Goal: Task Accomplishment & Management: Manage account settings

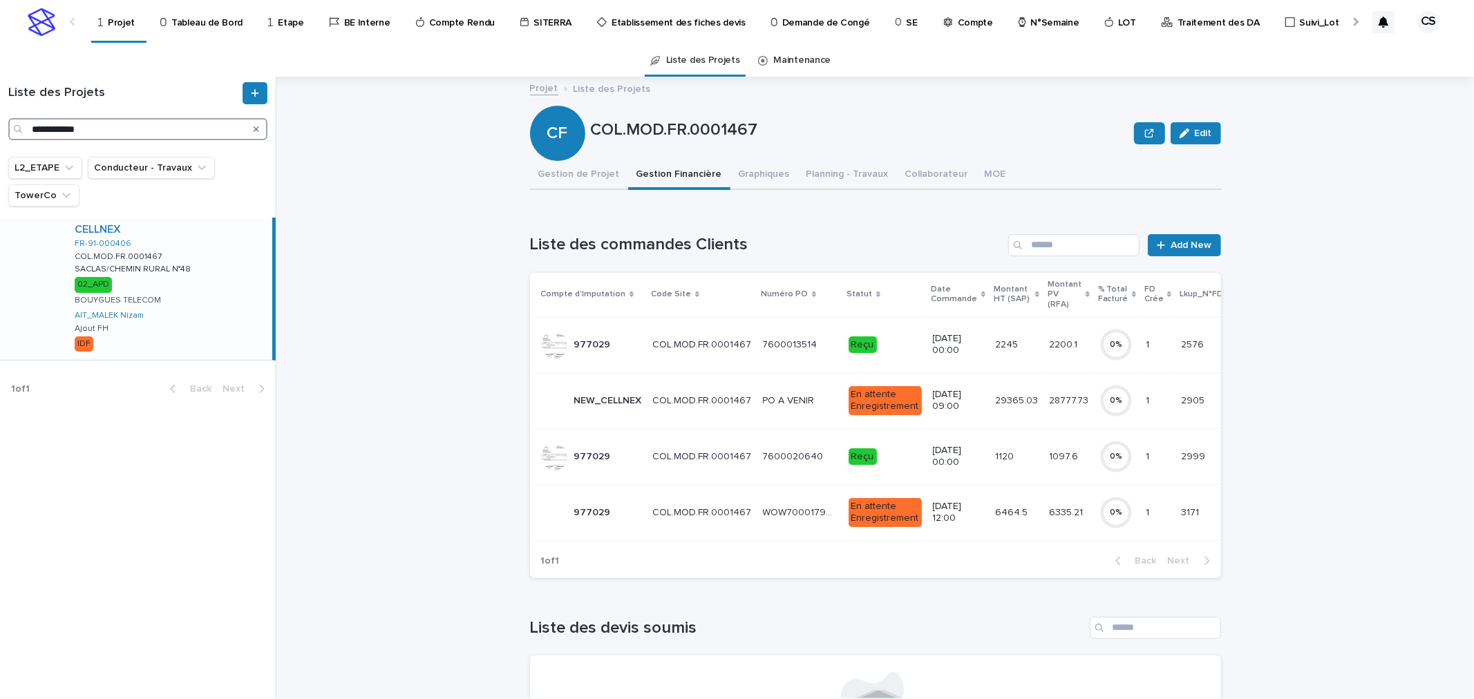
click at [178, 128] on input "**********" at bounding box center [137, 129] width 259 height 22
paste input "Search"
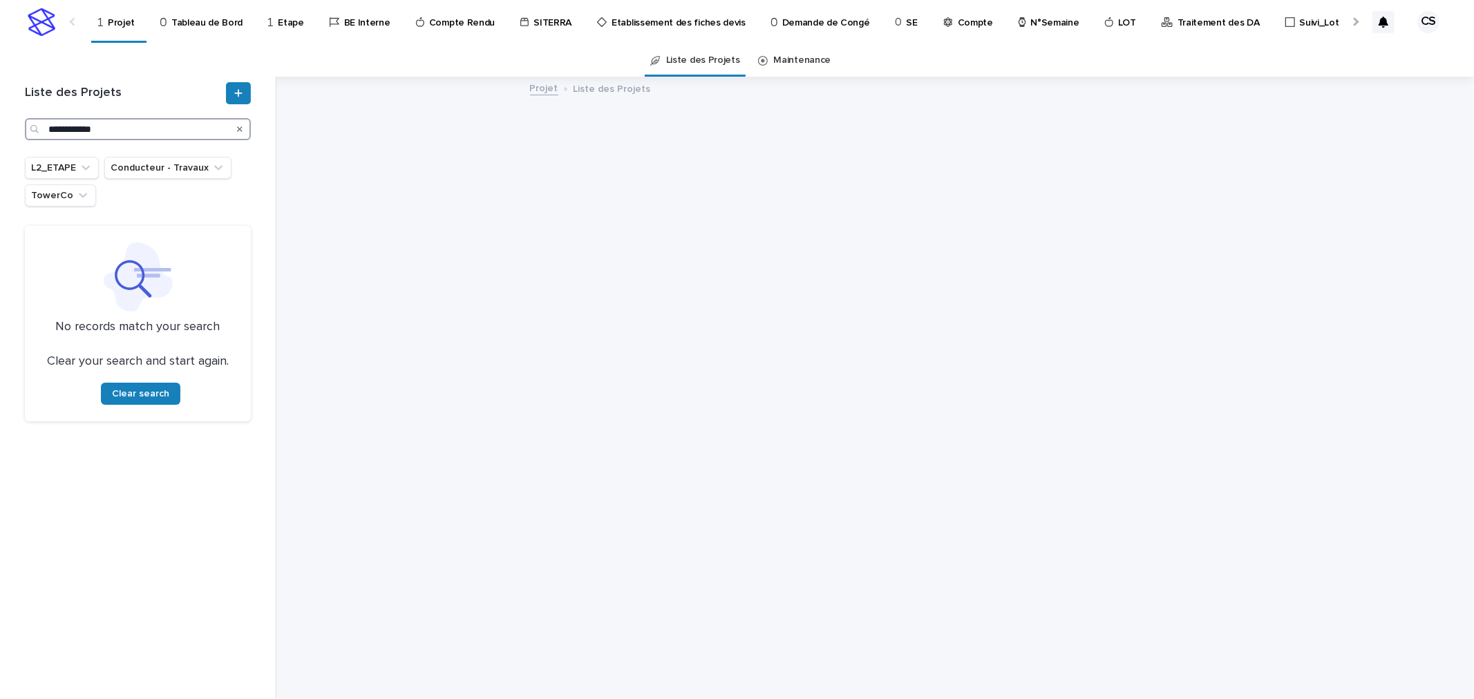
type input "**********"
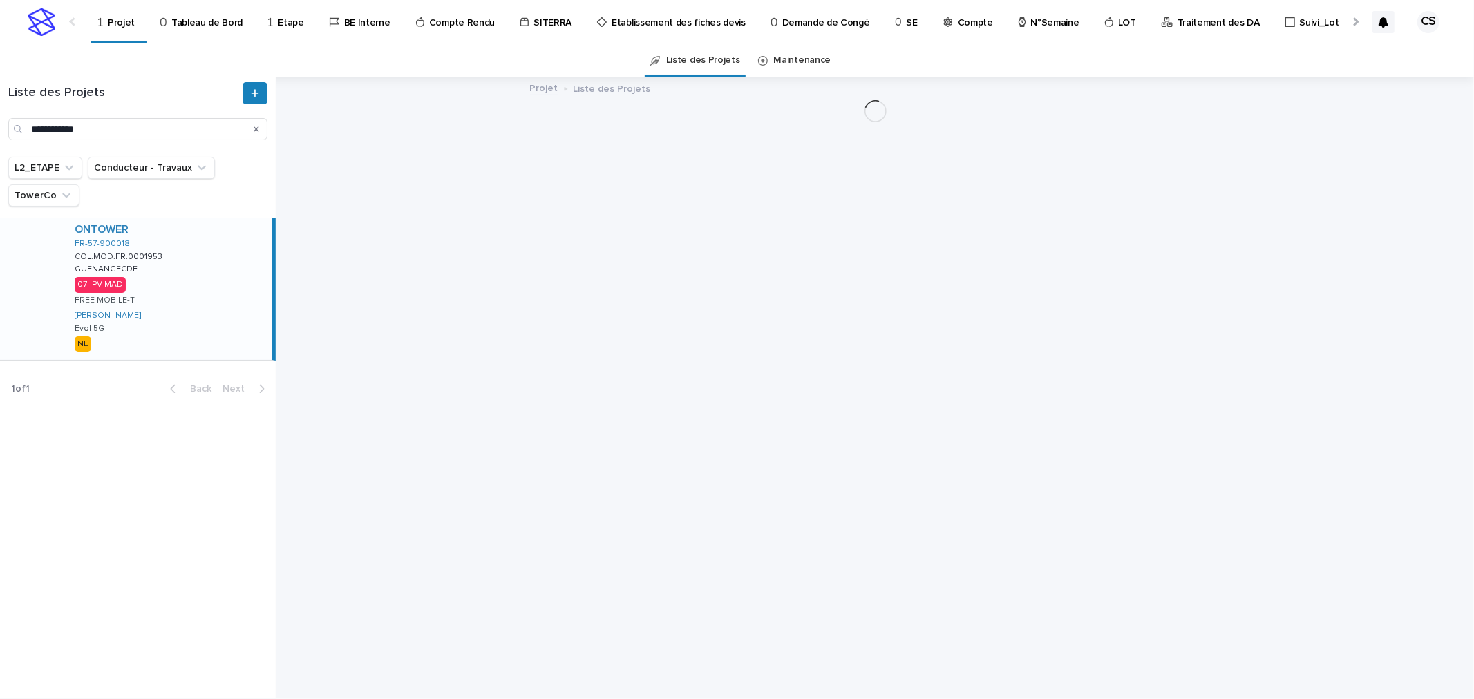
click at [209, 288] on div "ONTOWER FR-57-900018 COL.MOD.FR.0001953 COL.MOD.FR.0001953 GUENANGECDE GUENANGE…" at bounding box center [168, 289] width 209 height 142
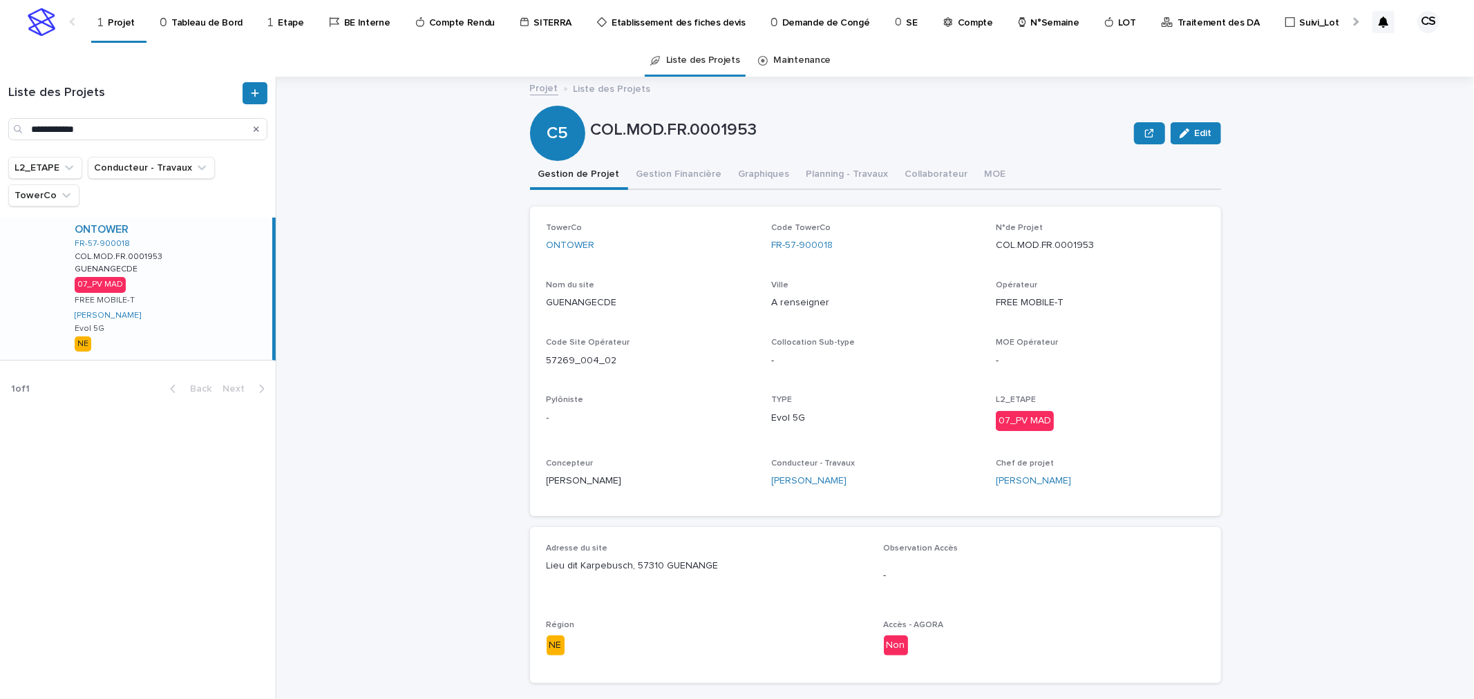
scroll to position [234, 0]
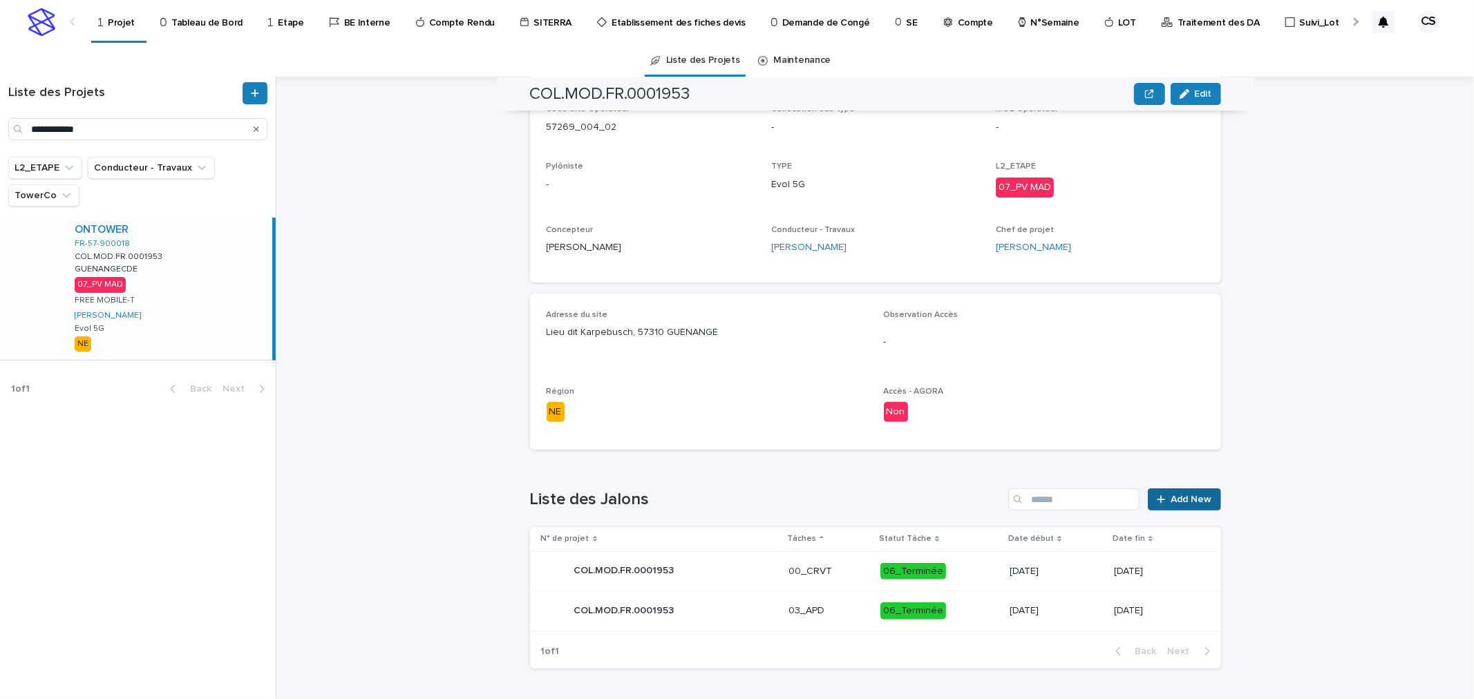
click at [1178, 495] on span "Add New" at bounding box center [1191, 500] width 41 height 10
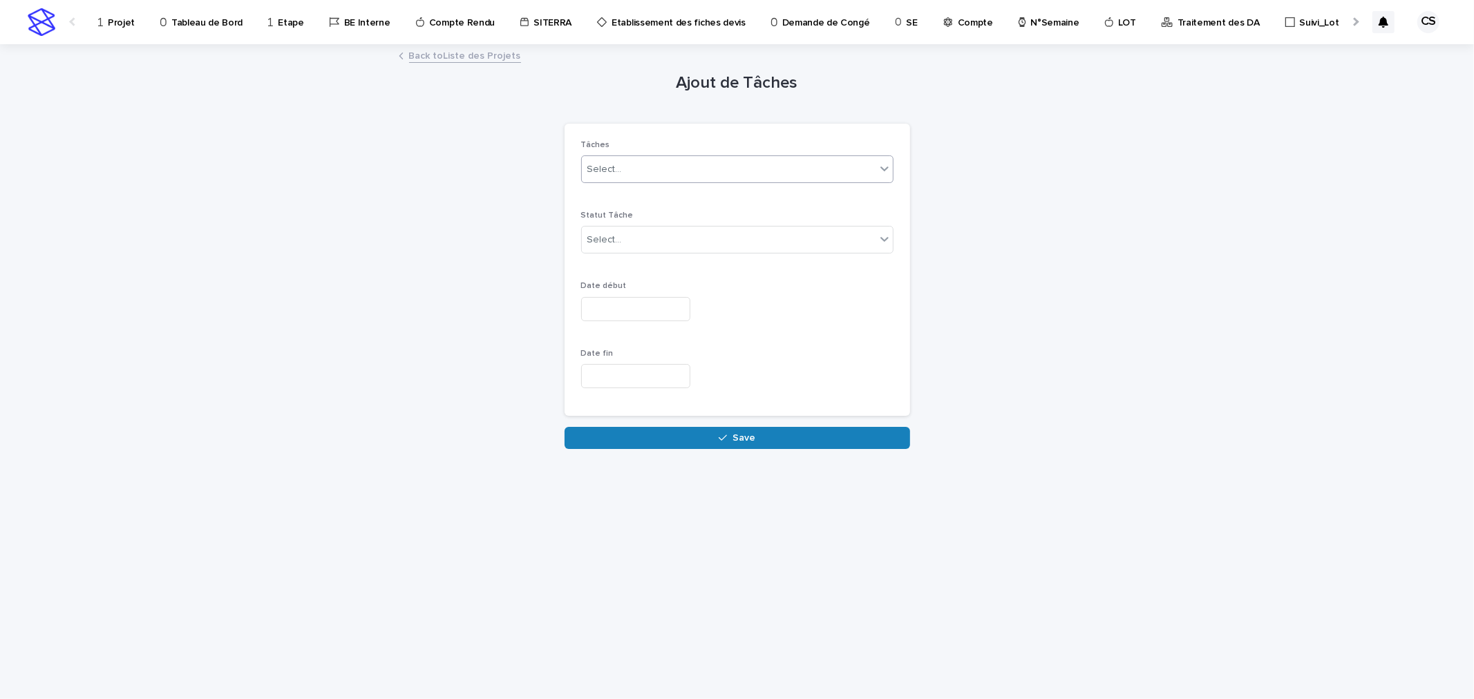
click at [705, 171] on div "Select..." at bounding box center [729, 169] width 294 height 23
type input "***"
click at [691, 196] on div "08_PV MAD" at bounding box center [737, 196] width 311 height 24
click at [699, 440] on button "Save" at bounding box center [738, 438] width 346 height 22
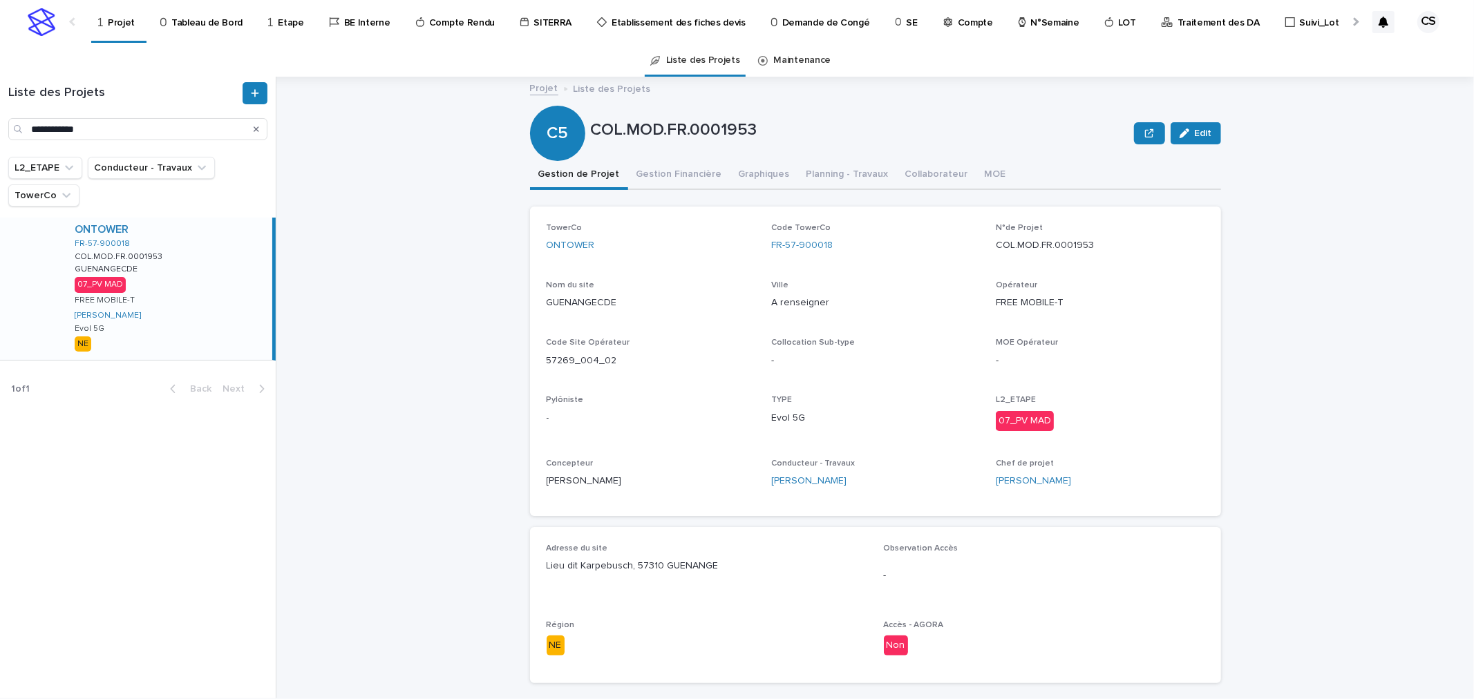
scroll to position [274, 0]
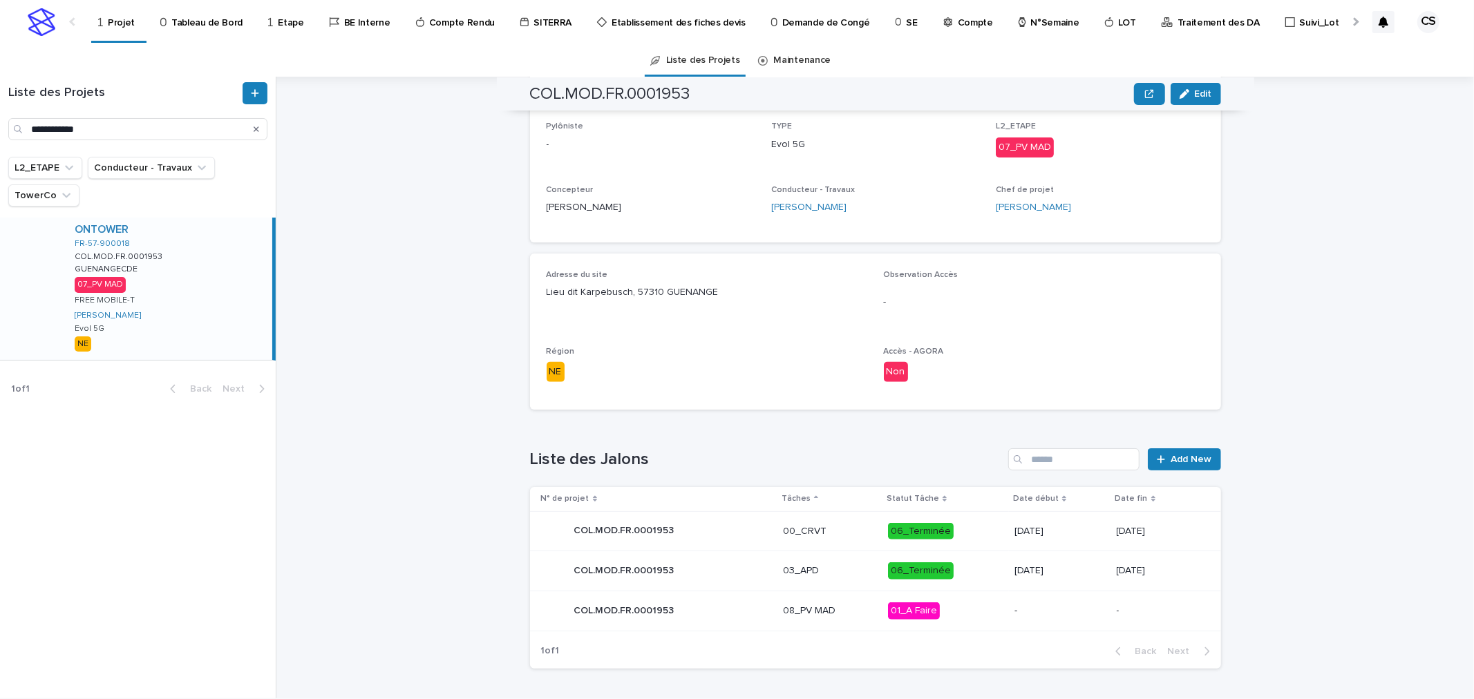
click at [1015, 611] on p "-" at bounding box center [1060, 611] width 91 height 12
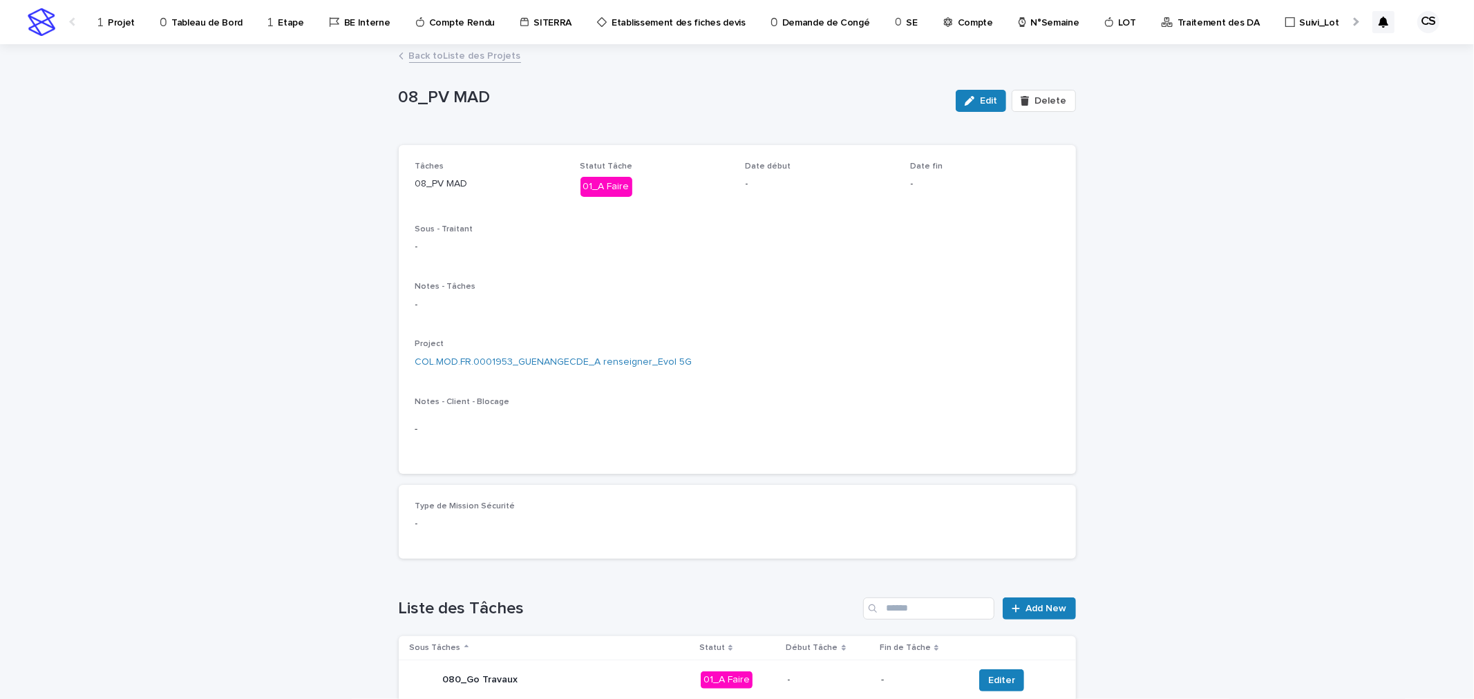
scroll to position [478, 0]
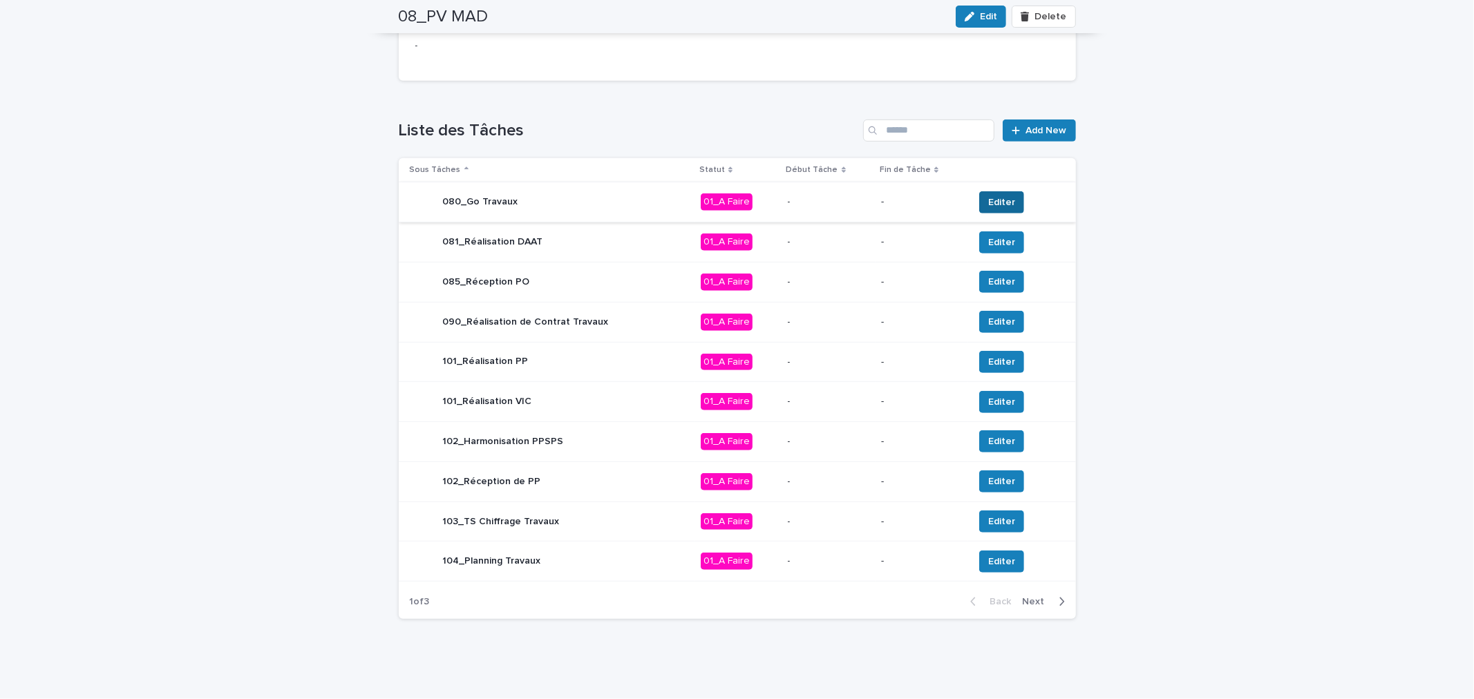
click at [1007, 198] on button "Editer" at bounding box center [1001, 202] width 45 height 22
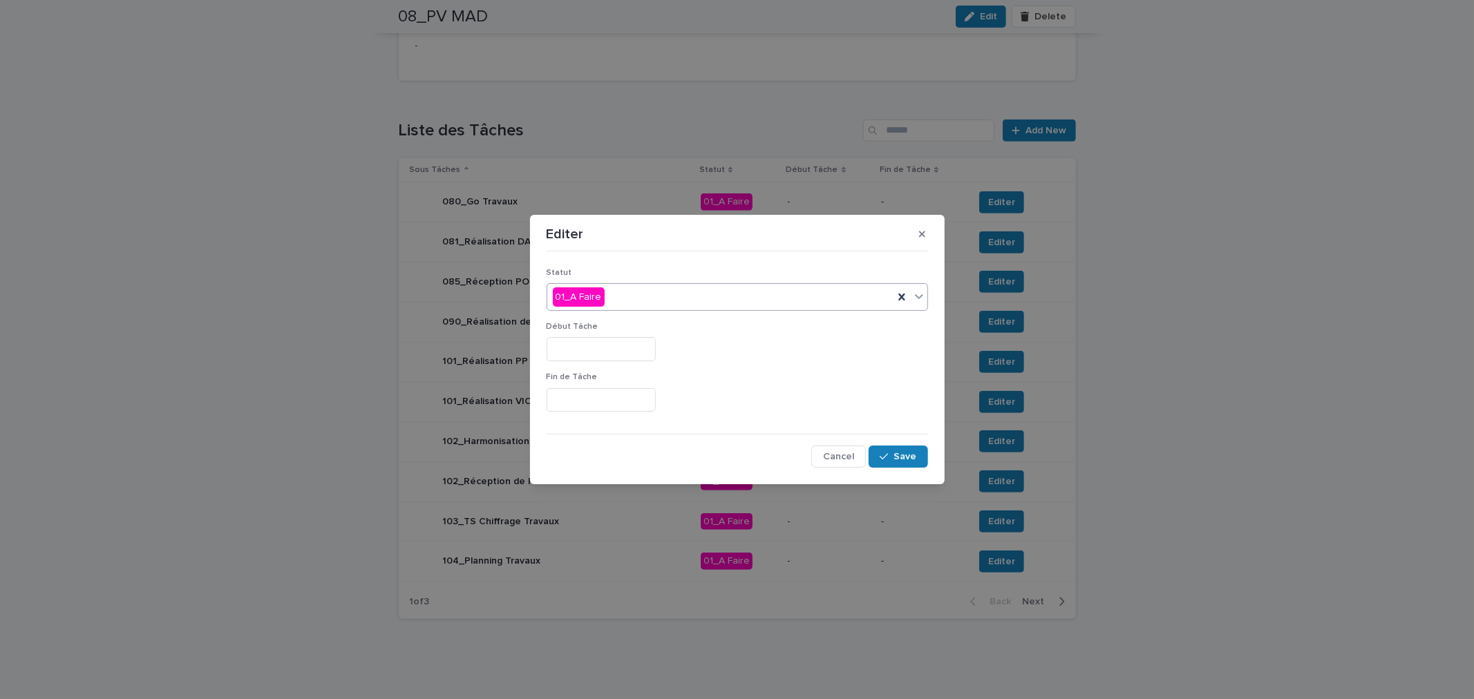
click at [648, 299] on div "01_A Faire" at bounding box center [720, 297] width 346 height 23
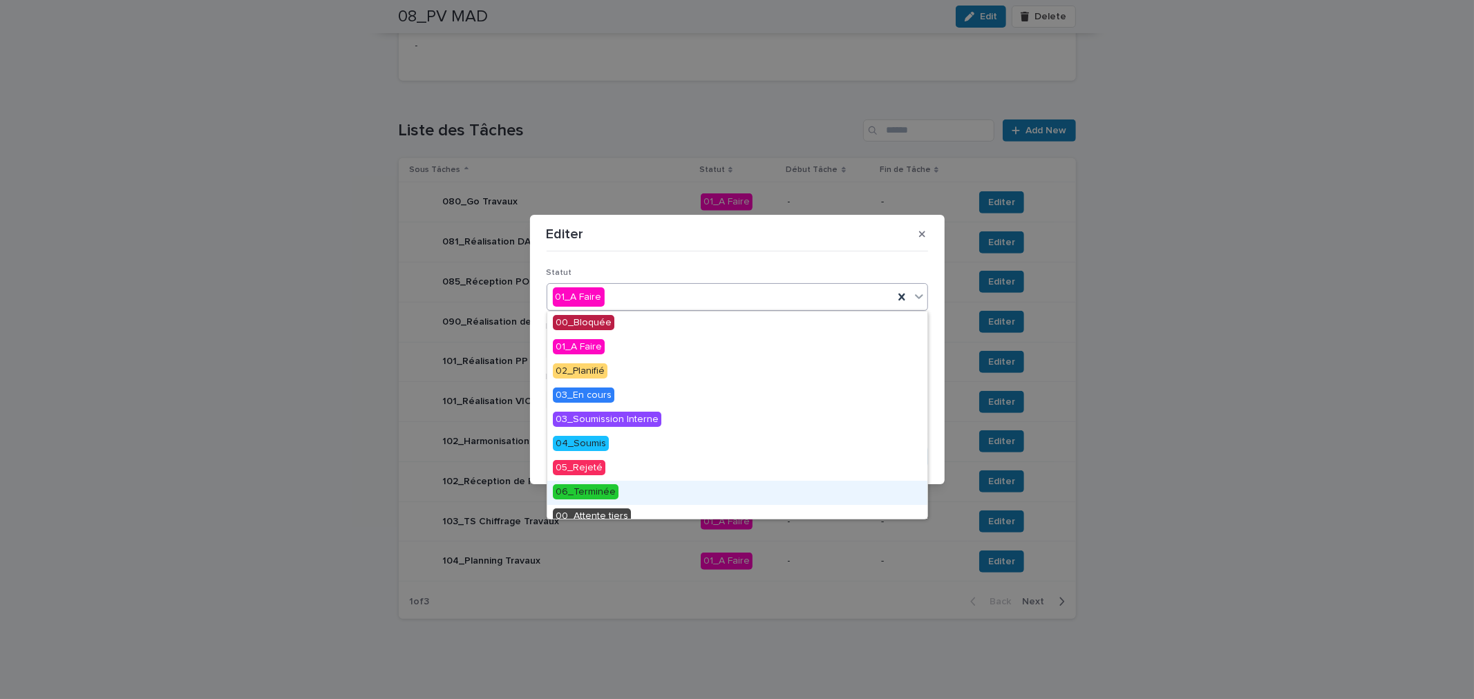
click at [601, 489] on span "06_Terminée" at bounding box center [586, 491] width 66 height 15
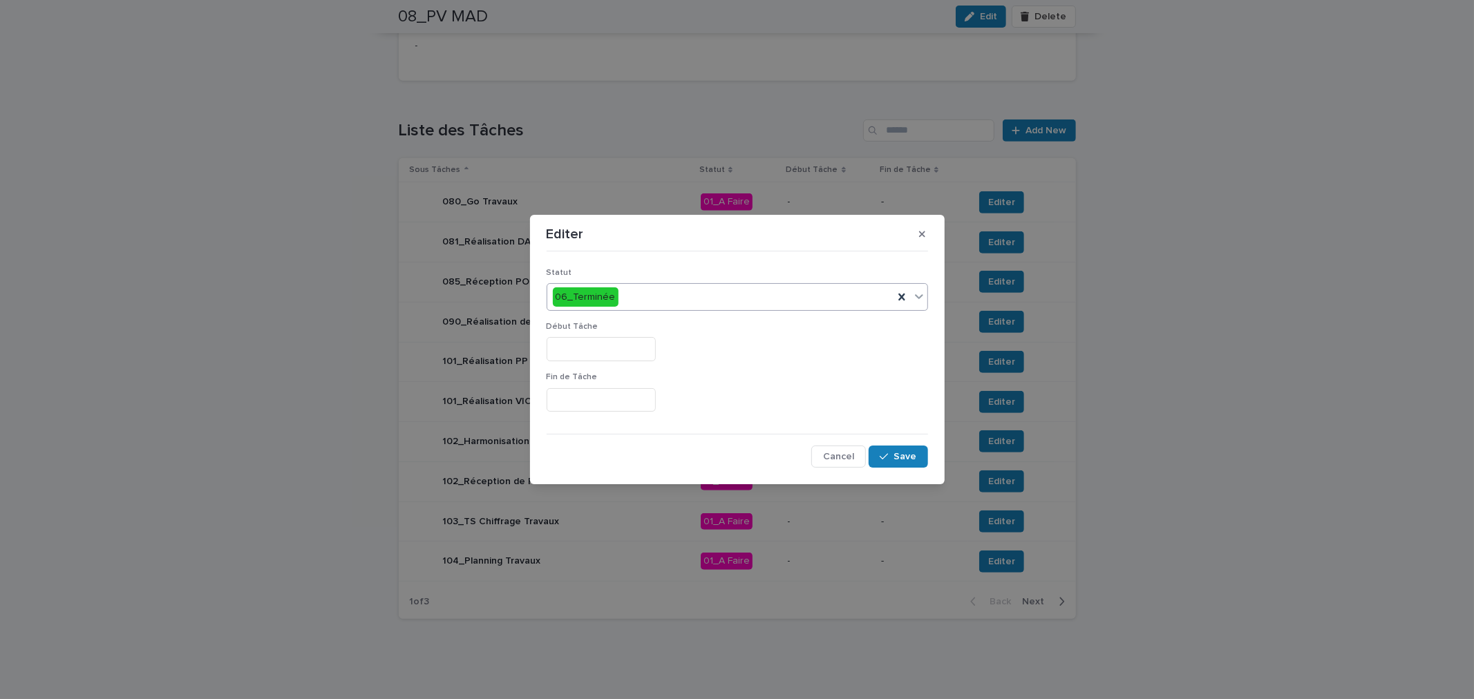
click at [581, 339] on input "text" at bounding box center [601, 349] width 109 height 24
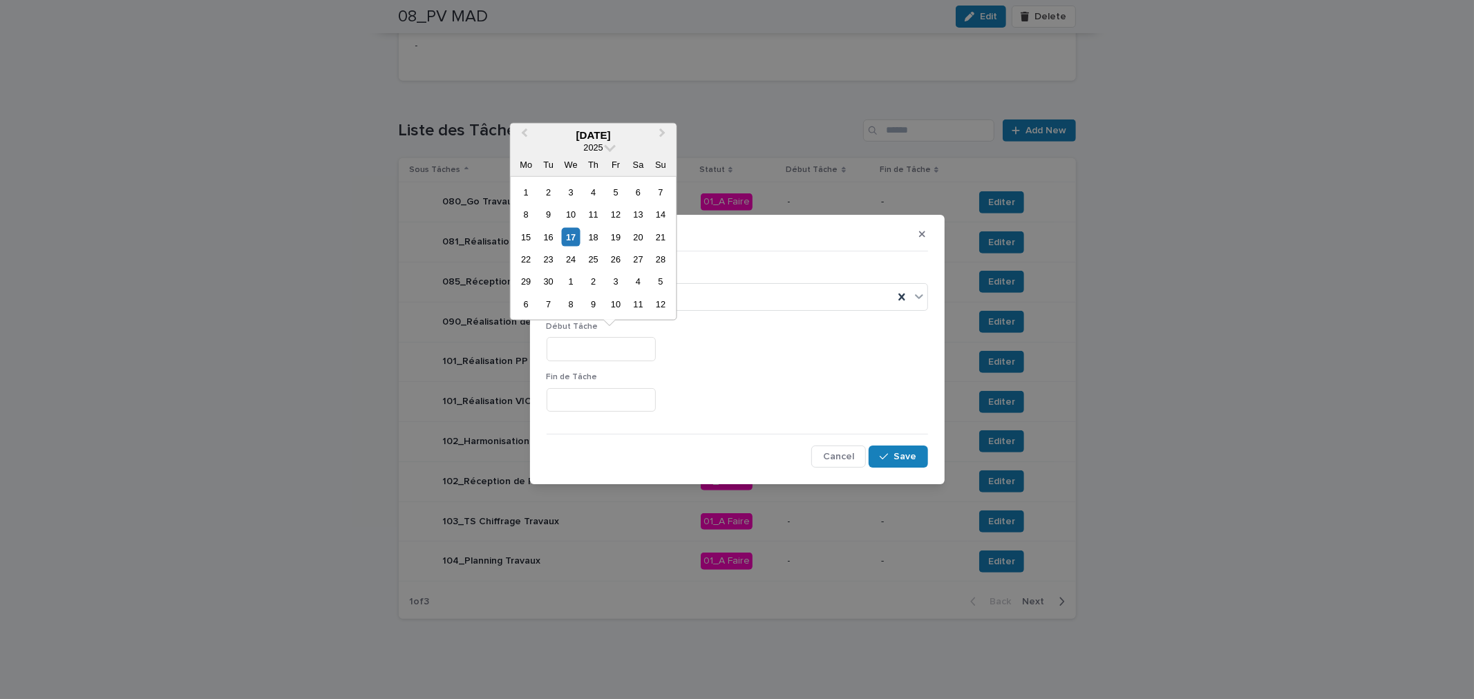
click at [551, 235] on div "16" at bounding box center [548, 236] width 19 height 19
type input "*********"
drag, startPoint x: 613, startPoint y: 355, endPoint x: 463, endPoint y: 334, distance: 151.3
click at [461, 332] on div "Editer Statut 06_Terminée Début Tâche ********* Fin de Tâche Cancel Save" at bounding box center [737, 349] width 1474 height 699
drag, startPoint x: 574, startPoint y: 393, endPoint x: 613, endPoint y: 402, distance: 39.9
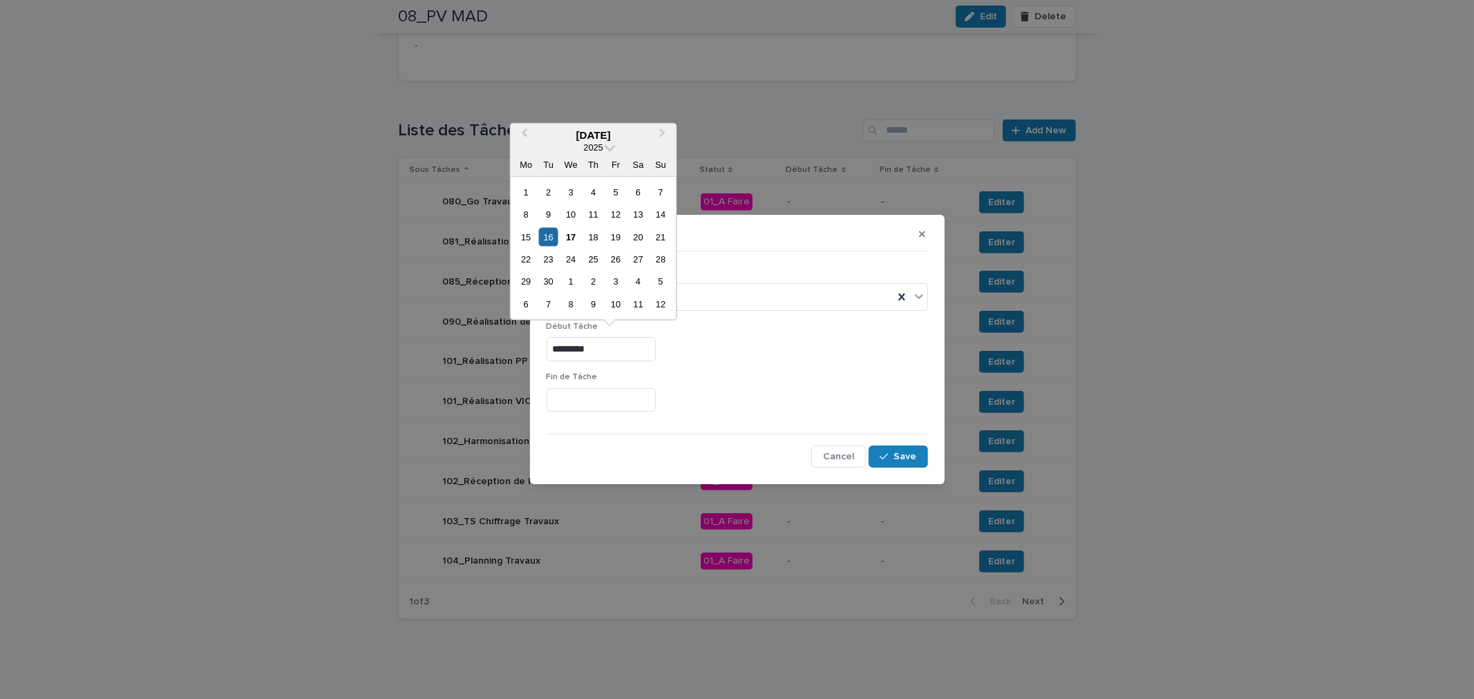
click at [576, 393] on input "text" at bounding box center [601, 400] width 109 height 24
paste input "*********"
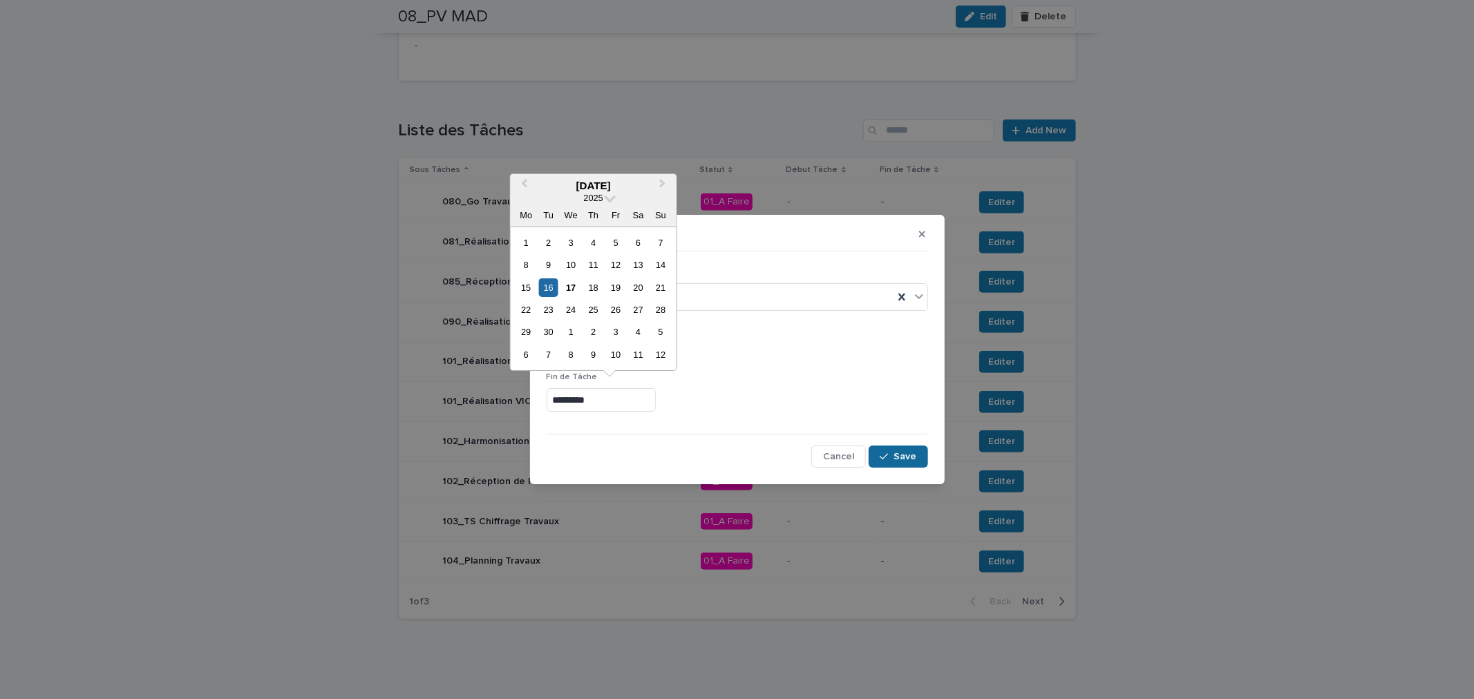
type input "*********"
click at [904, 453] on span "Save" at bounding box center [905, 457] width 23 height 10
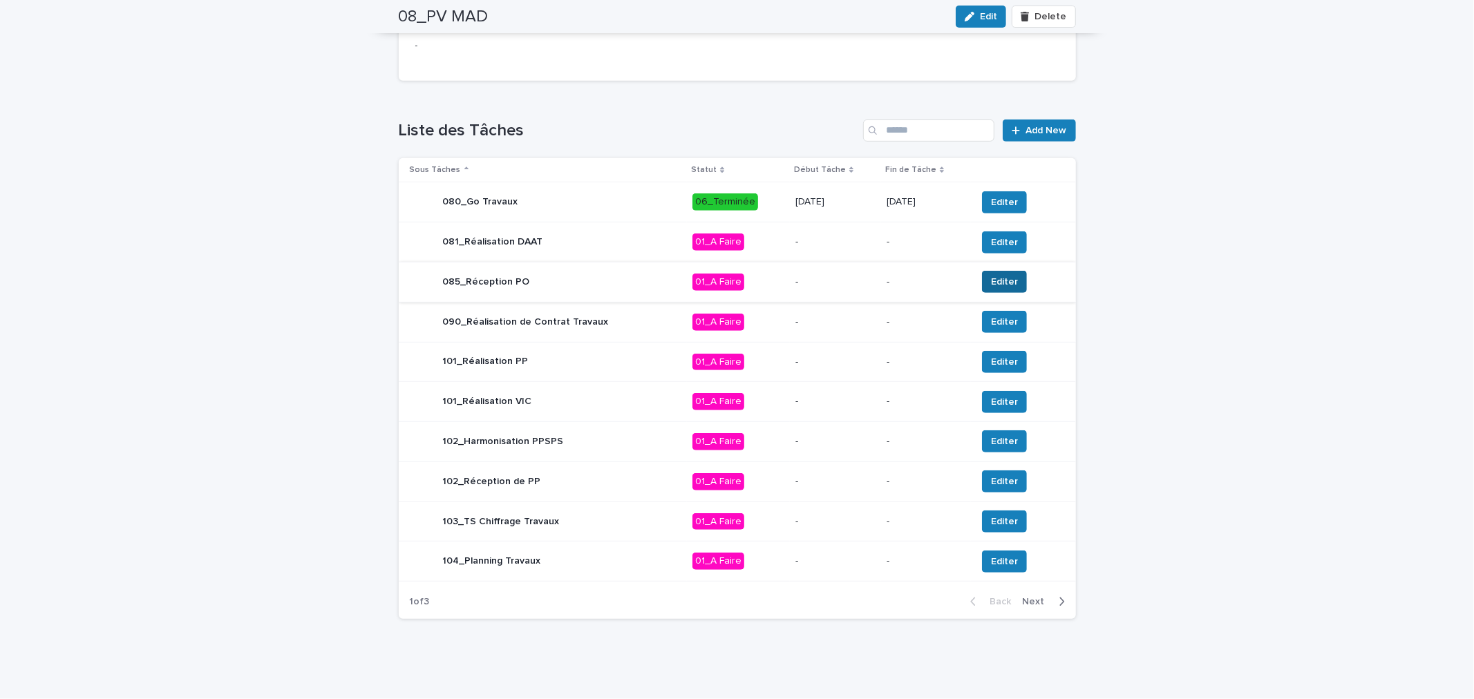
click at [1012, 287] on button "Editer" at bounding box center [1004, 282] width 45 height 22
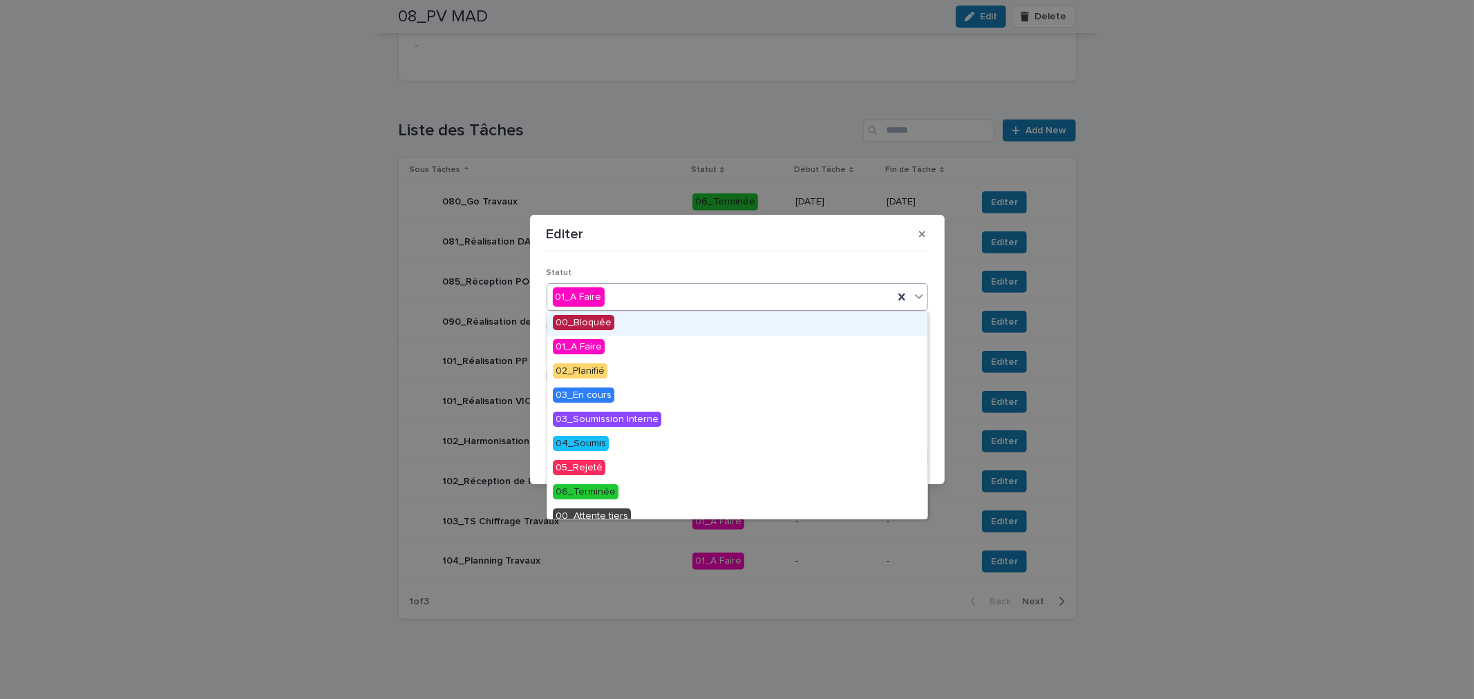
click at [643, 307] on div "01_A Faire" at bounding box center [720, 297] width 346 height 23
click at [597, 492] on span "06_Terminée" at bounding box center [586, 491] width 66 height 15
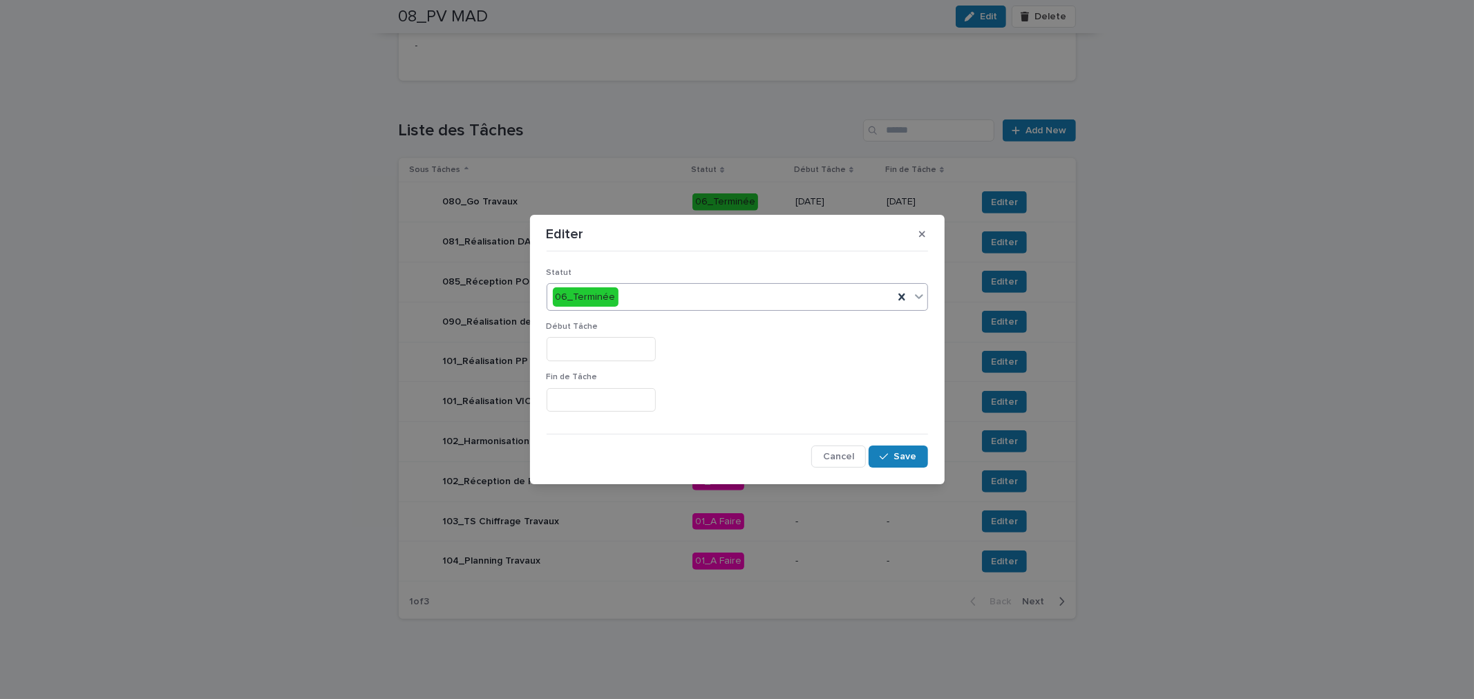
click at [600, 340] on input "text" at bounding box center [601, 349] width 109 height 24
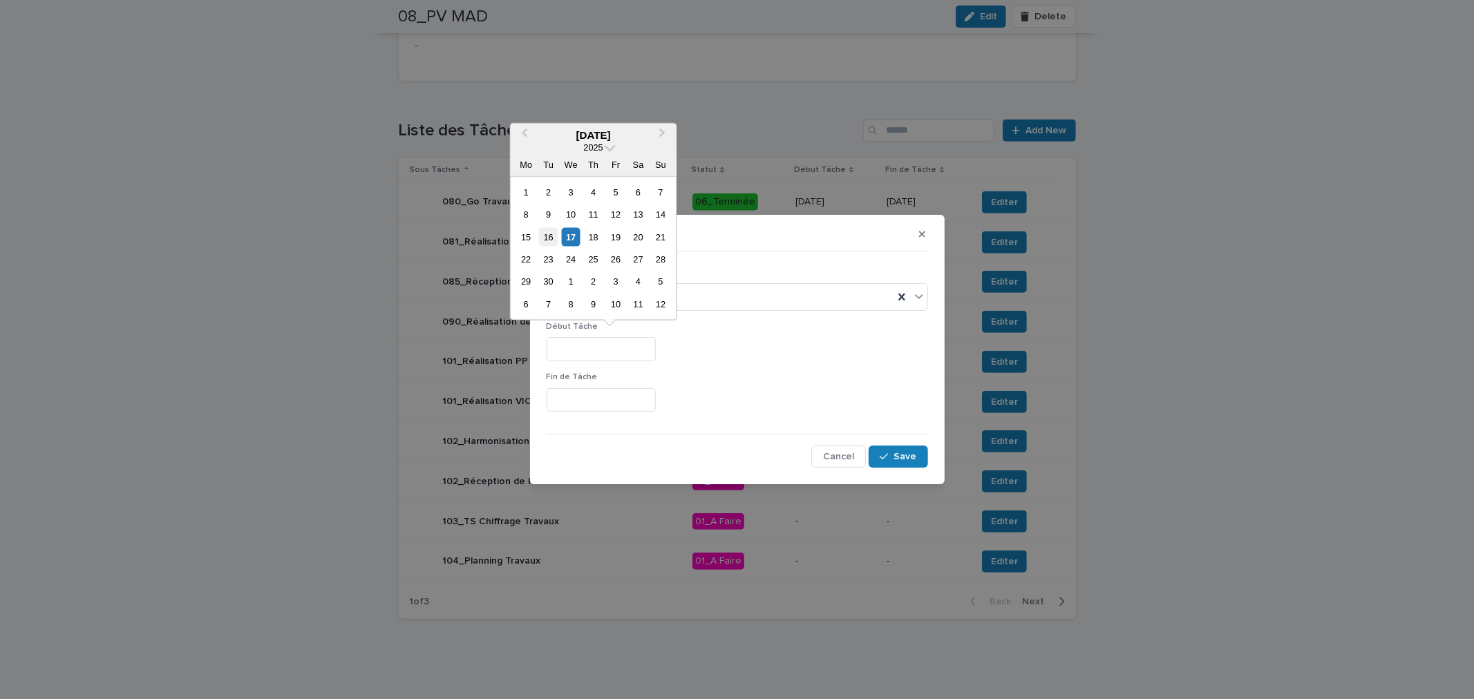
click at [546, 240] on div "16" at bounding box center [548, 236] width 19 height 19
type input "*********"
drag, startPoint x: 600, startPoint y: 349, endPoint x: 377, endPoint y: 322, distance: 224.8
click at [373, 322] on div "Editer Statut 06_Terminée Début Tâche ********* Fin de Tâche Cancel Save" at bounding box center [737, 349] width 1474 height 699
click at [571, 395] on input "text" at bounding box center [601, 400] width 109 height 24
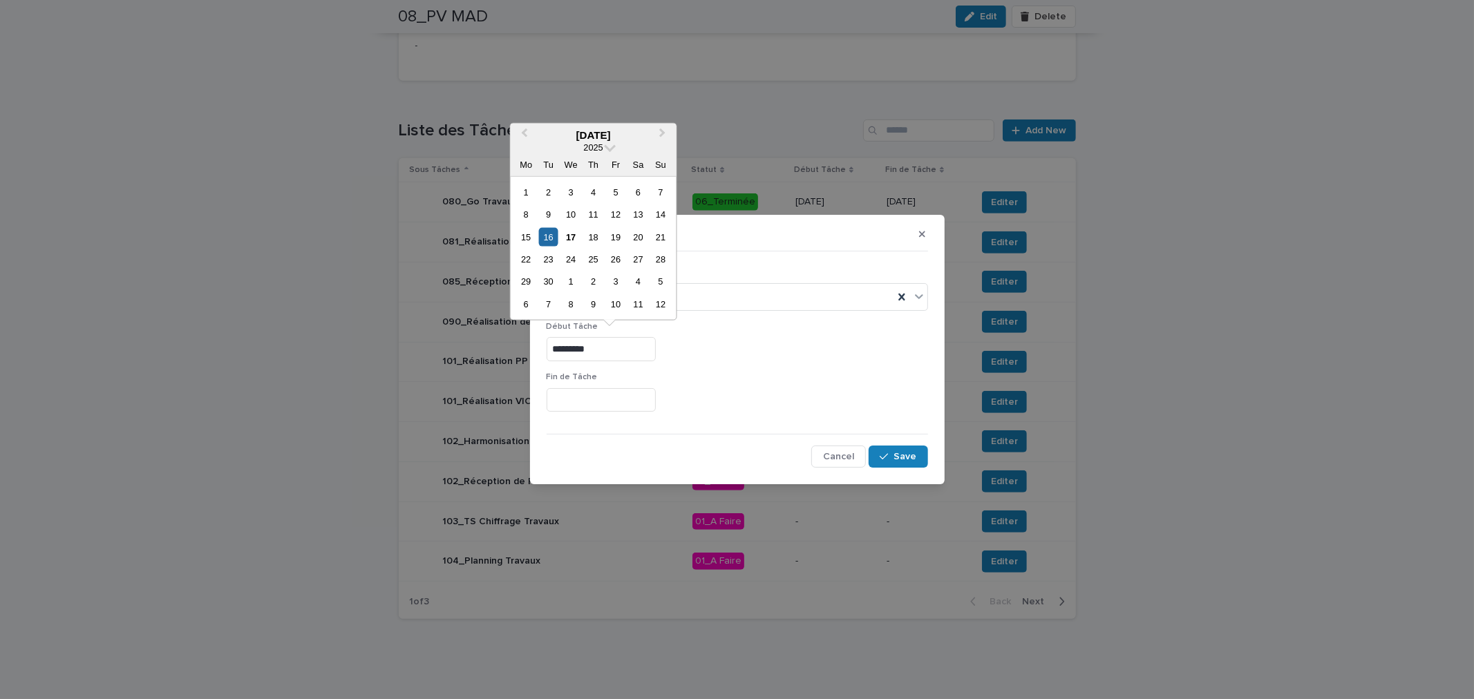
paste input "*********"
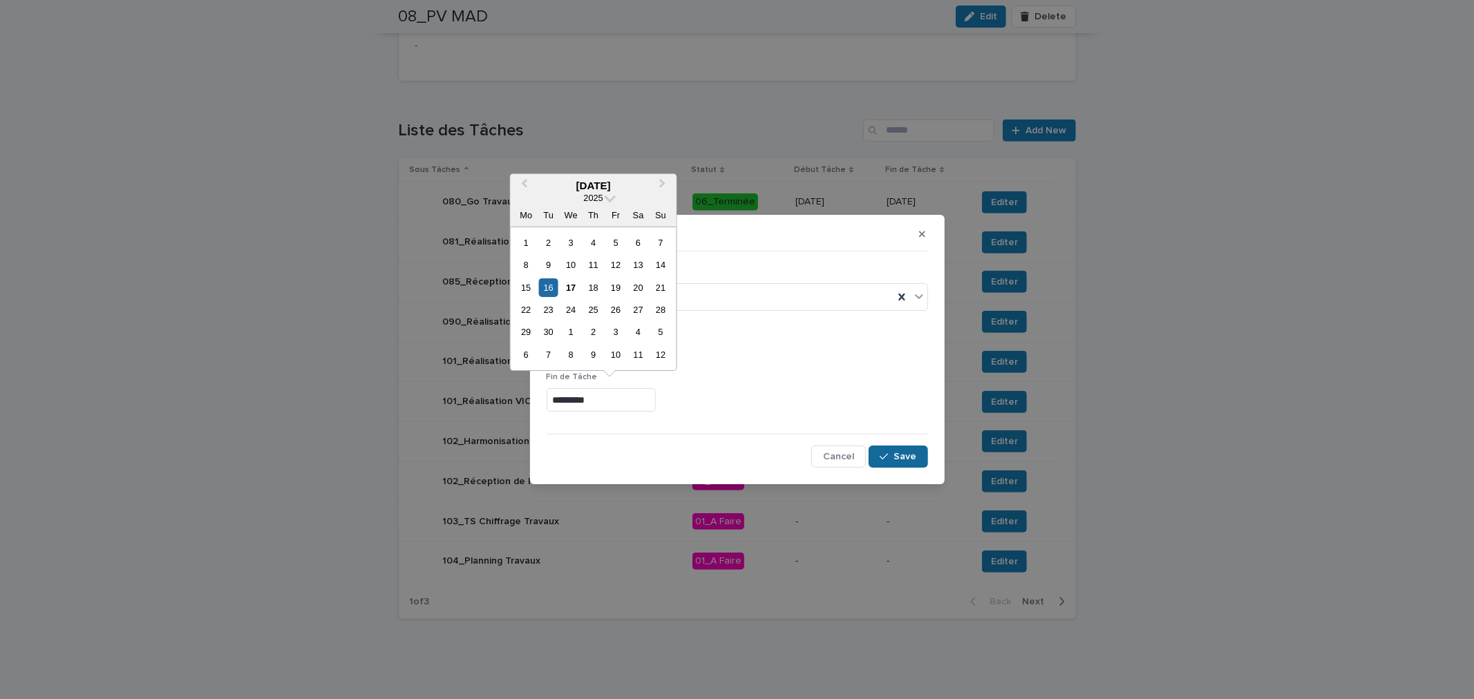
type input "*********"
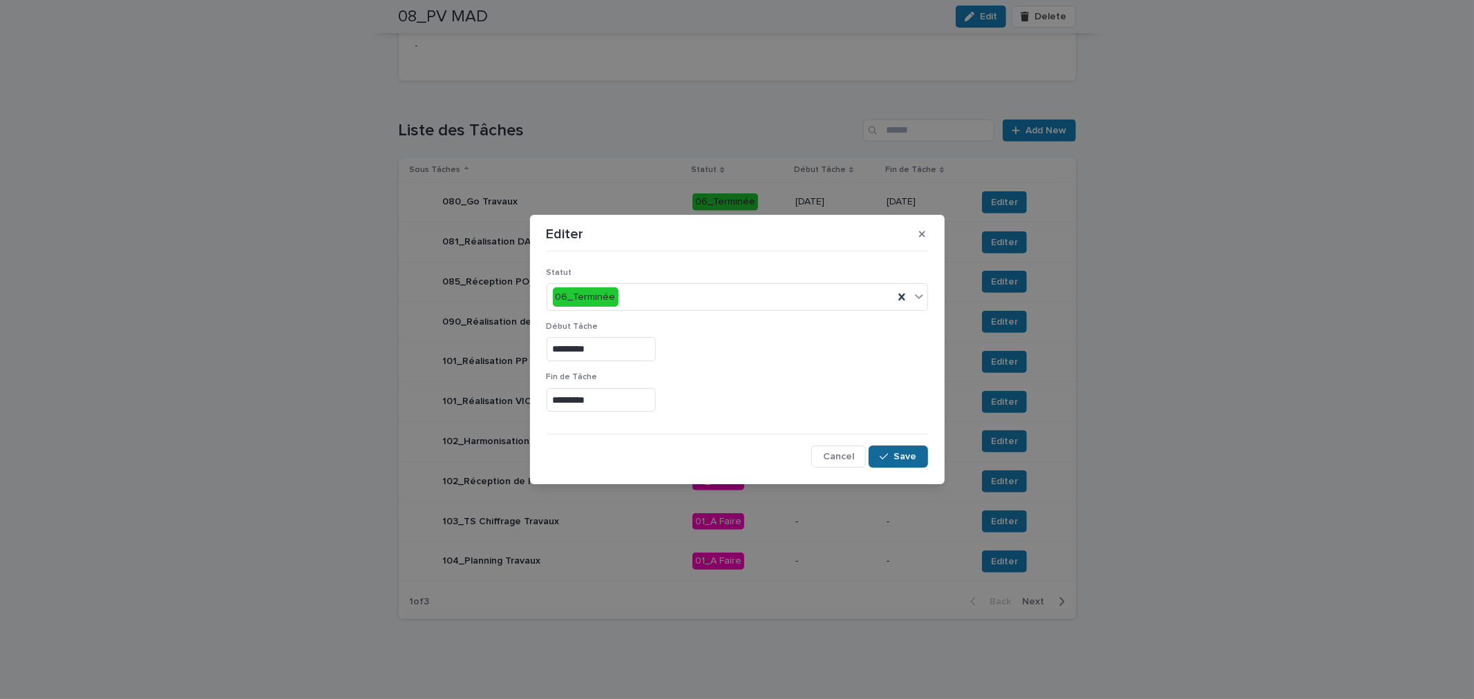
click at [896, 447] on button "Save" at bounding box center [898, 457] width 59 height 22
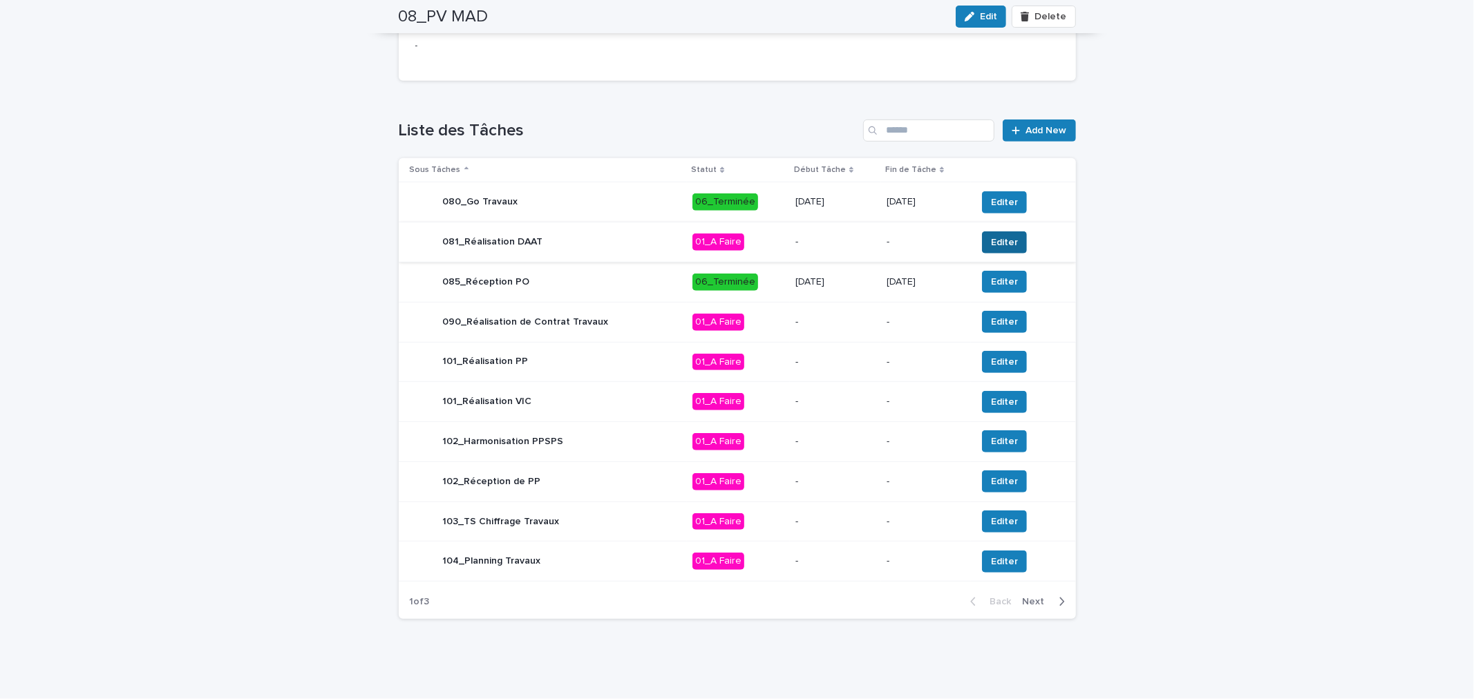
click at [1000, 232] on button "Editer" at bounding box center [1004, 243] width 45 height 22
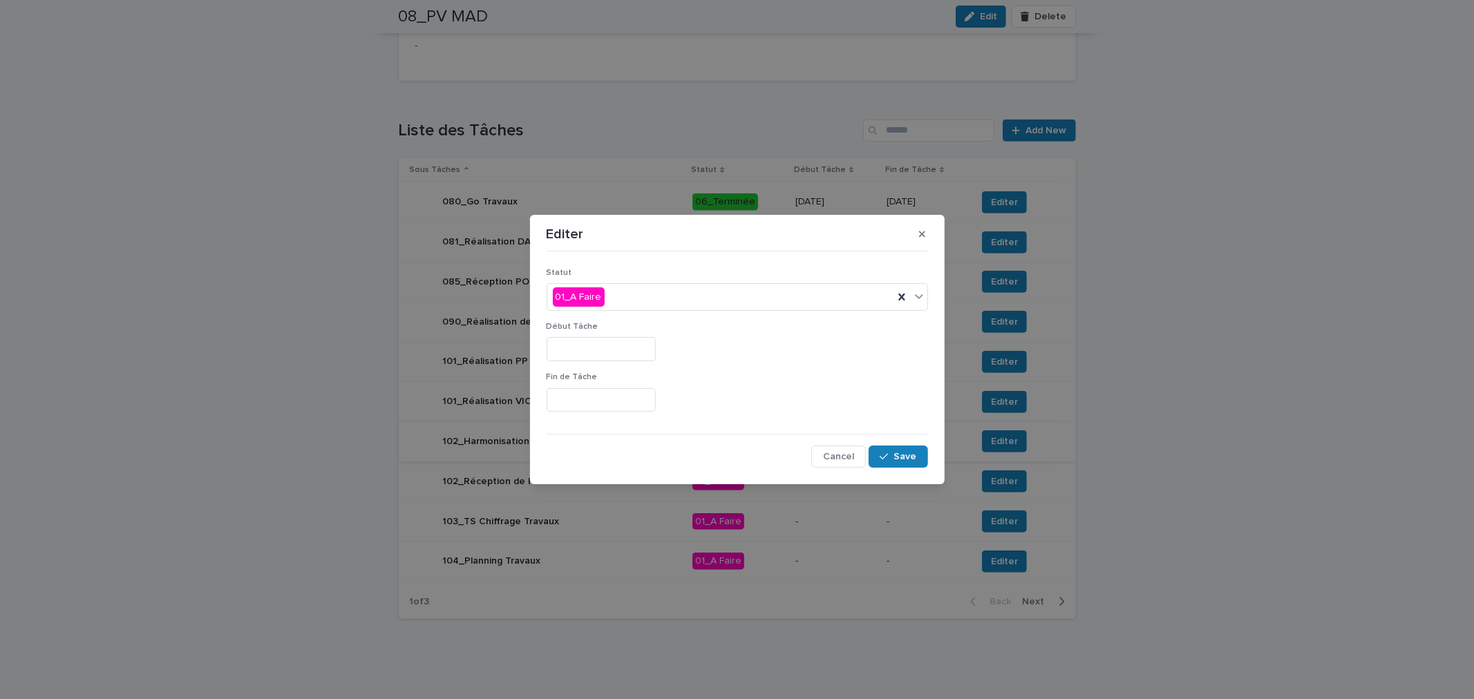
click at [836, 456] on span "Cancel" at bounding box center [838, 457] width 31 height 10
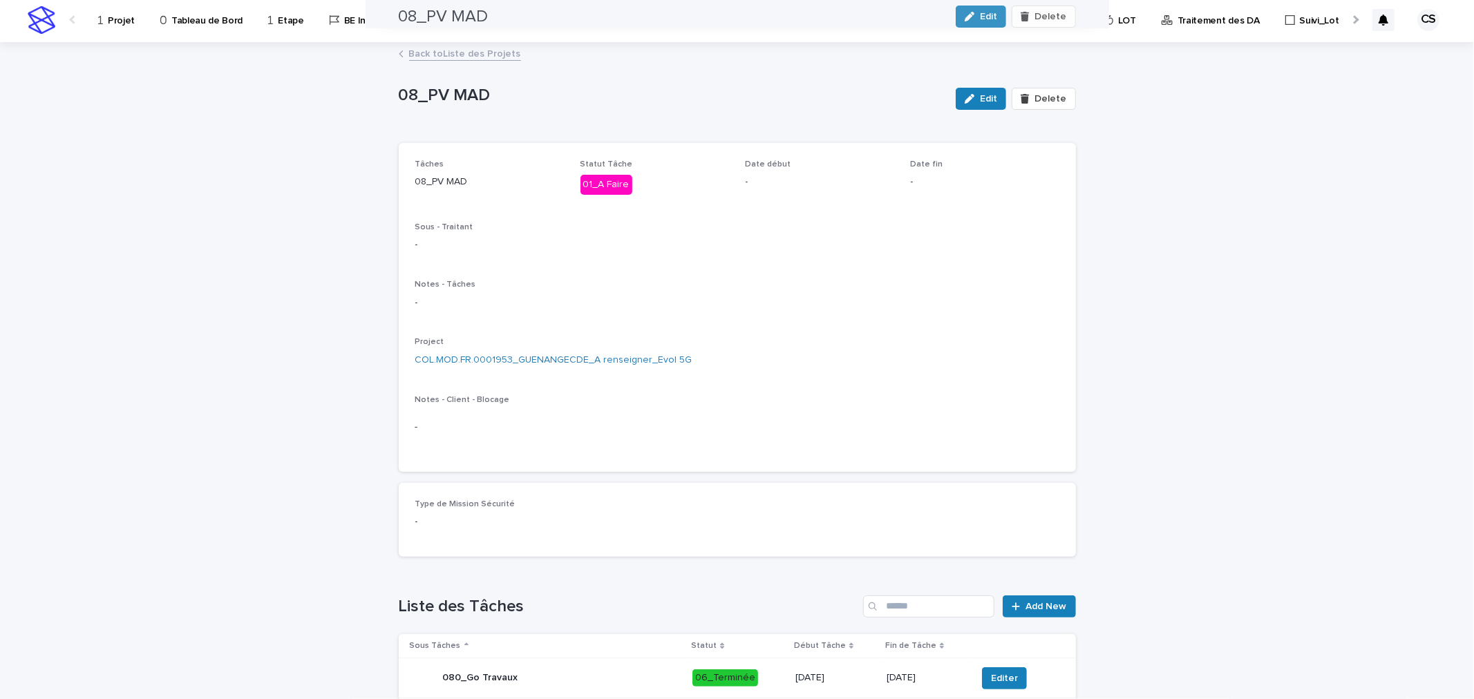
scroll to position [0, 0]
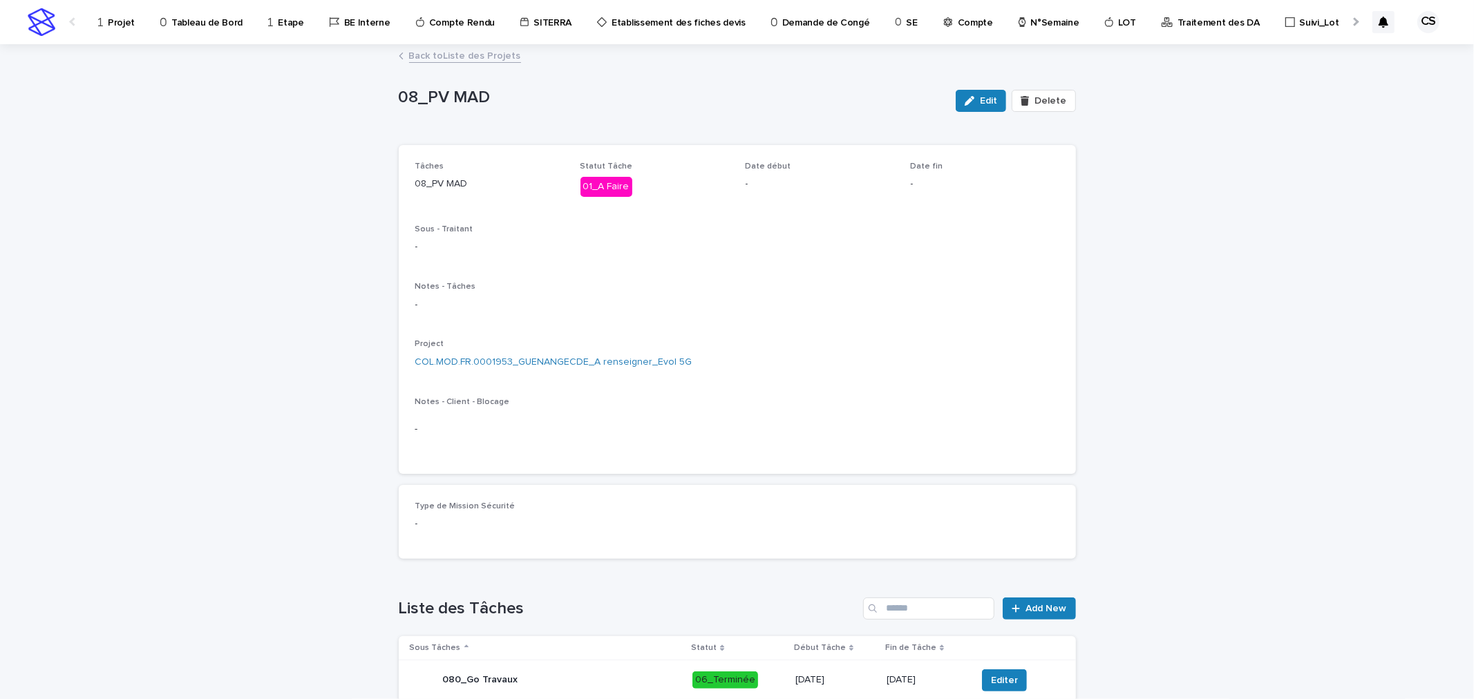
click at [446, 66] on div "08_PV MAD Edit Delete 08_PV MAD Edit Delete Sorry, there was an error saving yo…" at bounding box center [737, 577] width 677 height 1063
click at [451, 54] on link "Back to Liste des Projets" at bounding box center [465, 55] width 112 height 16
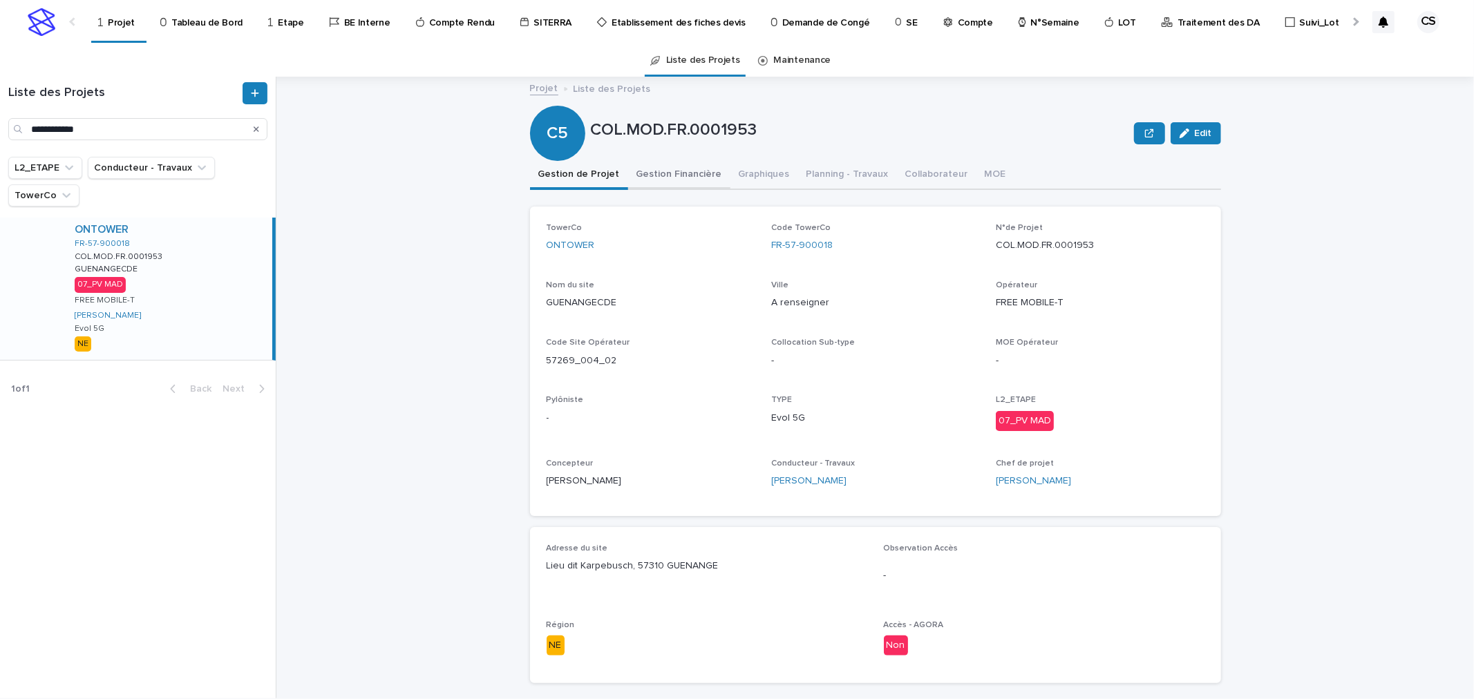
click at [661, 162] on button "Gestion Financière" at bounding box center [679, 175] width 102 height 29
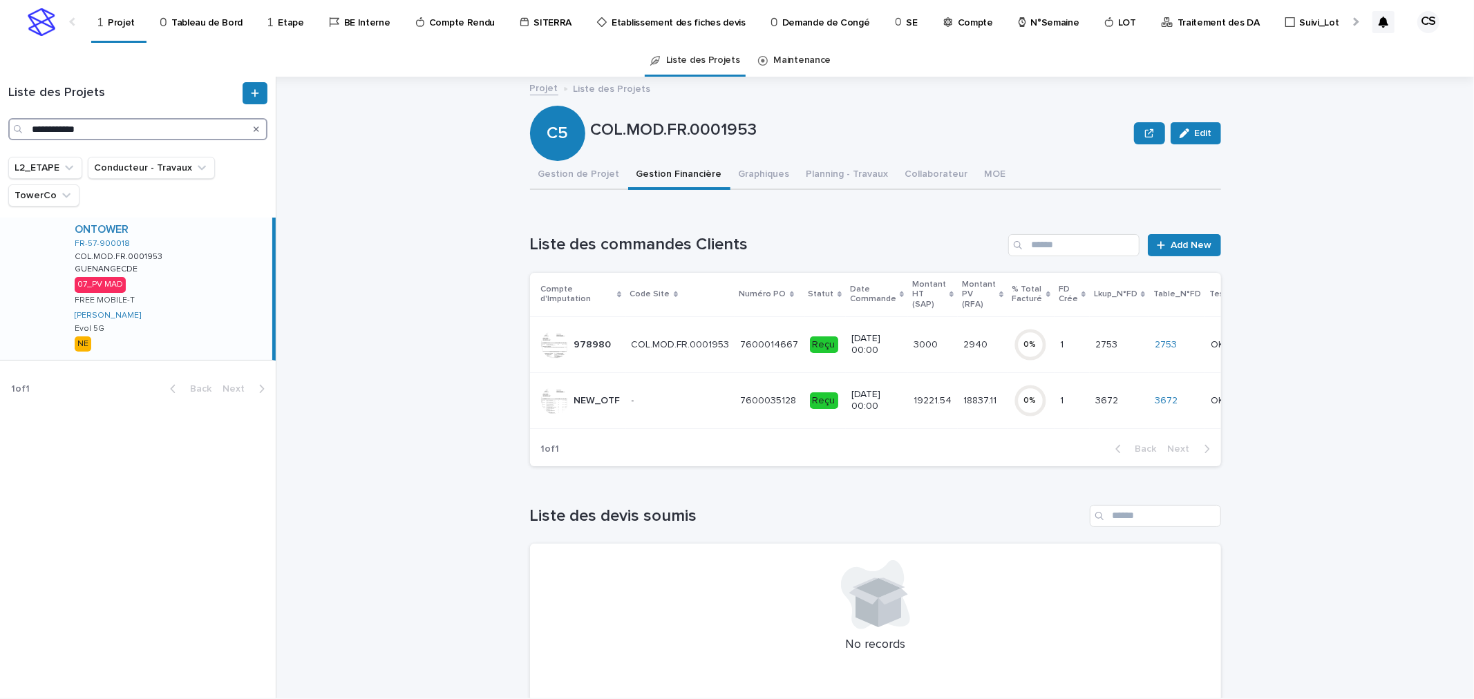
drag, startPoint x: 108, startPoint y: 127, endPoint x: -243, endPoint y: 98, distance: 352.3
click at [0, 98] on html "**********" at bounding box center [737, 349] width 1474 height 699
type input "*******"
click at [175, 229] on div "ONTOWER" at bounding box center [171, 229] width 192 height 13
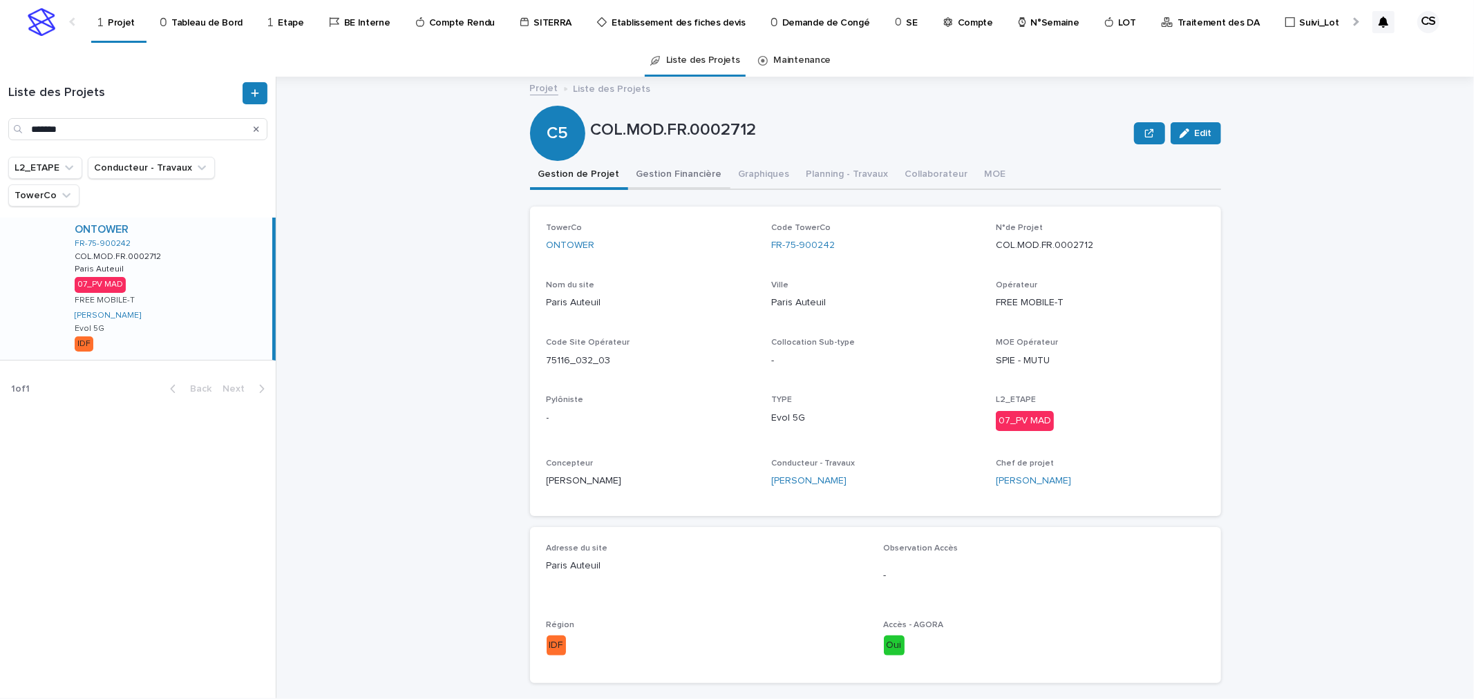
click at [666, 174] on button "Gestion Financière" at bounding box center [679, 175] width 102 height 29
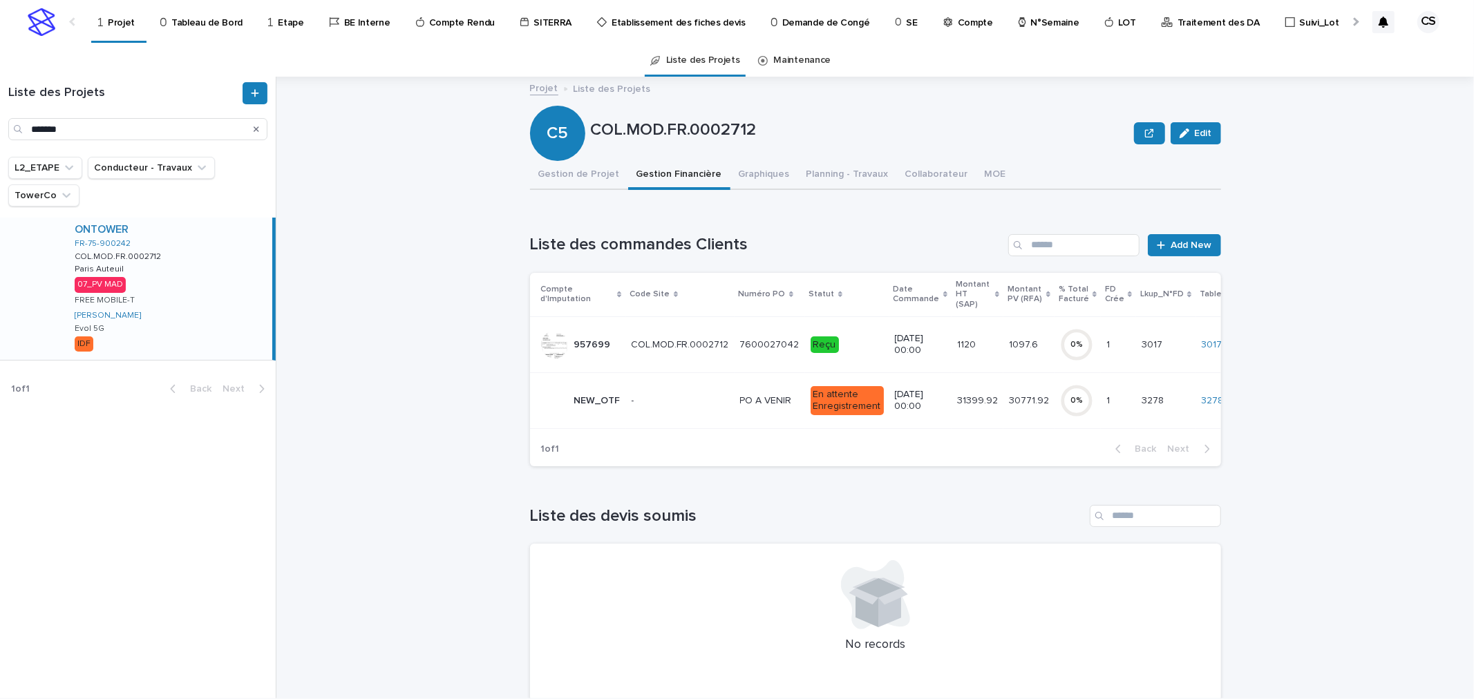
click at [756, 393] on p "PO A VENIR" at bounding box center [767, 400] width 55 height 15
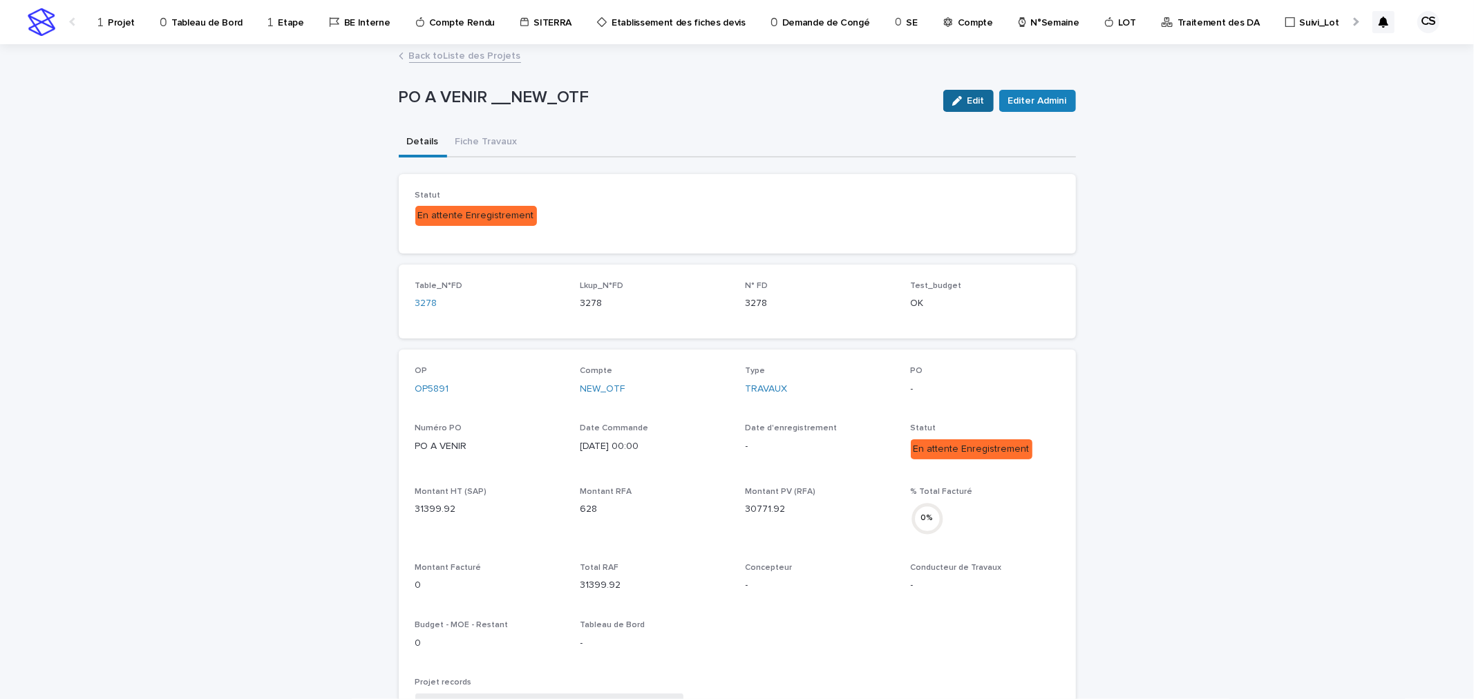
click at [974, 101] on span "Edit" at bounding box center [976, 101] width 17 height 10
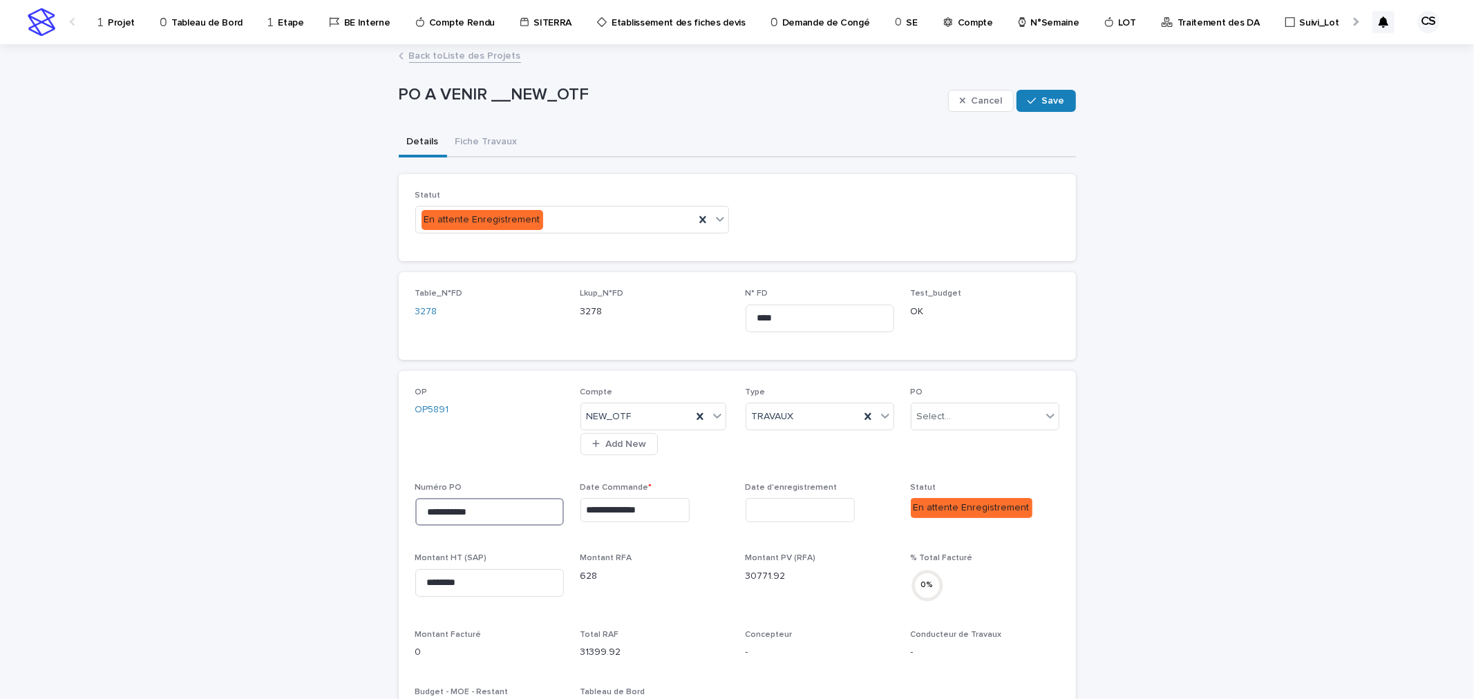
click at [508, 505] on input "**********" at bounding box center [489, 512] width 149 height 28
drag, startPoint x: 505, startPoint y: 508, endPoint x: 228, endPoint y: 509, distance: 277.1
click at [228, 509] on div "**********" at bounding box center [737, 661] width 1474 height 1230
paste input
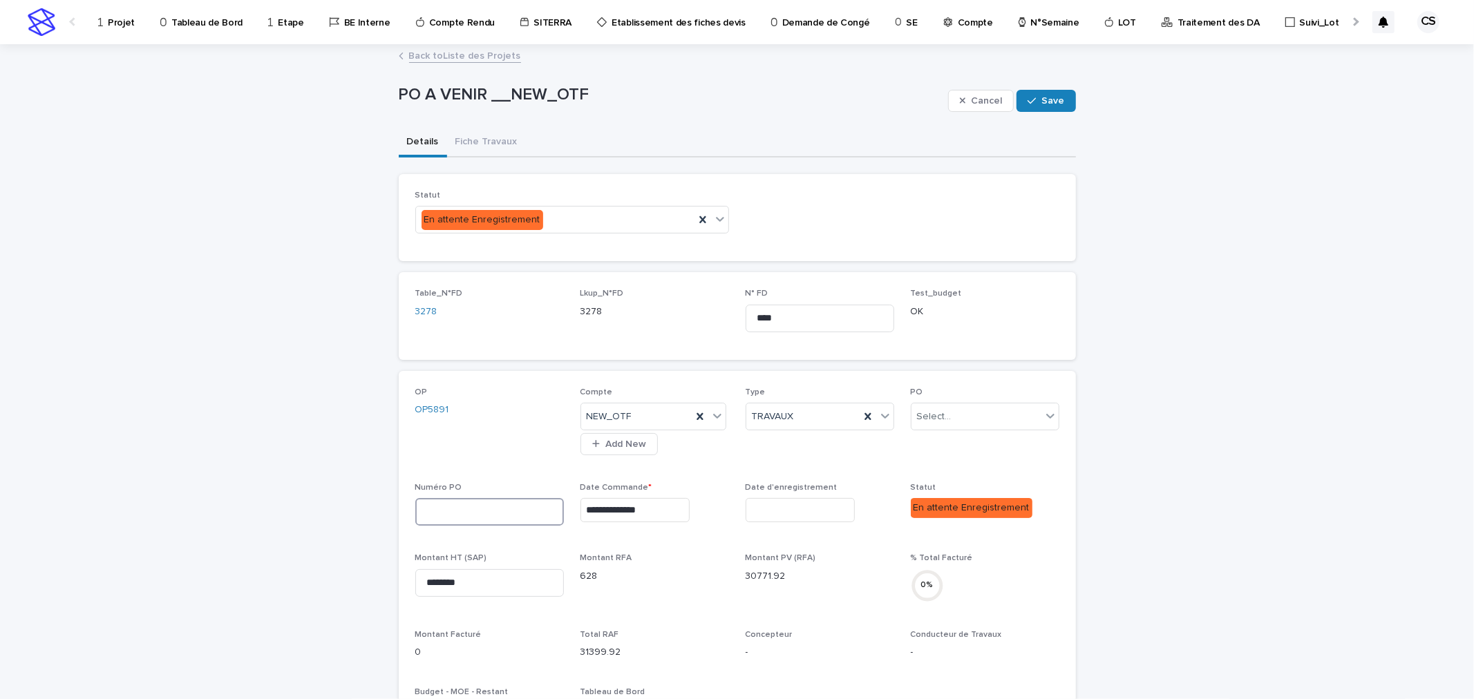
click at [505, 508] on input at bounding box center [489, 512] width 149 height 28
type input "**********"
drag, startPoint x: 484, startPoint y: 574, endPoint x: 341, endPoint y: 577, distance: 143.1
click at [341, 577] on div "**********" at bounding box center [737, 661] width 1474 height 1230
type input "********"
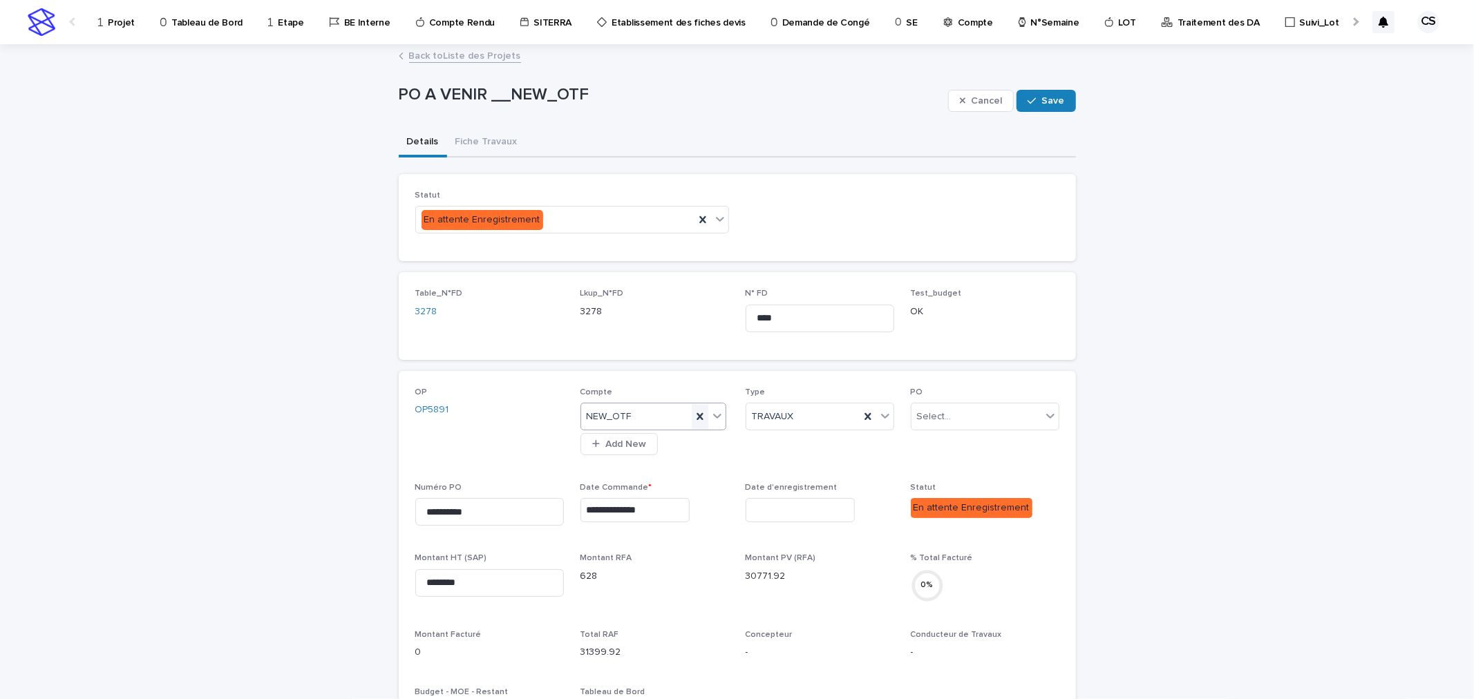
click at [695, 410] on icon at bounding box center [700, 417] width 14 height 14
type input "******"
click at [611, 431] on div "970998" at bounding box center [647, 443] width 144 height 24
drag, startPoint x: 487, startPoint y: 581, endPoint x: 339, endPoint y: 585, distance: 148.0
click at [339, 585] on div "**********" at bounding box center [737, 661] width 1474 height 1230
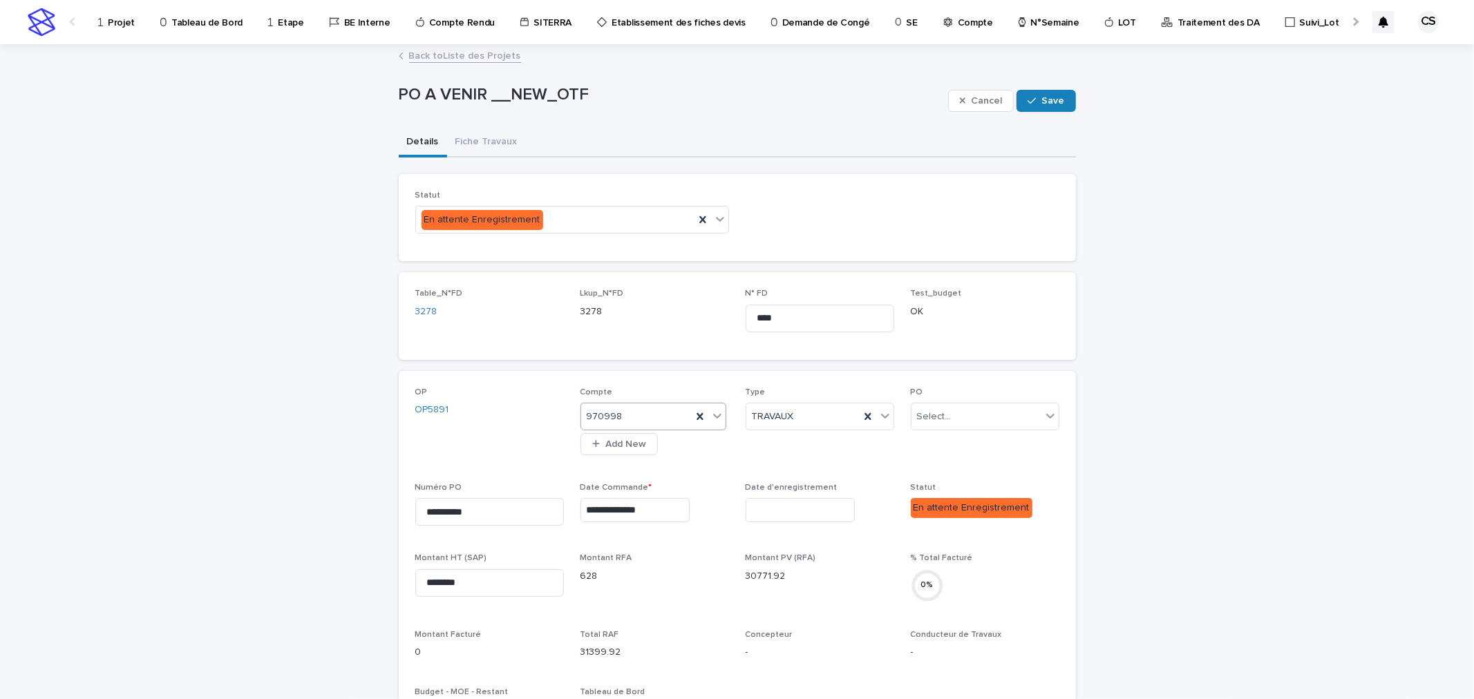
click at [581, 605] on span "Montant RFA 628" at bounding box center [655, 583] width 149 height 59
click at [1046, 104] on span "Save" at bounding box center [1053, 101] width 23 height 10
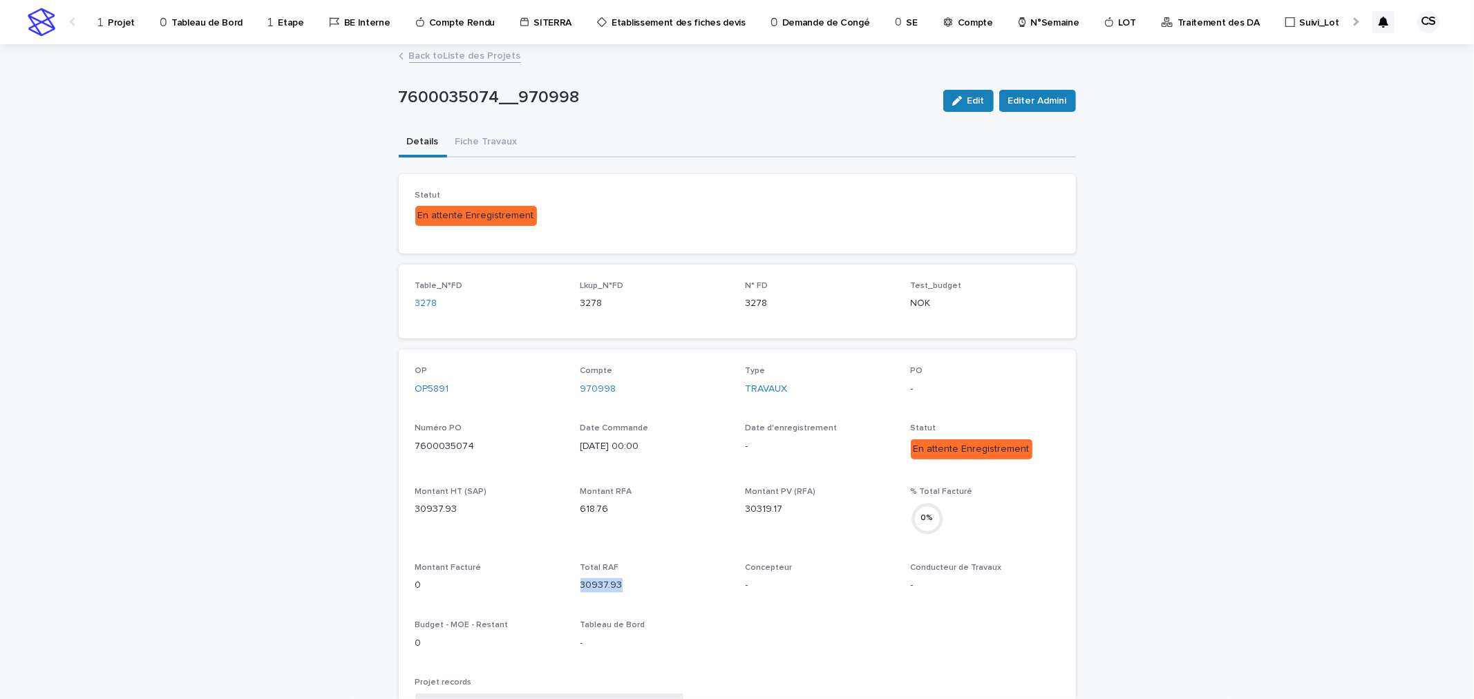
drag, startPoint x: 630, startPoint y: 583, endPoint x: 576, endPoint y: 589, distance: 53.6
click at [581, 589] on p "30937.93" at bounding box center [655, 585] width 149 height 15
click at [724, 589] on div "OP OP5891 Compte 970998 Type TRAVAUX PO - Numéro PO 7600035074 Date Commande [D…" at bounding box center [737, 604] width 644 height 476
drag, startPoint x: 781, startPoint y: 510, endPoint x: 735, endPoint y: 509, distance: 45.6
click at [735, 509] on div "OP OP5891 Compte 970998 Type TRAVAUX PO - Numéro PO 7600035074 Date Commande [D…" at bounding box center [737, 604] width 644 height 476
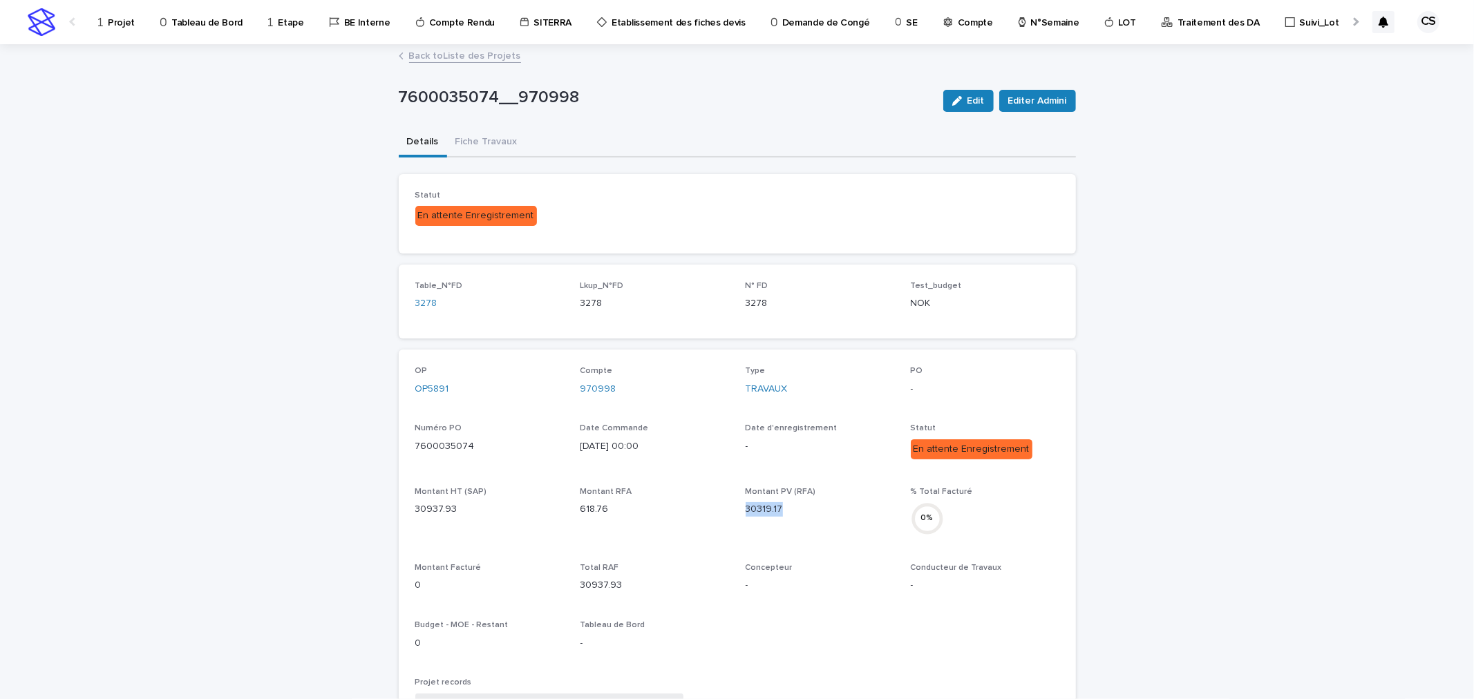
copy p "30319.17"
drag, startPoint x: 958, startPoint y: 93, endPoint x: 543, endPoint y: 239, distance: 440.2
click at [958, 93] on button "Edit" at bounding box center [968, 101] width 50 height 22
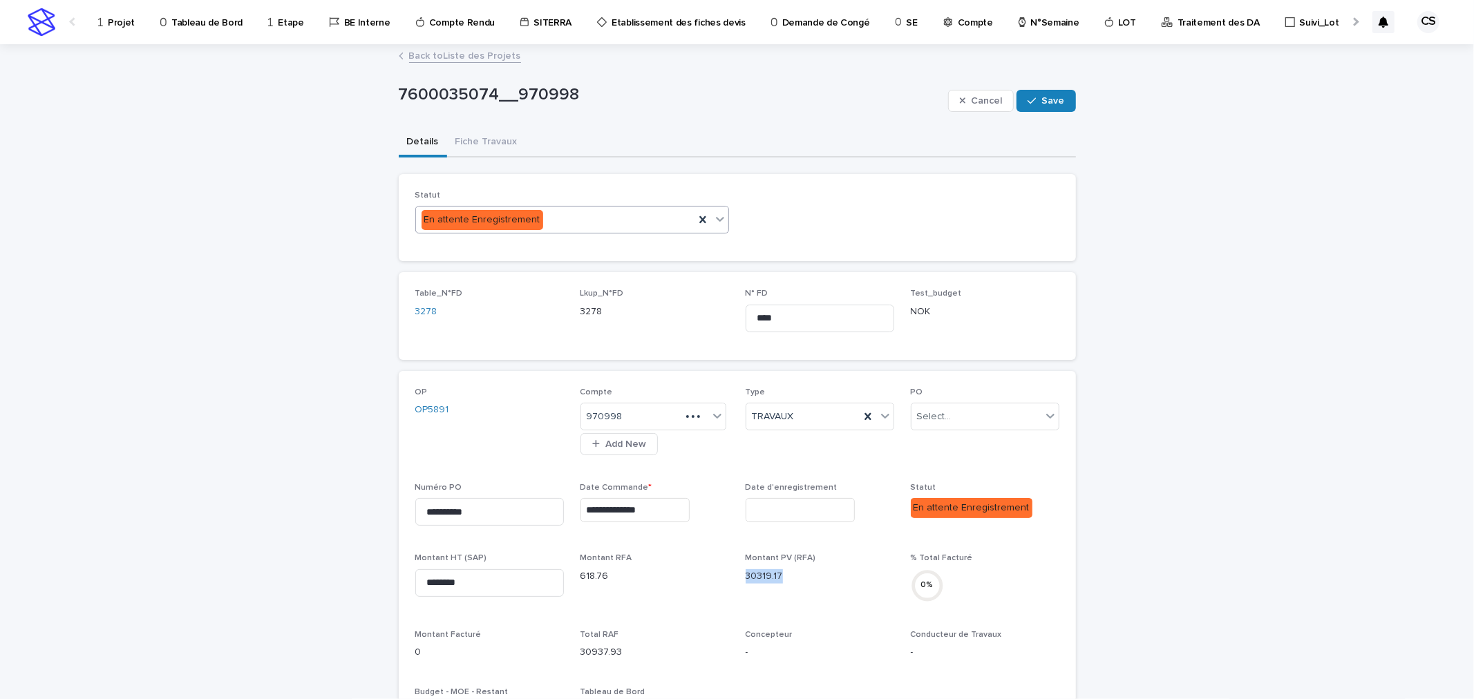
click at [563, 219] on div "En attente Enregistrement" at bounding box center [555, 220] width 279 height 23
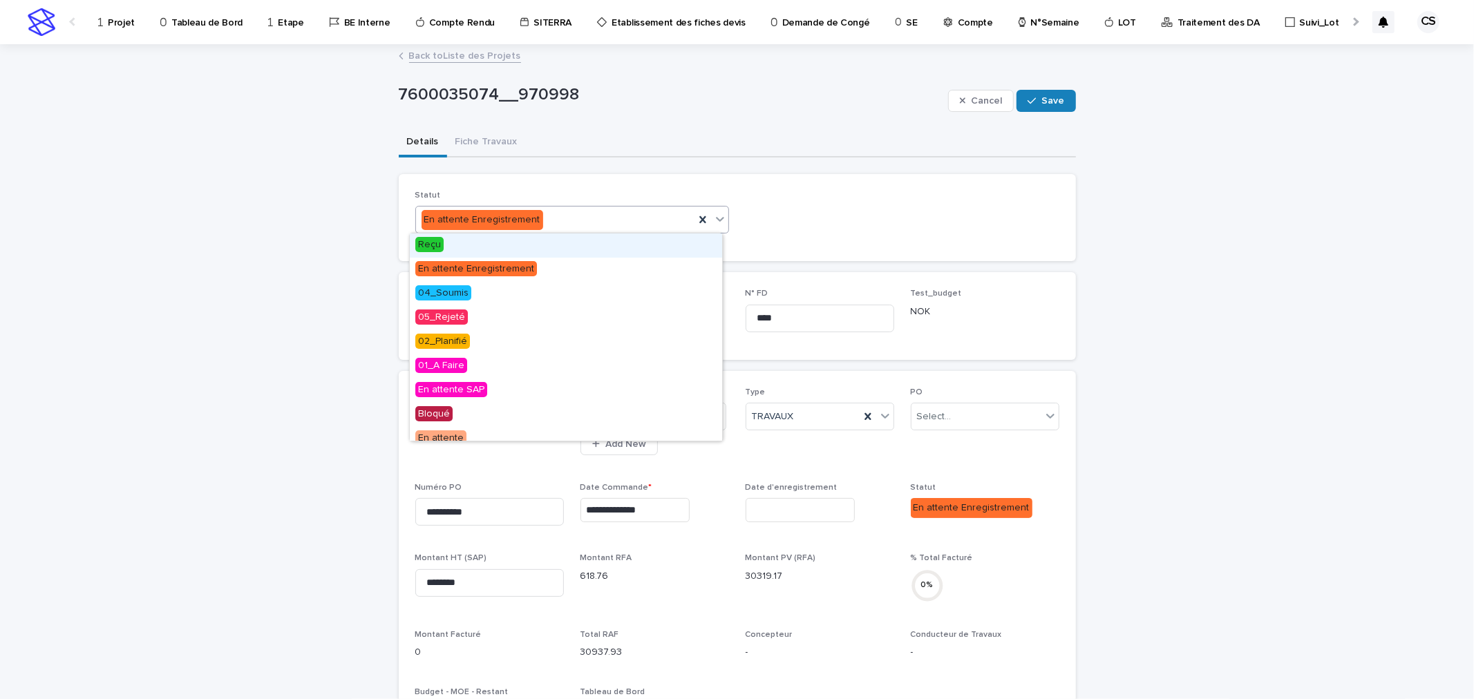
click at [487, 246] on div "Reçu" at bounding box center [566, 246] width 312 height 24
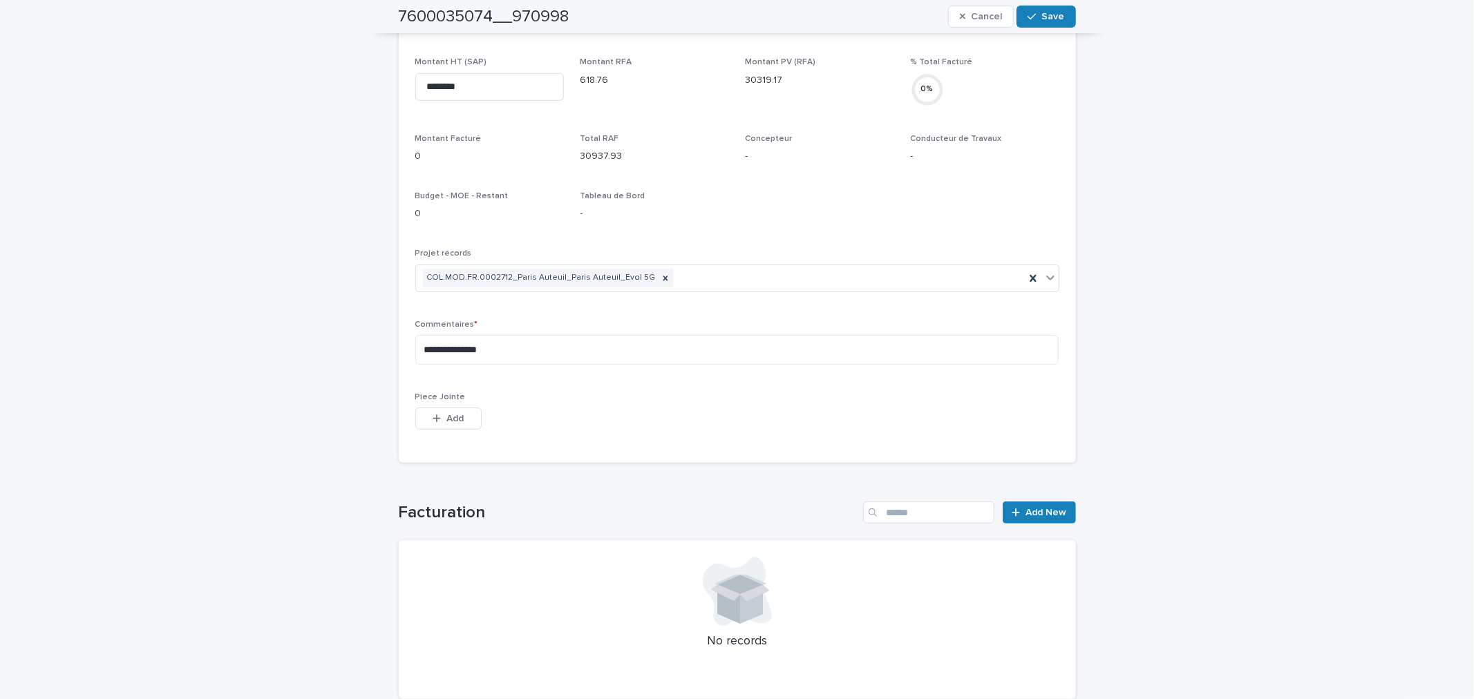
scroll to position [512, 0]
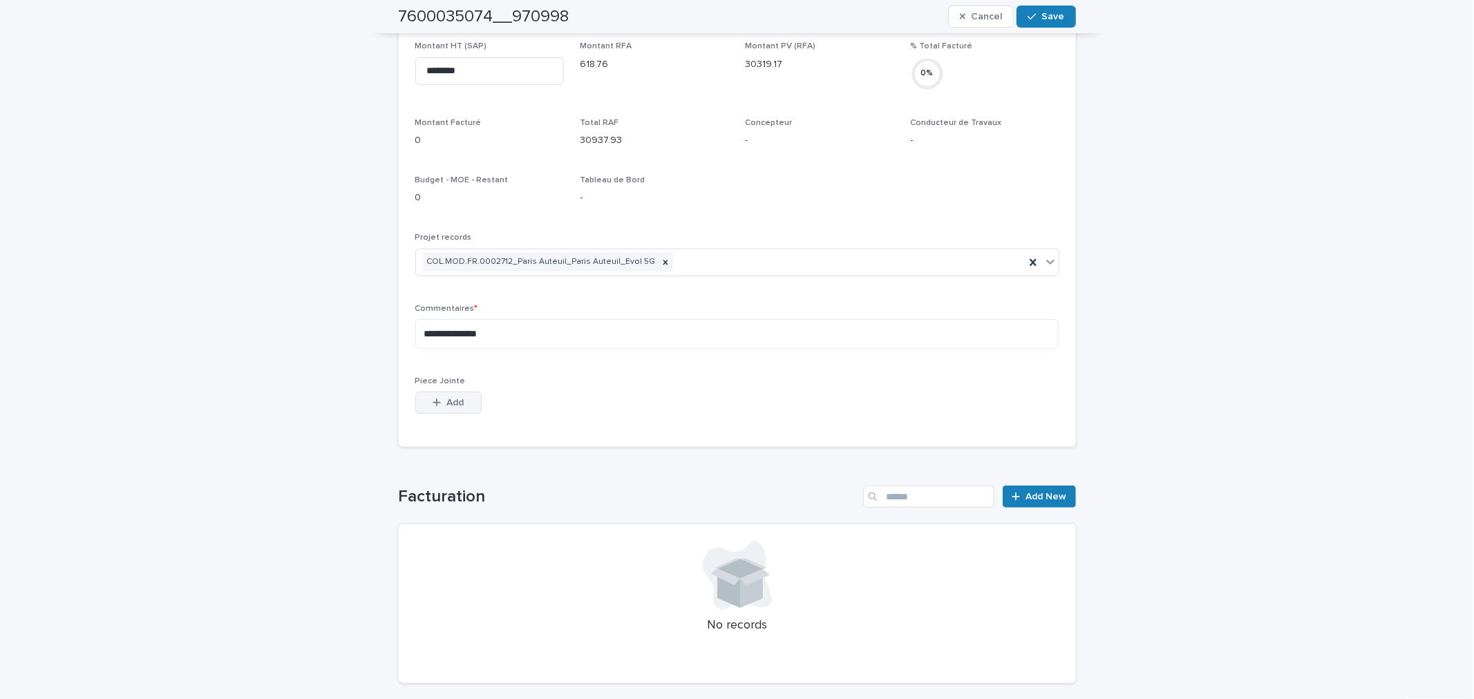
click at [447, 402] on span "Add" at bounding box center [454, 403] width 17 height 10
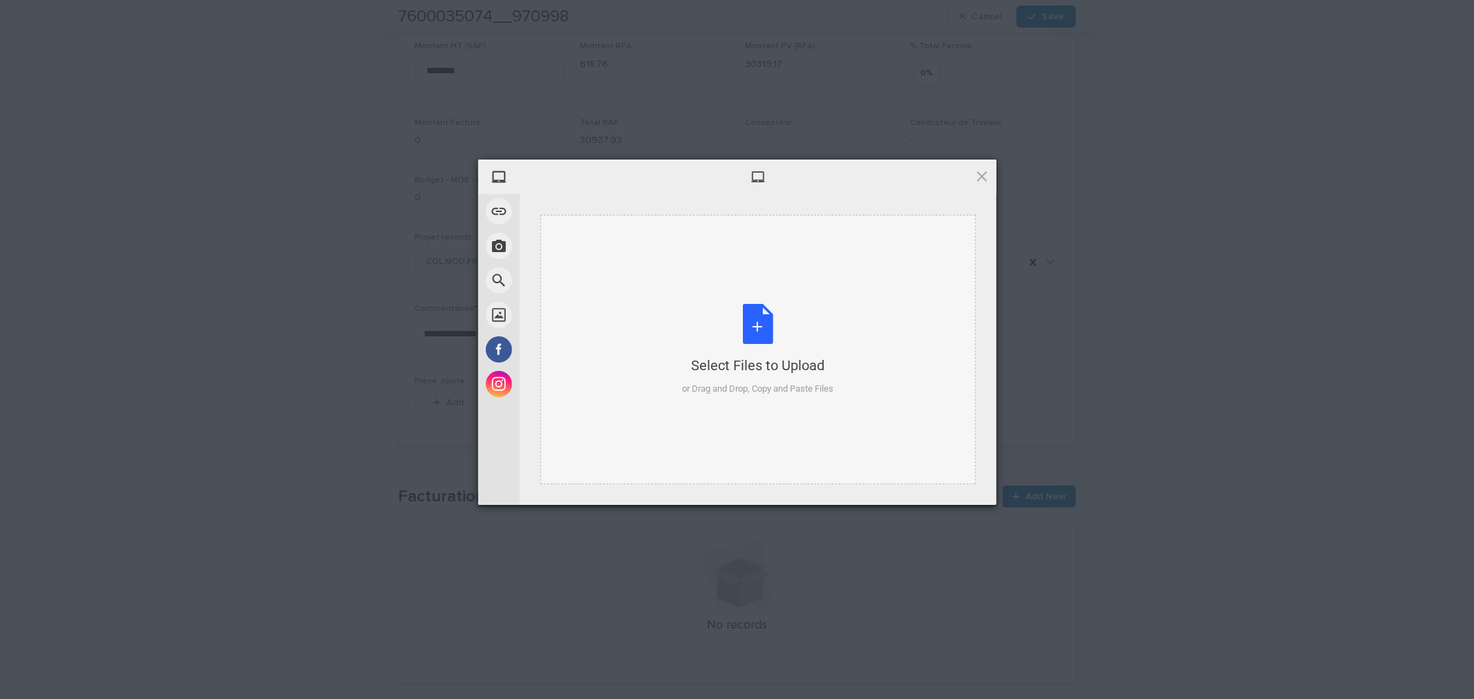
click at [697, 356] on div "Select Files to Upload" at bounding box center [757, 365] width 151 height 19
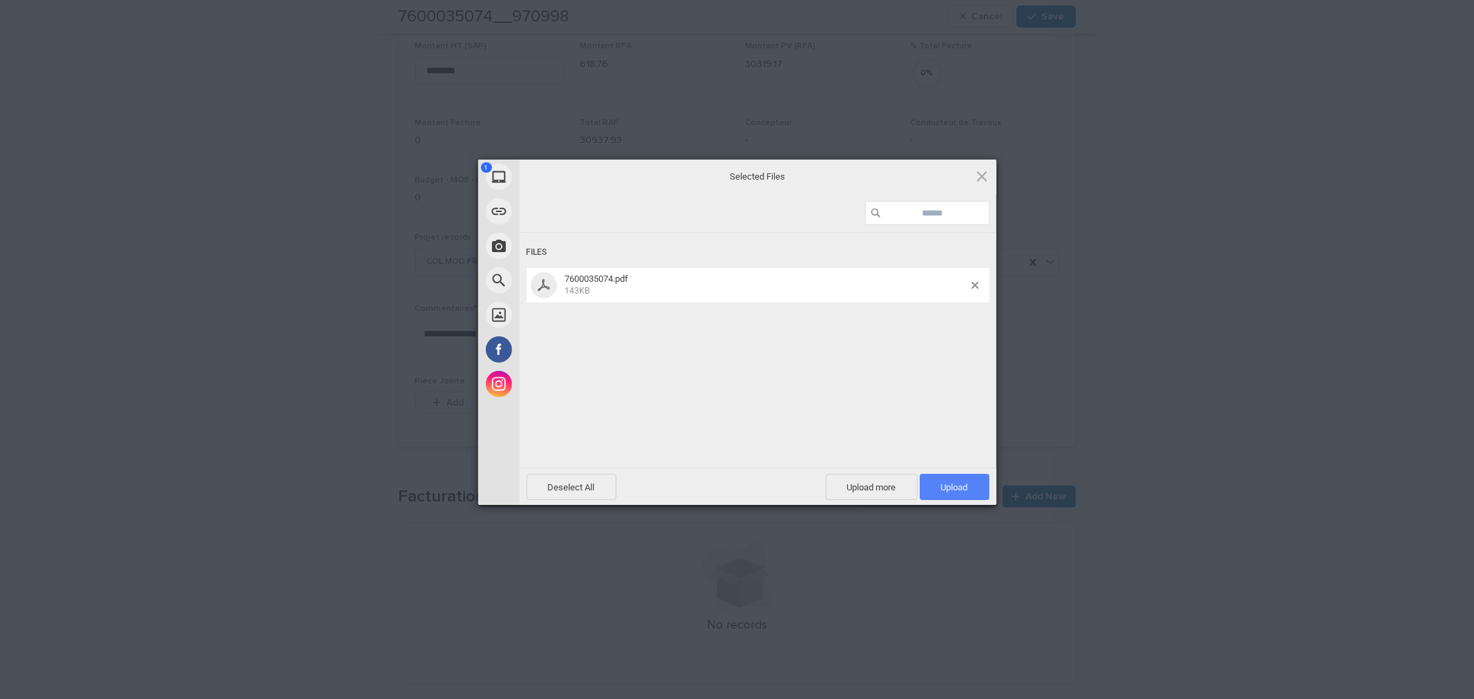
click at [958, 489] on span "Upload 1" at bounding box center [954, 487] width 27 height 10
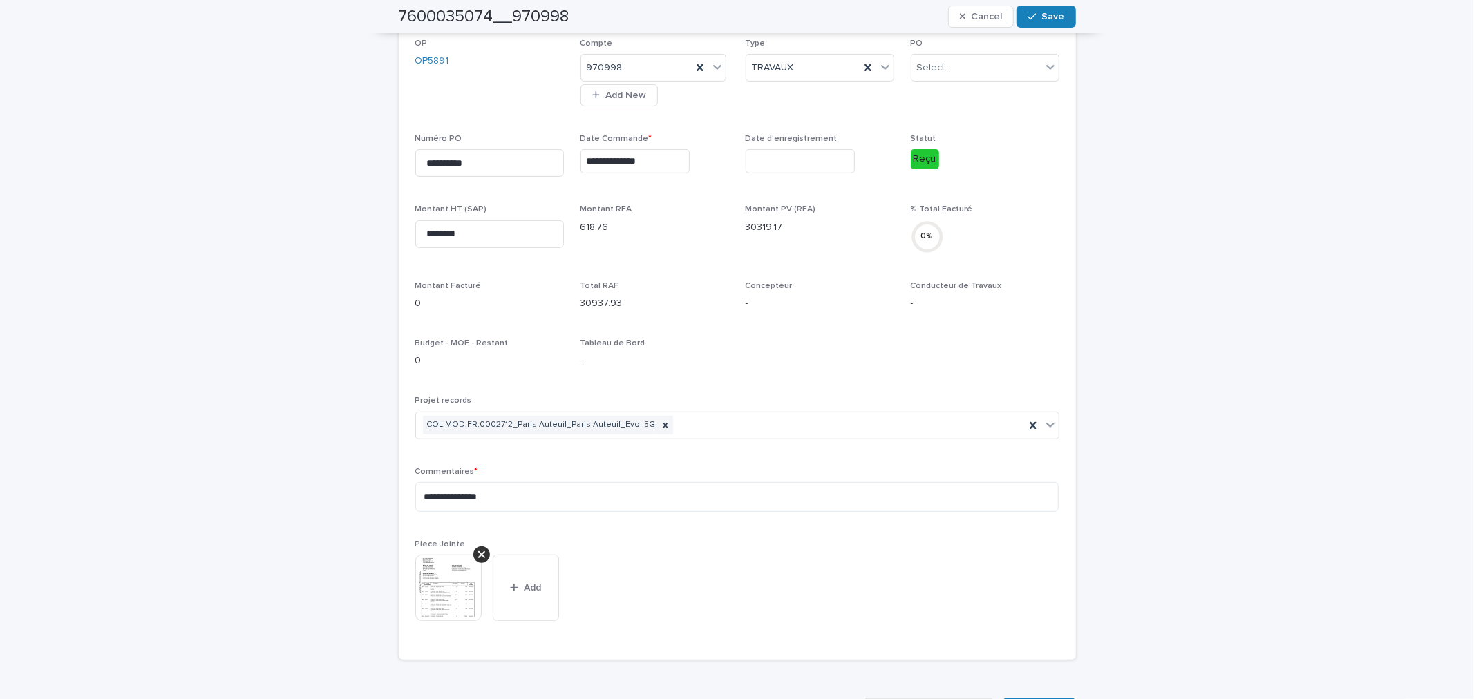
scroll to position [24, 0]
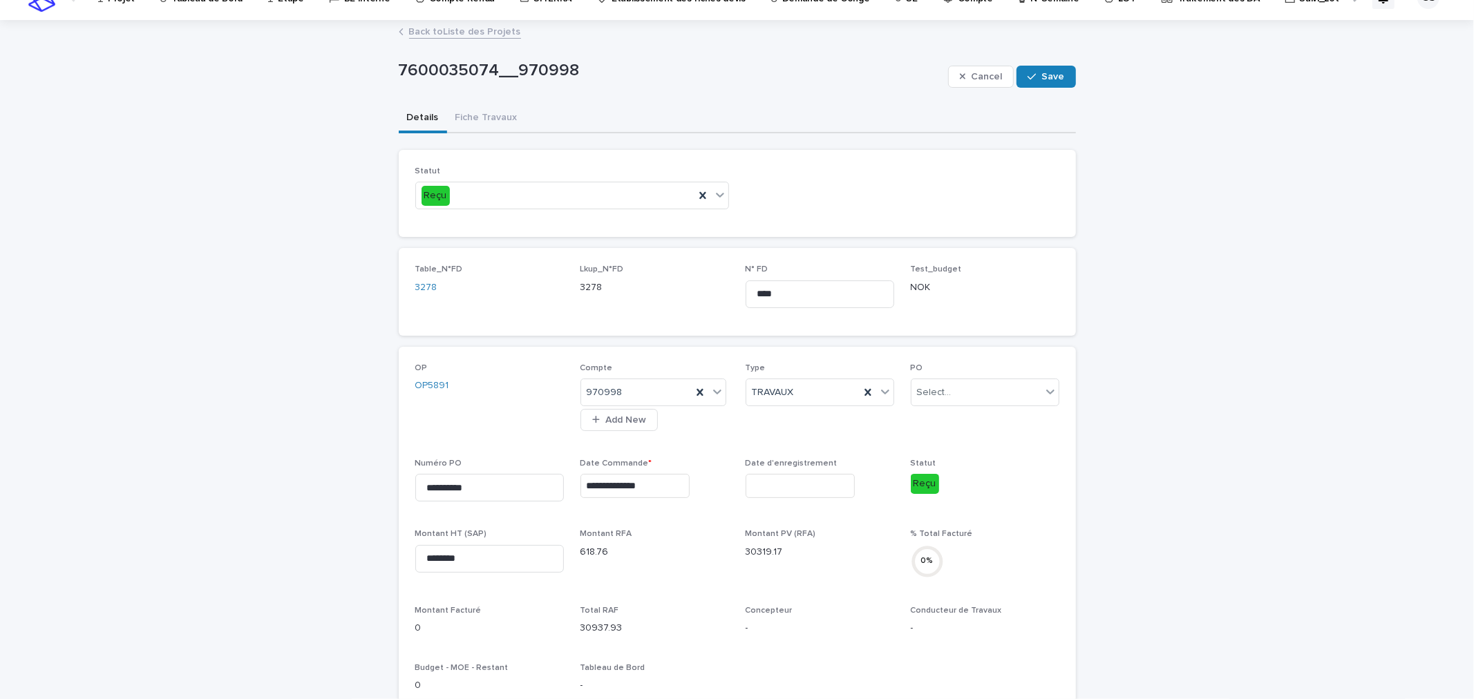
click at [1039, 87] on div "Cancel Save" at bounding box center [1012, 76] width 128 height 55
click at [1044, 81] on button "Save" at bounding box center [1046, 77] width 59 height 22
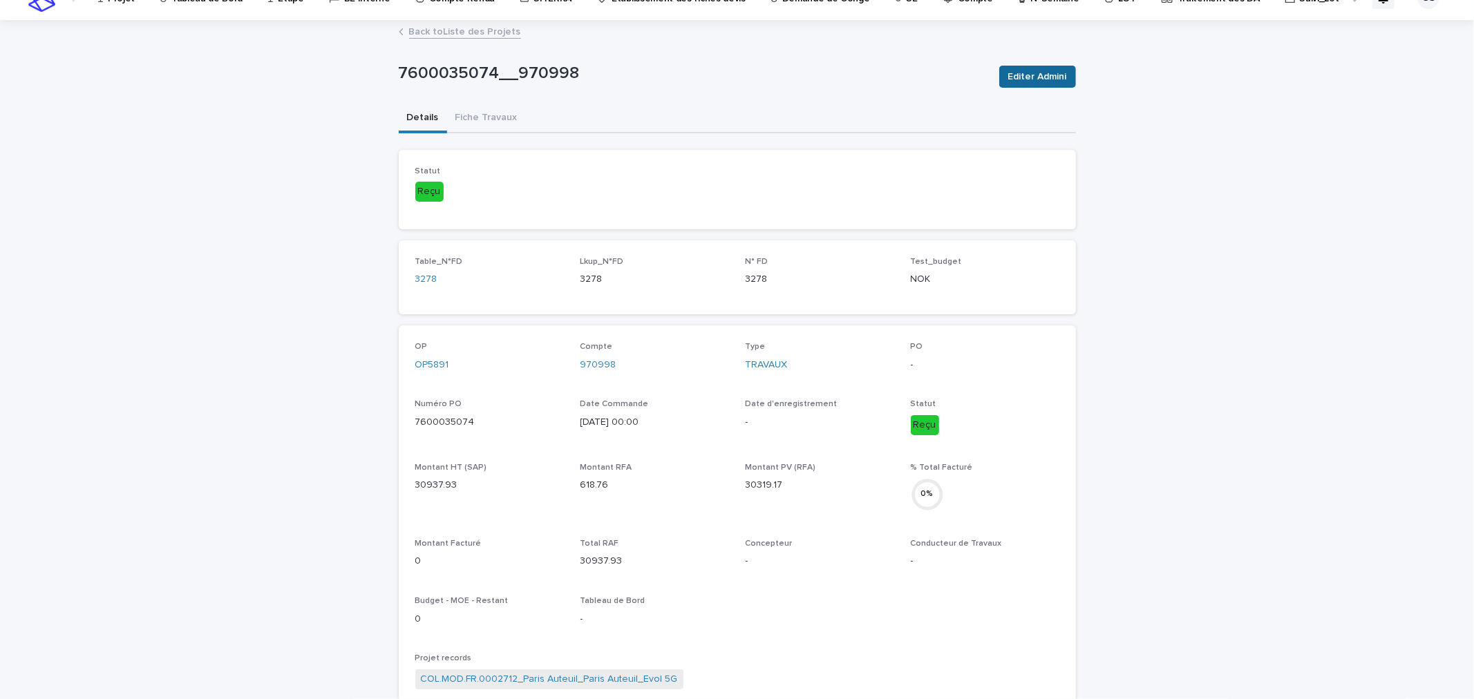
click at [1012, 78] on span "Editer Admini" at bounding box center [1037, 77] width 59 height 14
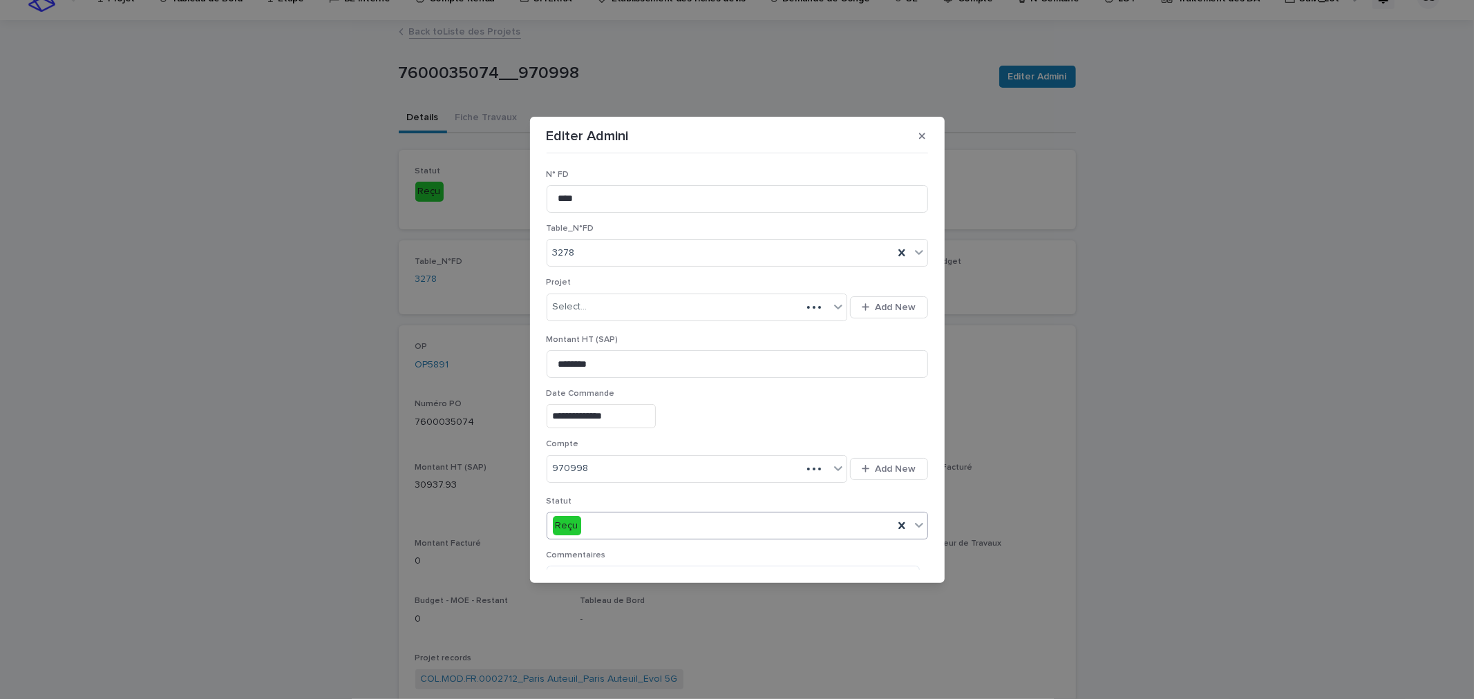
scroll to position [232, 0]
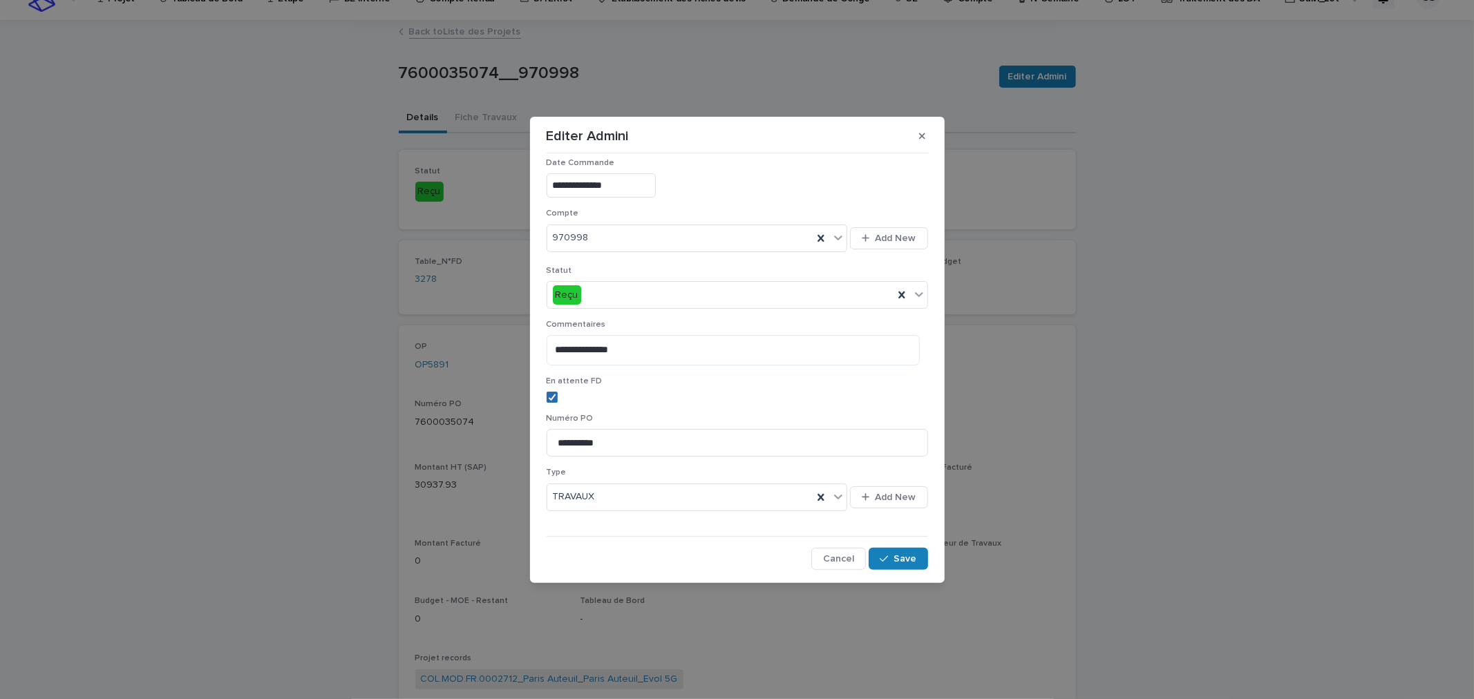
click at [548, 398] on icon at bounding box center [552, 397] width 8 height 7
click at [880, 555] on icon "button" at bounding box center [884, 559] width 8 height 10
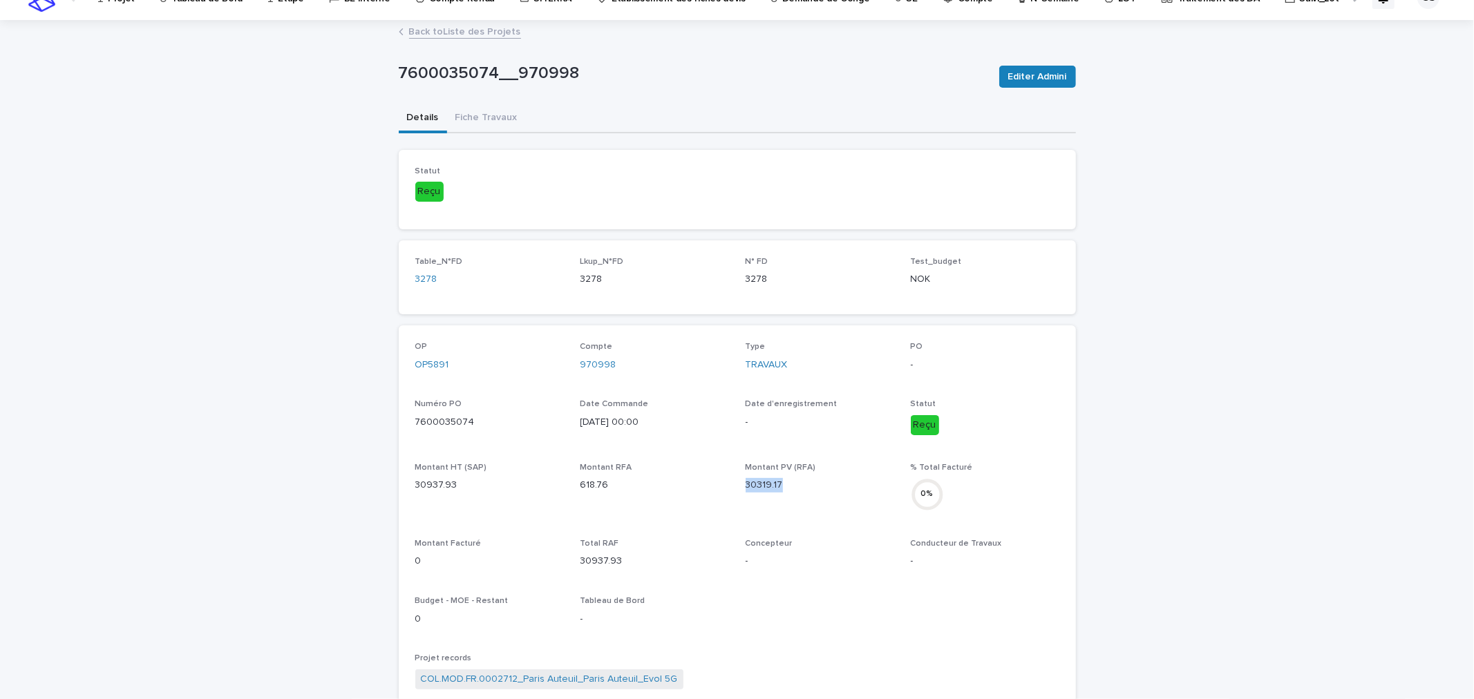
drag, startPoint x: 782, startPoint y: 482, endPoint x: 741, endPoint y: 482, distance: 41.5
click at [746, 482] on p "30319.17" at bounding box center [820, 485] width 149 height 15
copy p "30319.17"
click at [780, 487] on p "30319.17" at bounding box center [820, 485] width 149 height 15
drag, startPoint x: 776, startPoint y: 484, endPoint x: 740, endPoint y: 485, distance: 36.0
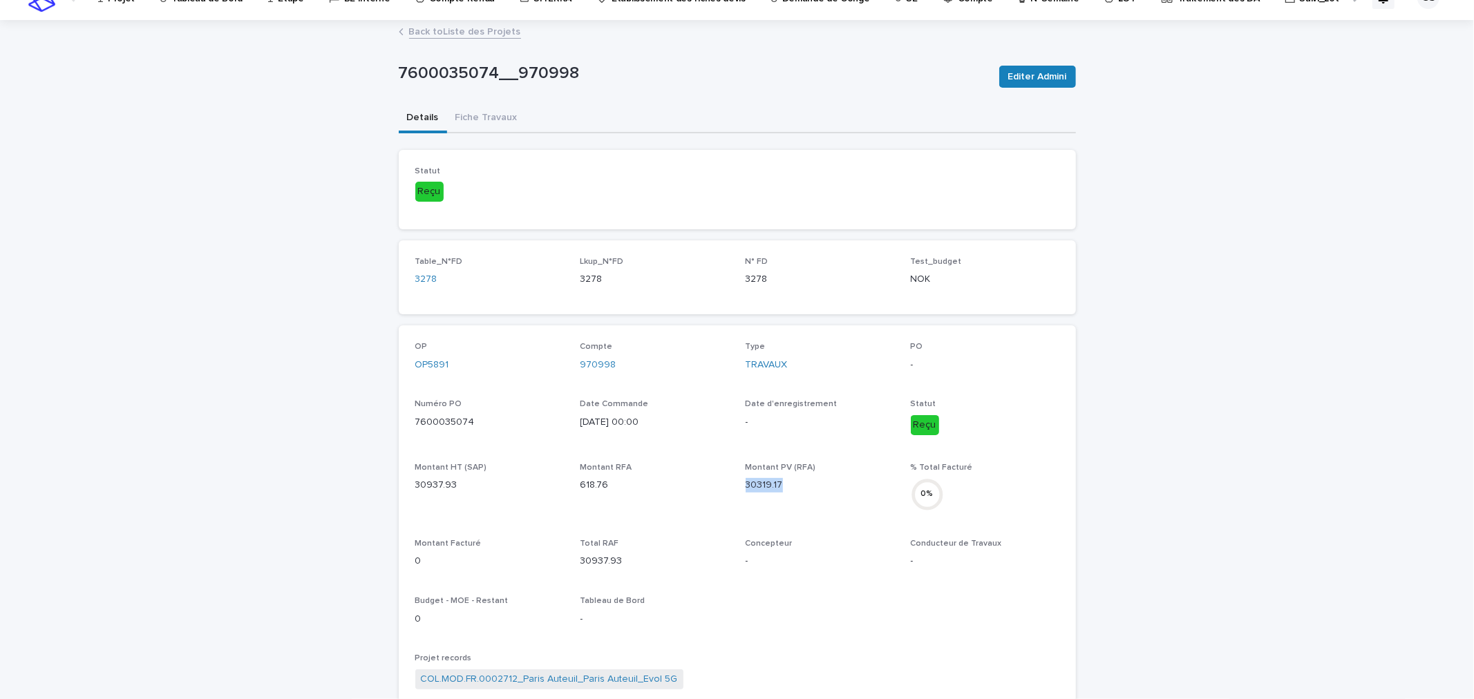
click at [746, 485] on p "30319.17" at bounding box center [820, 485] width 149 height 15
copy p "30319.17"
click at [489, 122] on div "7600035074__970998 Editer Admini 7600035074__970998 Editer Admini Sorry, there …" at bounding box center [737, 578] width 677 height 1115
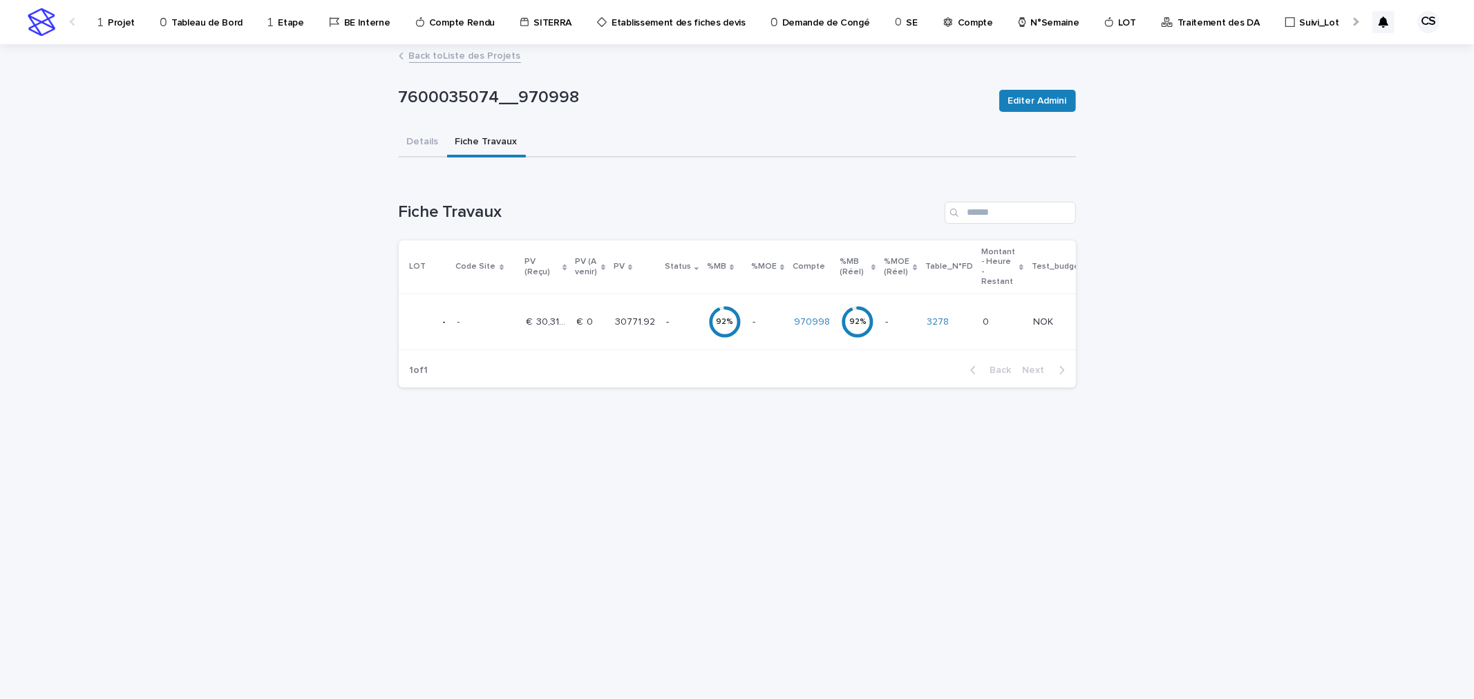
click at [645, 315] on p "30771.92" at bounding box center [636, 321] width 43 height 15
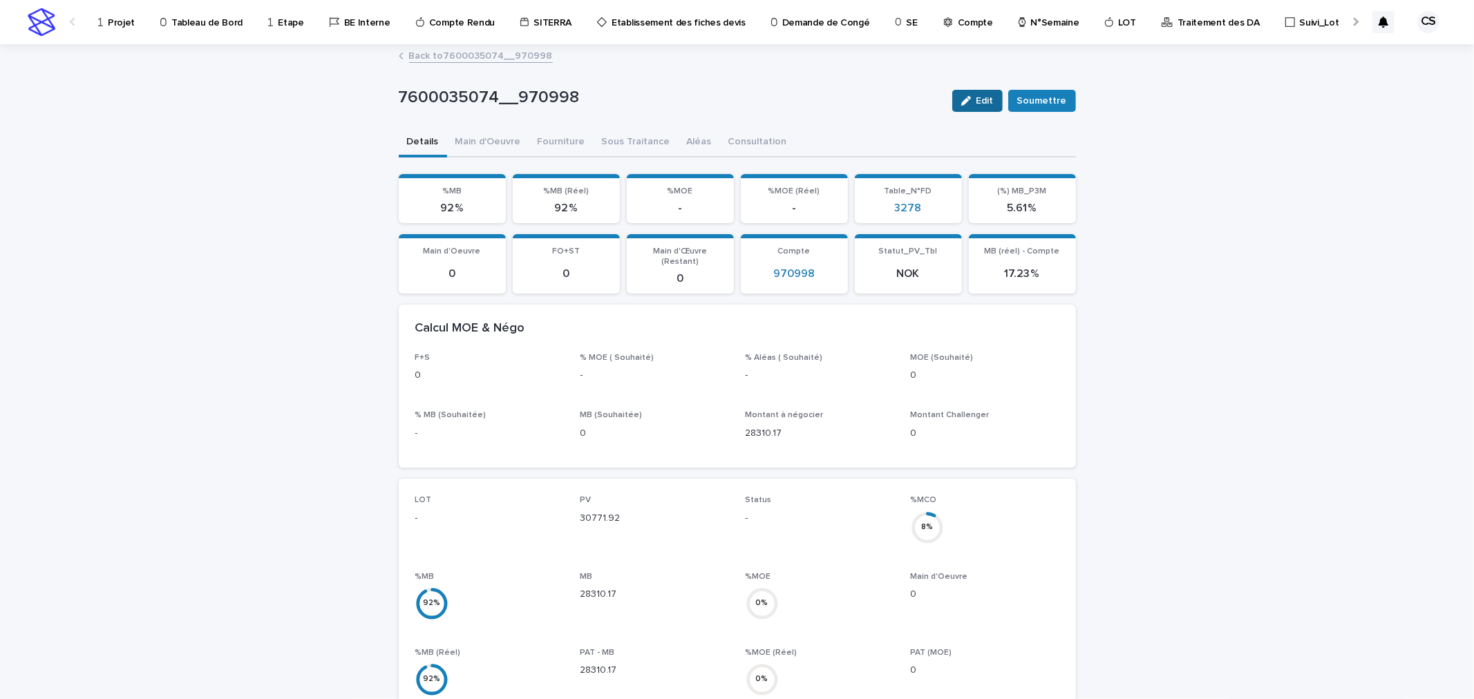
click at [983, 100] on span "Edit" at bounding box center [985, 101] width 17 height 10
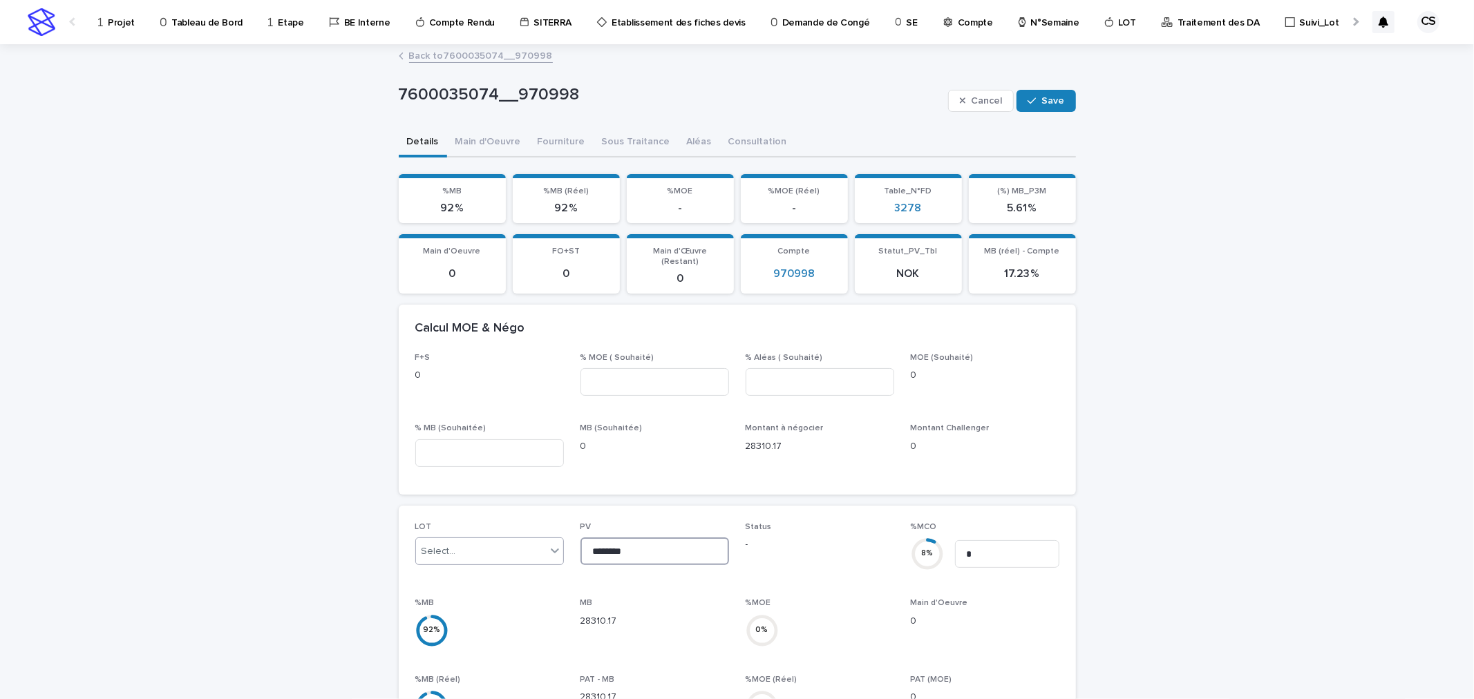
drag, startPoint x: 632, startPoint y: 537, endPoint x: 419, endPoint y: 533, distance: 212.2
paste input
type input "********"
click at [1044, 86] on div "Cancel Save" at bounding box center [1012, 100] width 128 height 55
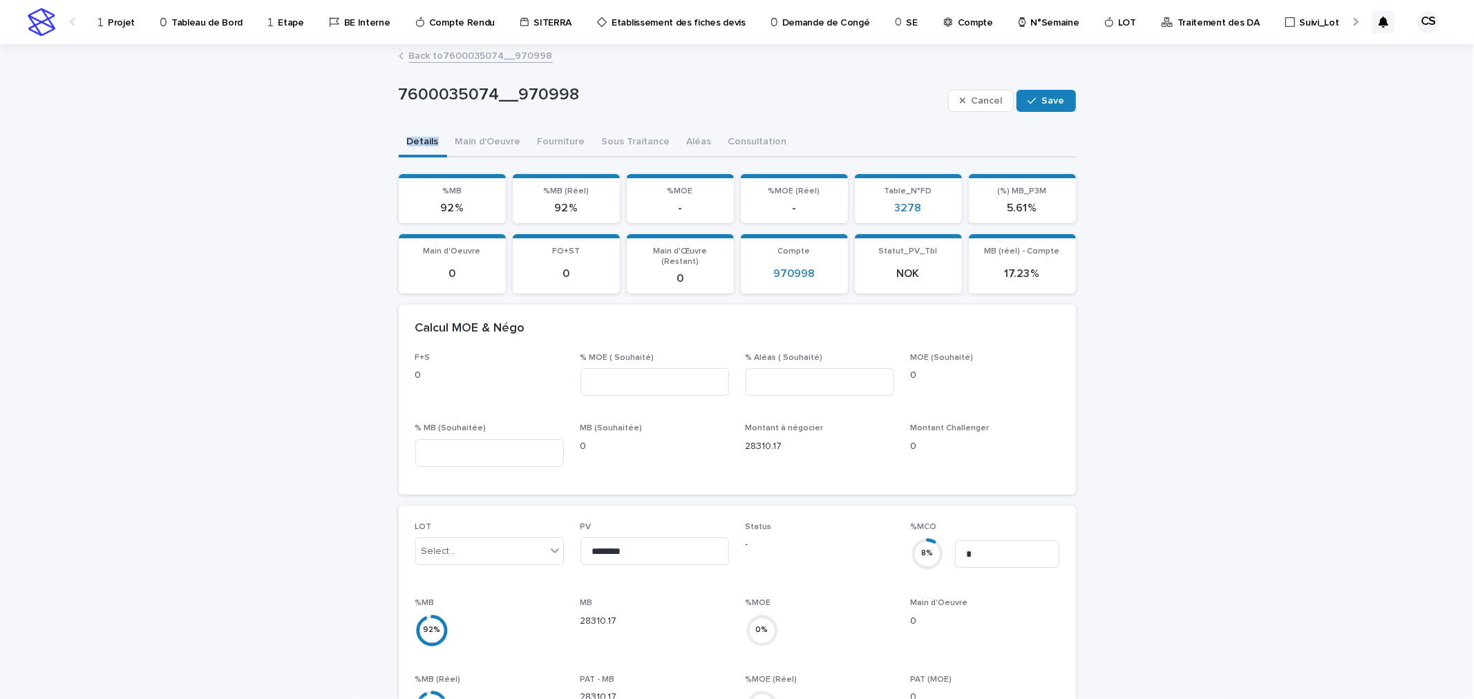
click at [1044, 86] on div "Cancel Save" at bounding box center [1012, 100] width 128 height 55
click at [1046, 100] on span "Save" at bounding box center [1053, 101] width 23 height 10
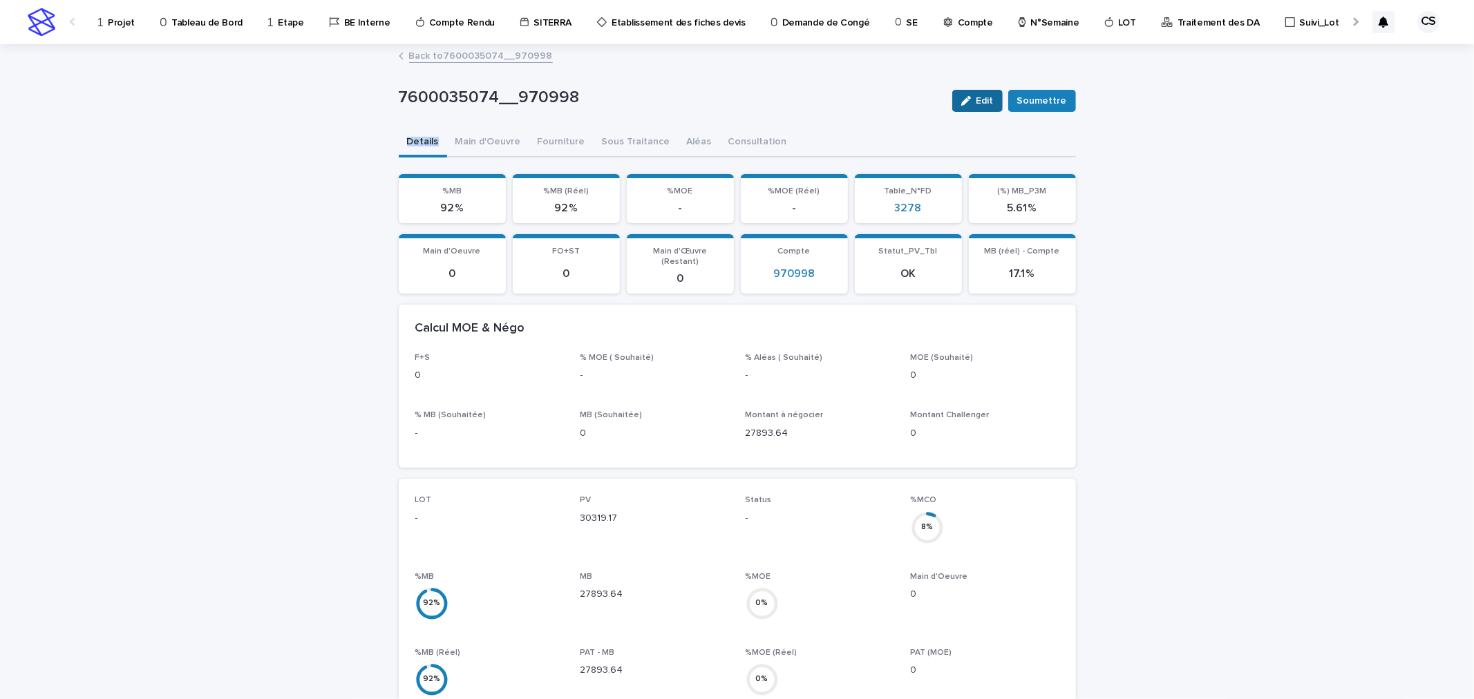
click at [966, 102] on icon "button" at bounding box center [966, 101] width 10 height 10
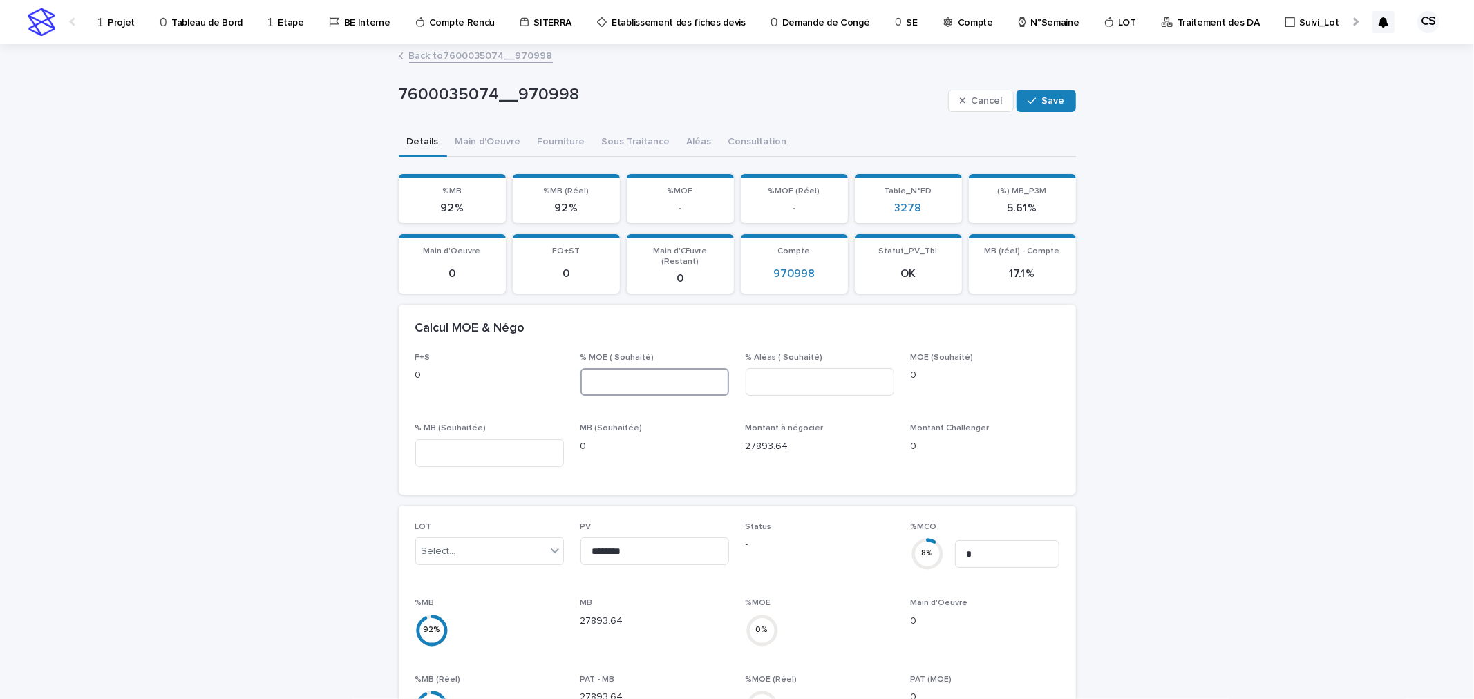
click at [634, 368] on input at bounding box center [655, 382] width 149 height 28
type input "**"
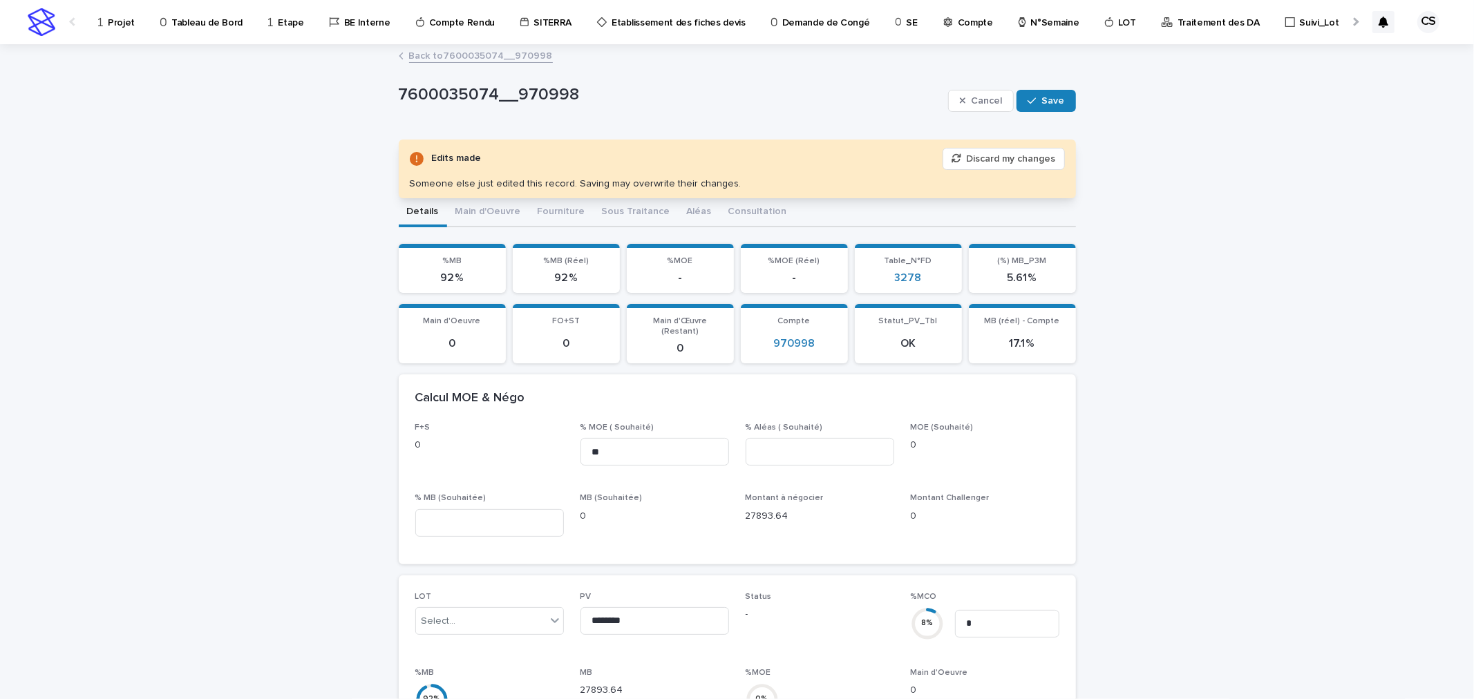
click at [840, 377] on div "Calcul MOE & Négo" at bounding box center [737, 399] width 677 height 48
drag, startPoint x: 840, startPoint y: 429, endPoint x: 842, endPoint y: 440, distance: 10.5
click at [840, 438] on input at bounding box center [820, 452] width 149 height 28
type input "*"
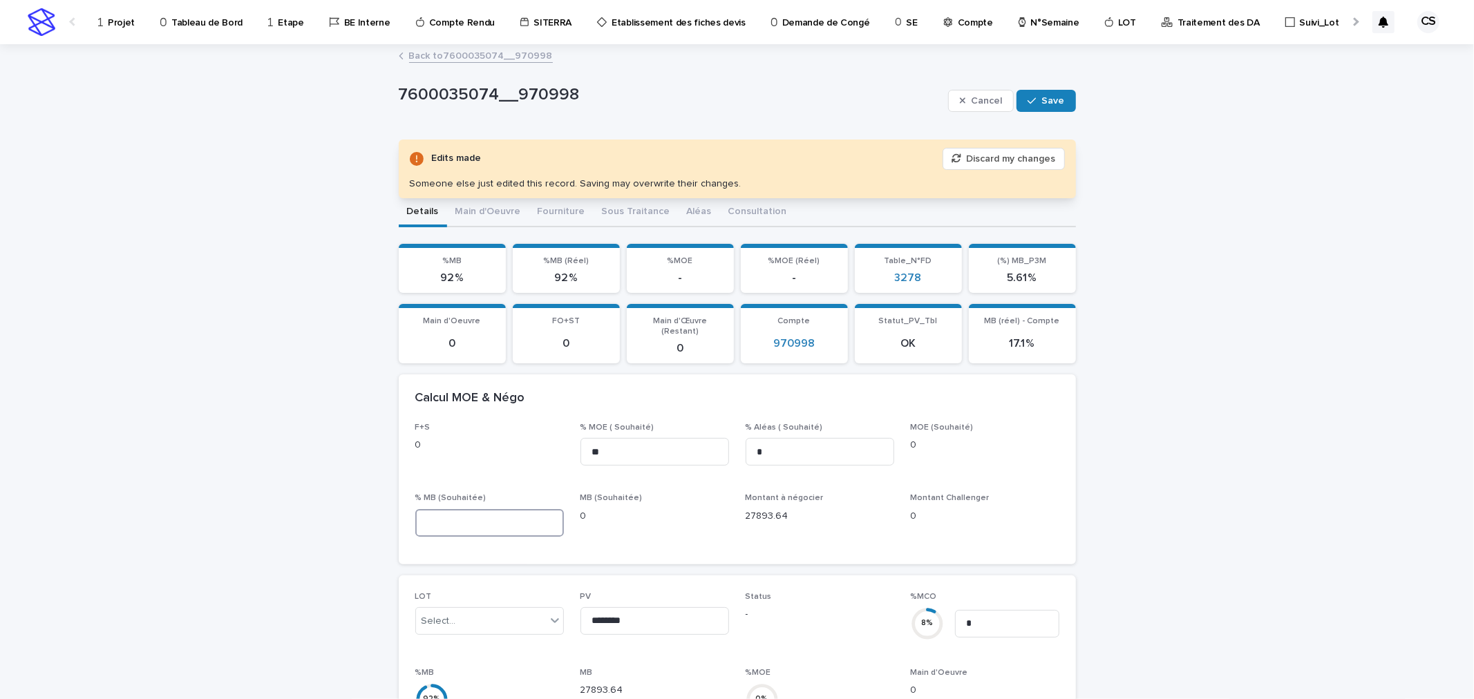
click at [498, 512] on input at bounding box center [489, 523] width 149 height 28
type input "*"
click at [1057, 98] on span "Save" at bounding box center [1053, 101] width 23 height 10
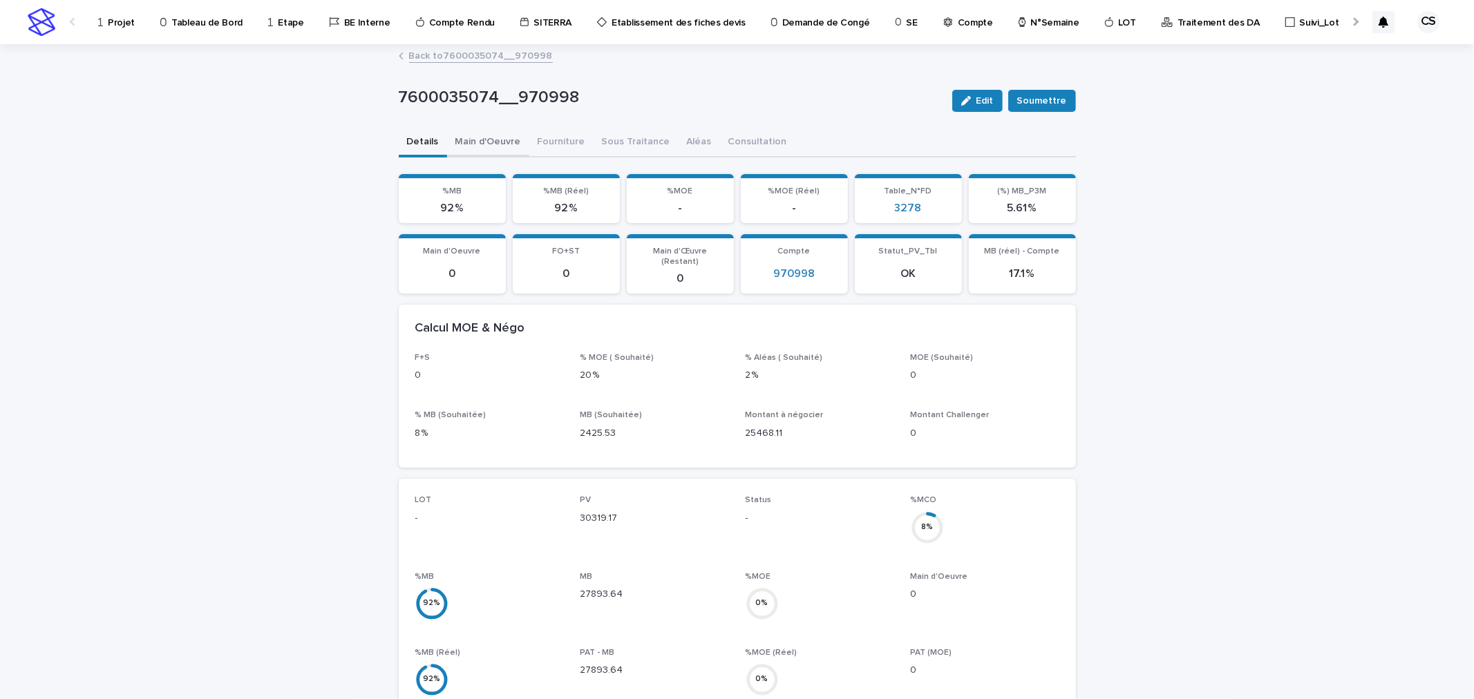
click at [492, 151] on button "Main d'Oeuvre" at bounding box center [488, 143] width 82 height 29
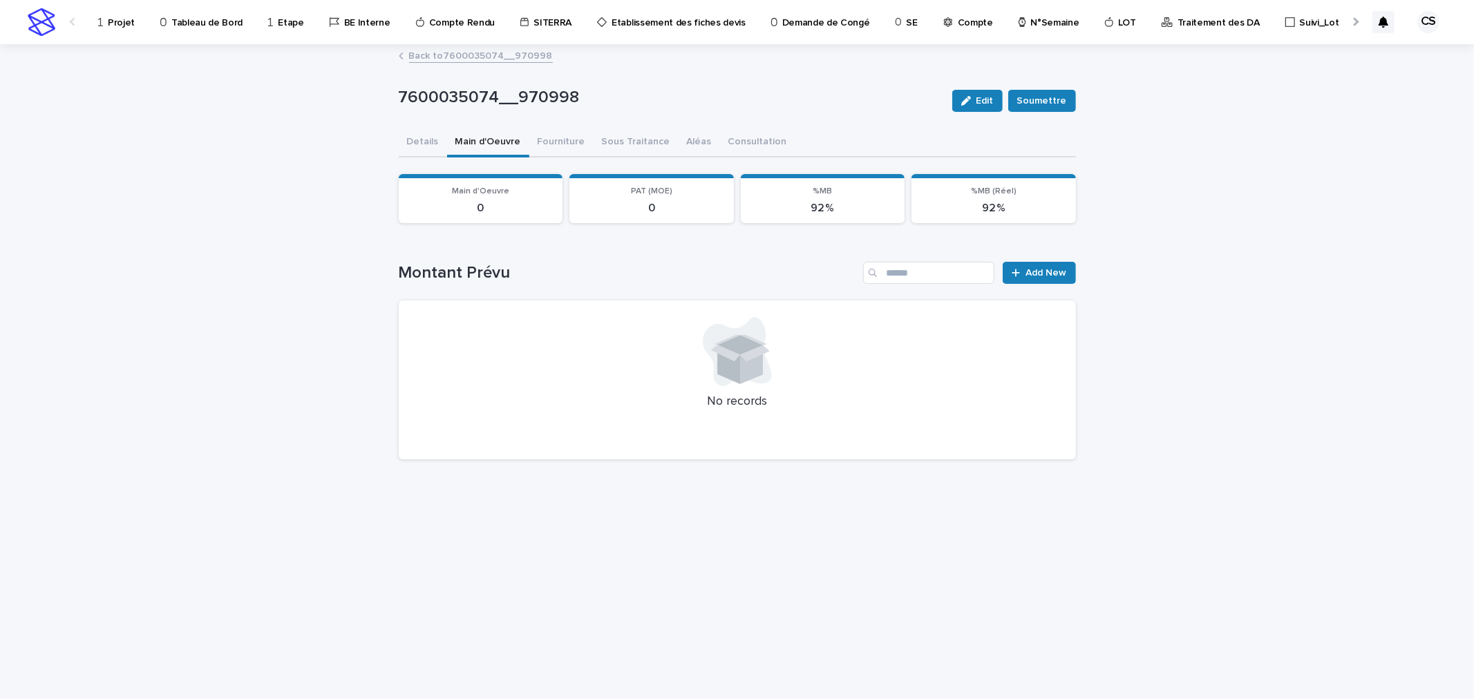
click at [1028, 283] on div "Montant Prévu Add New No records" at bounding box center [737, 361] width 677 height 198
click at [1037, 268] on span "Add New" at bounding box center [1046, 273] width 41 height 10
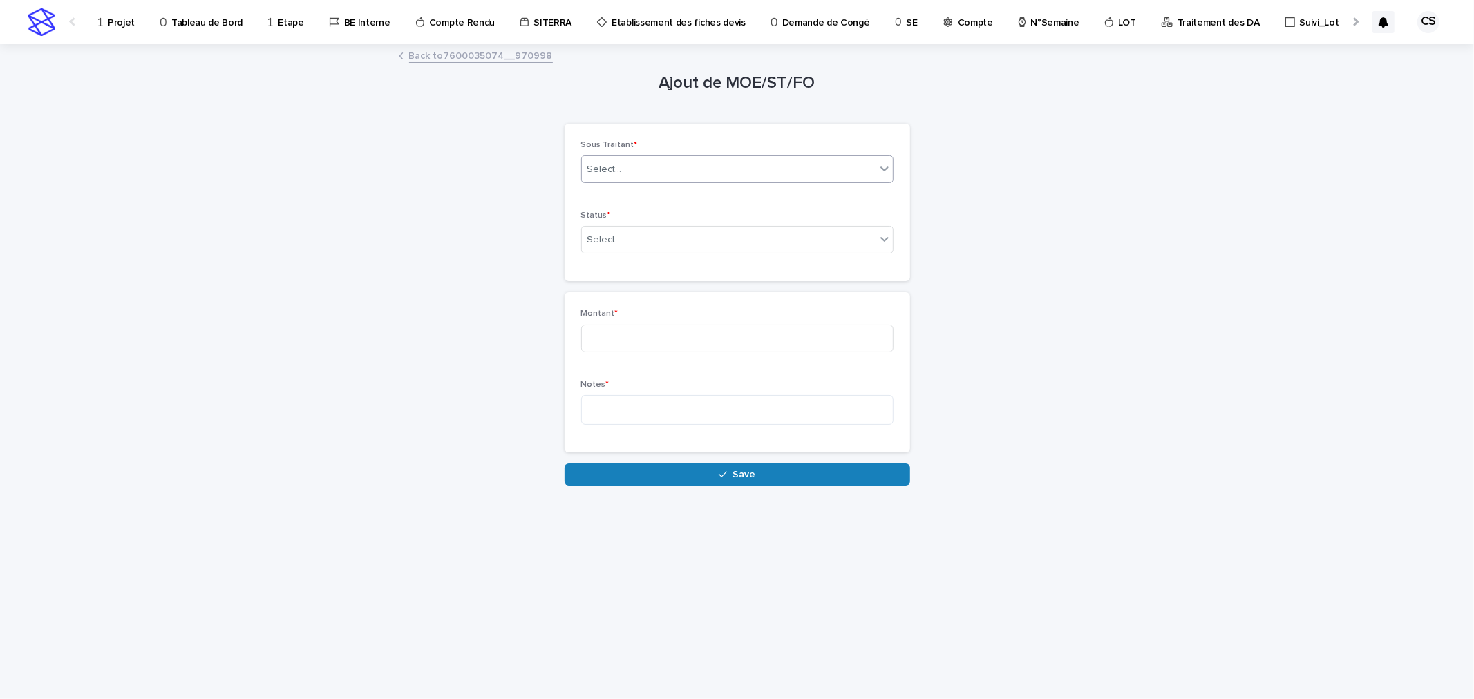
click at [664, 171] on div "Select..." at bounding box center [729, 169] width 294 height 23
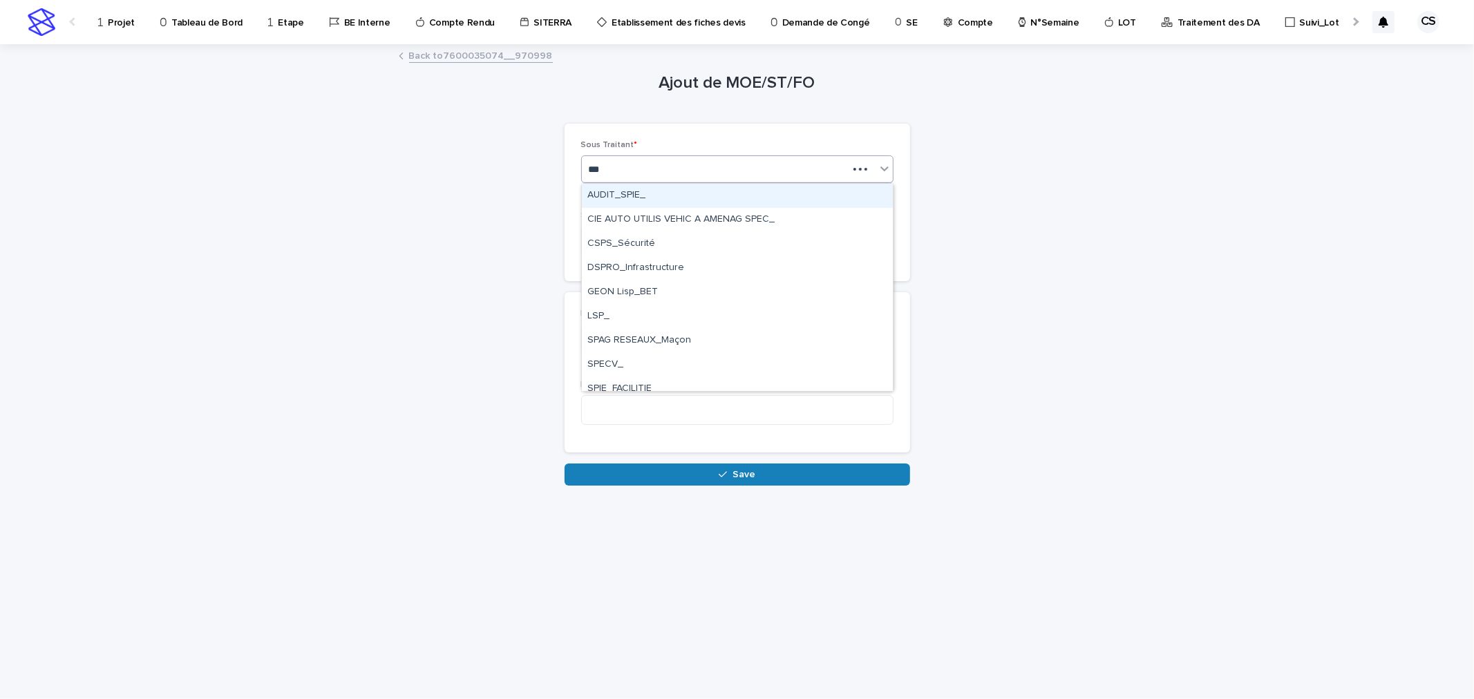
type input "****"
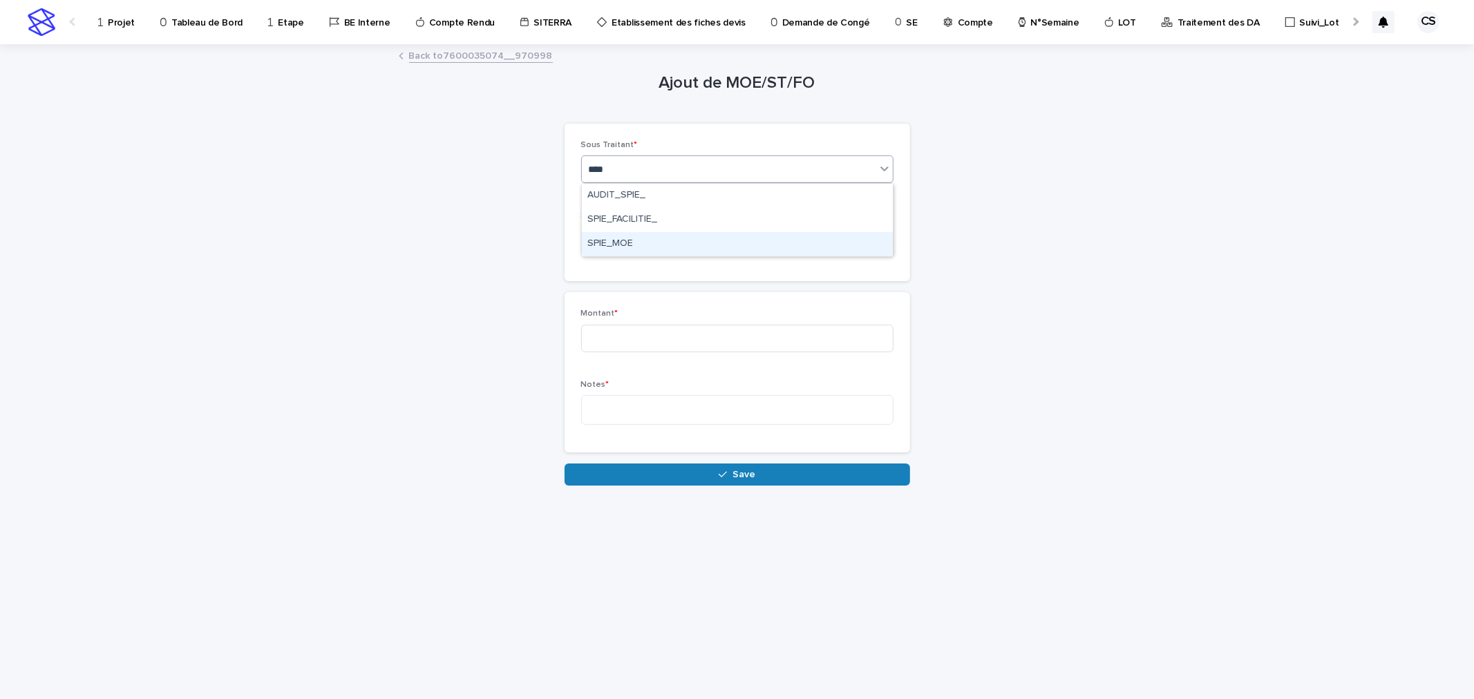
click at [668, 238] on div "SPIE_MOE" at bounding box center [737, 244] width 311 height 24
click at [668, 238] on div "Select..." at bounding box center [729, 240] width 294 height 23
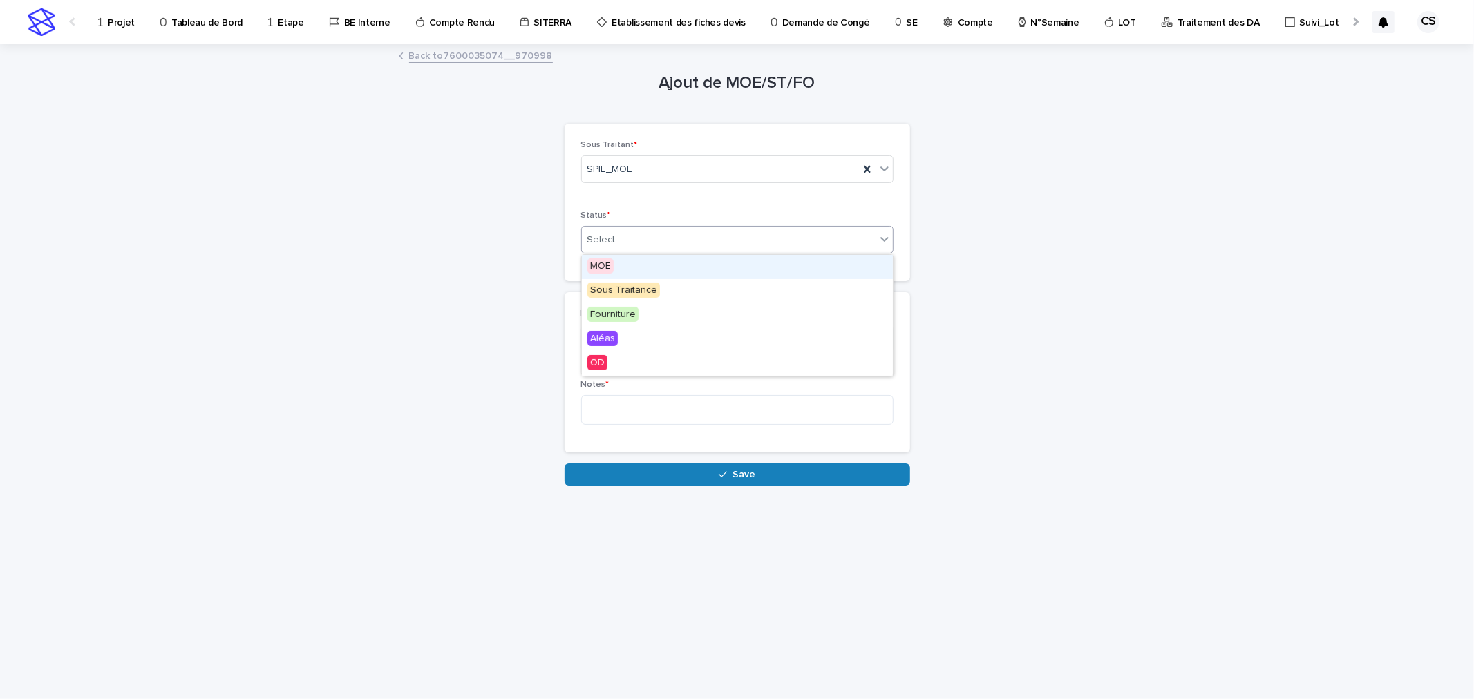
click at [657, 270] on div "MOE" at bounding box center [737, 267] width 311 height 24
click at [658, 341] on input at bounding box center [737, 339] width 312 height 28
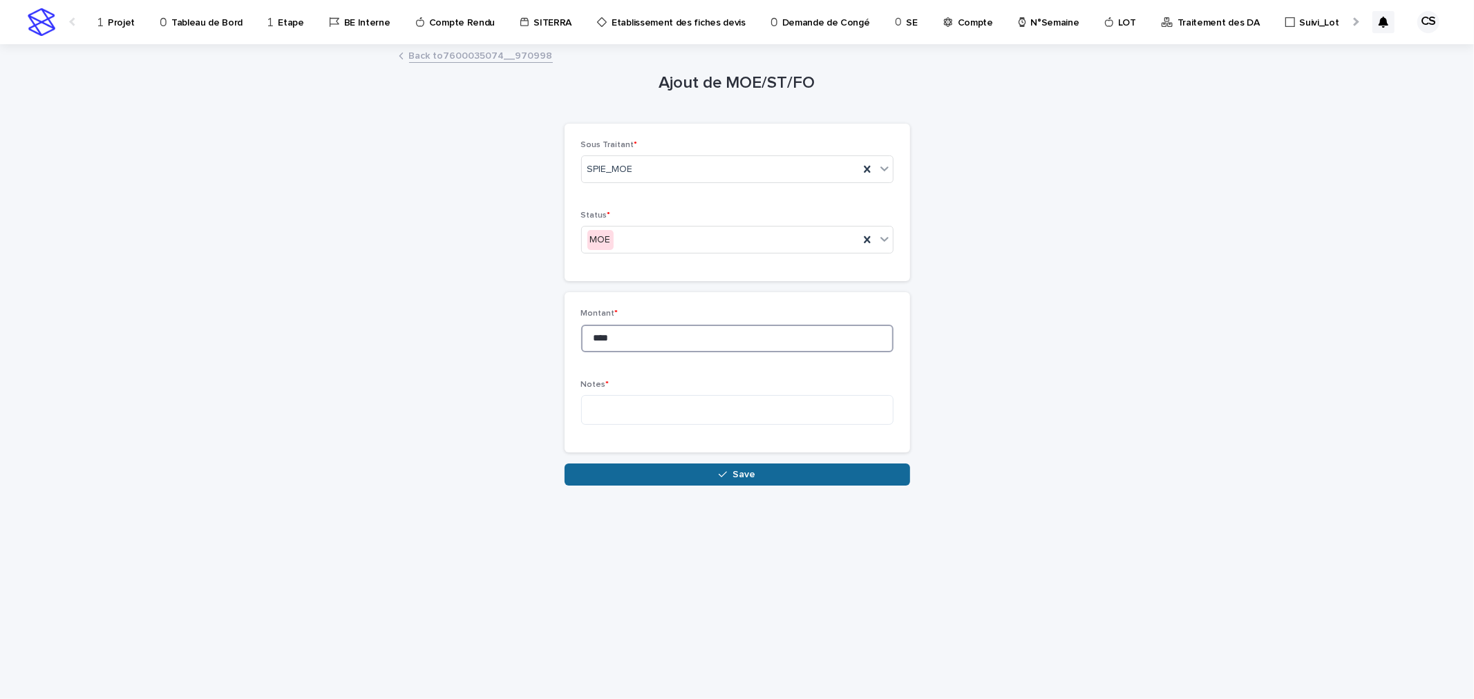
type input "****"
click at [738, 474] on span "Save" at bounding box center [744, 475] width 23 height 10
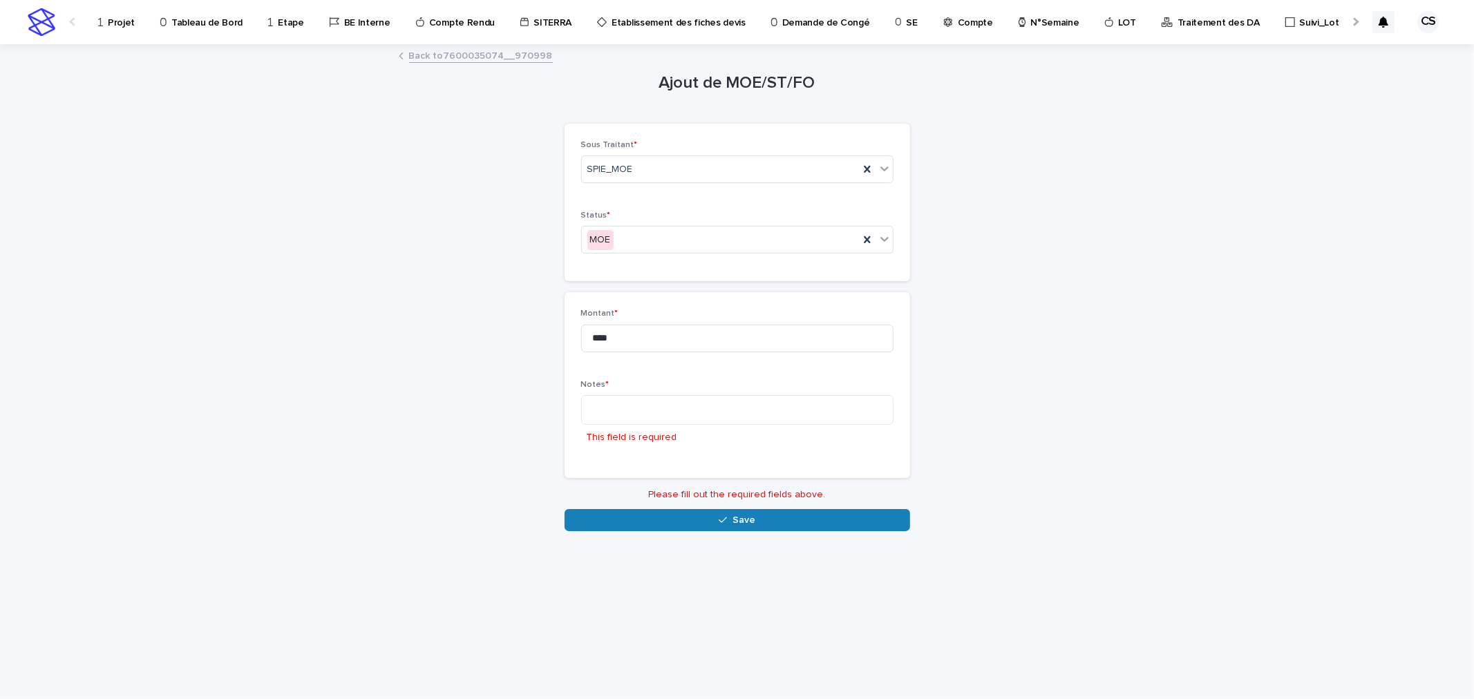
click at [666, 426] on div "This field is required" at bounding box center [737, 422] width 312 height 55
click at [672, 413] on textarea at bounding box center [737, 410] width 312 height 30
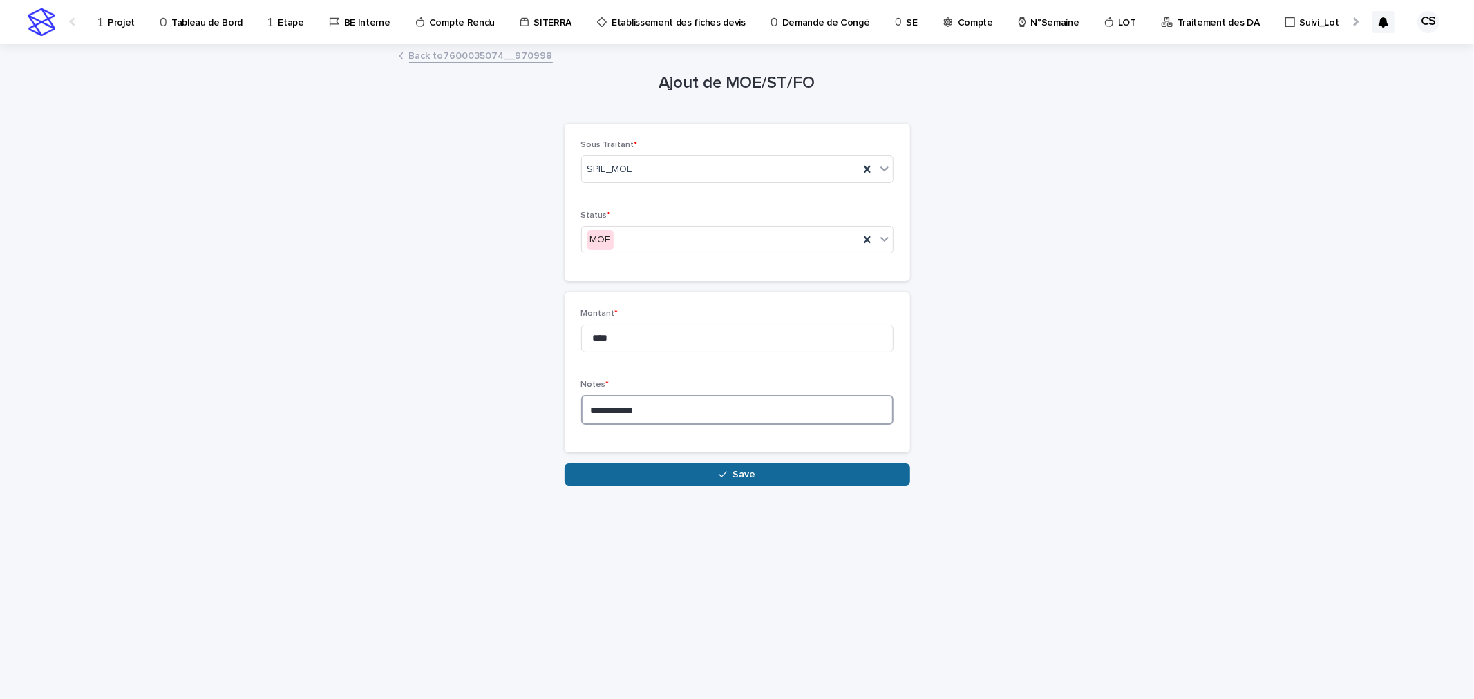
type textarea "**********"
click at [685, 481] on button "Save" at bounding box center [738, 475] width 346 height 22
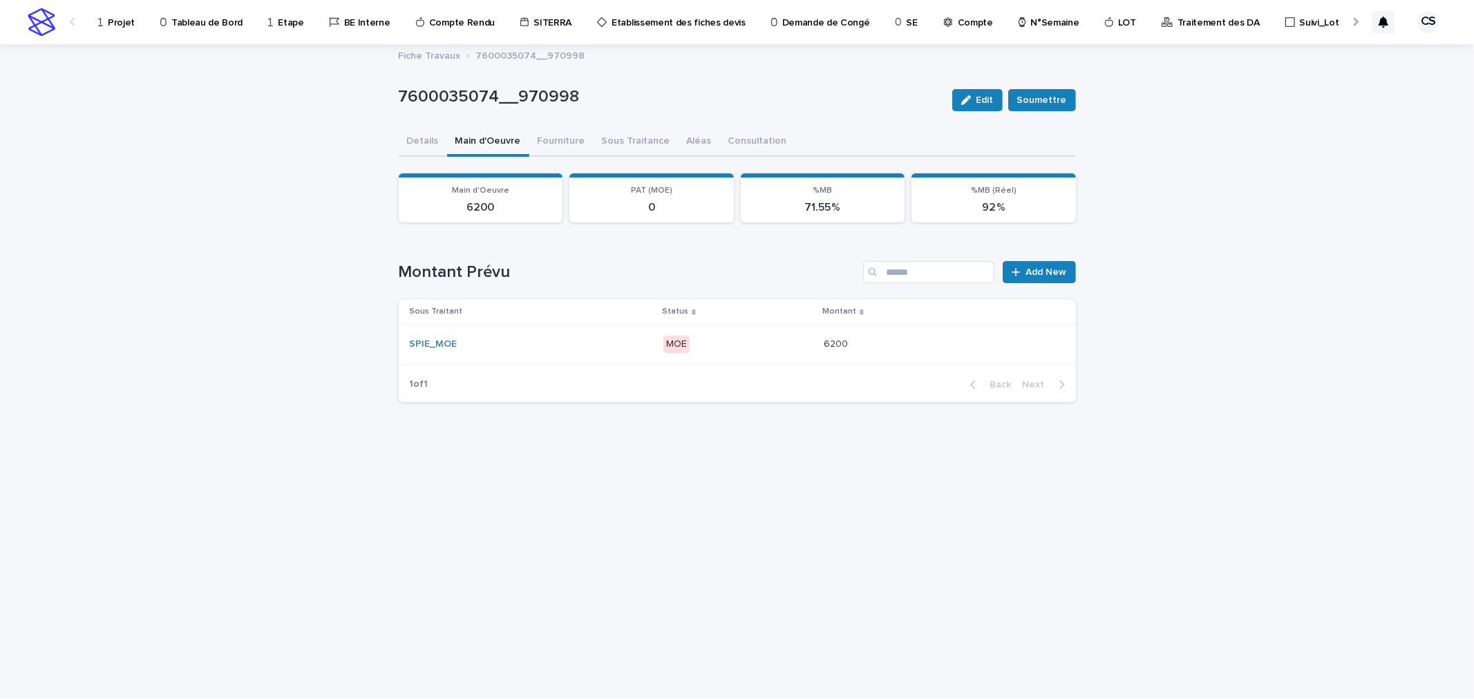
click at [742, 341] on p "MOE" at bounding box center [737, 344] width 149 height 17
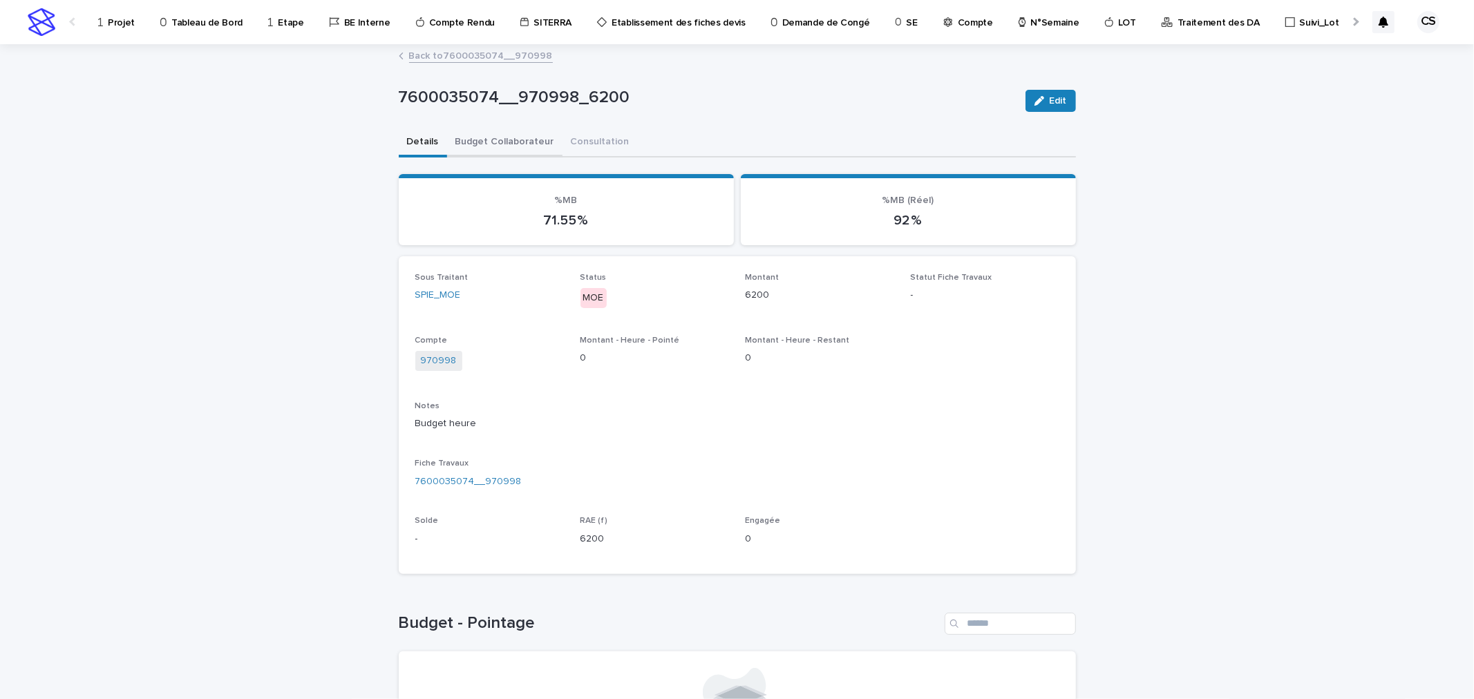
click at [473, 147] on button "Budget Collaborateur" at bounding box center [504, 143] width 115 height 29
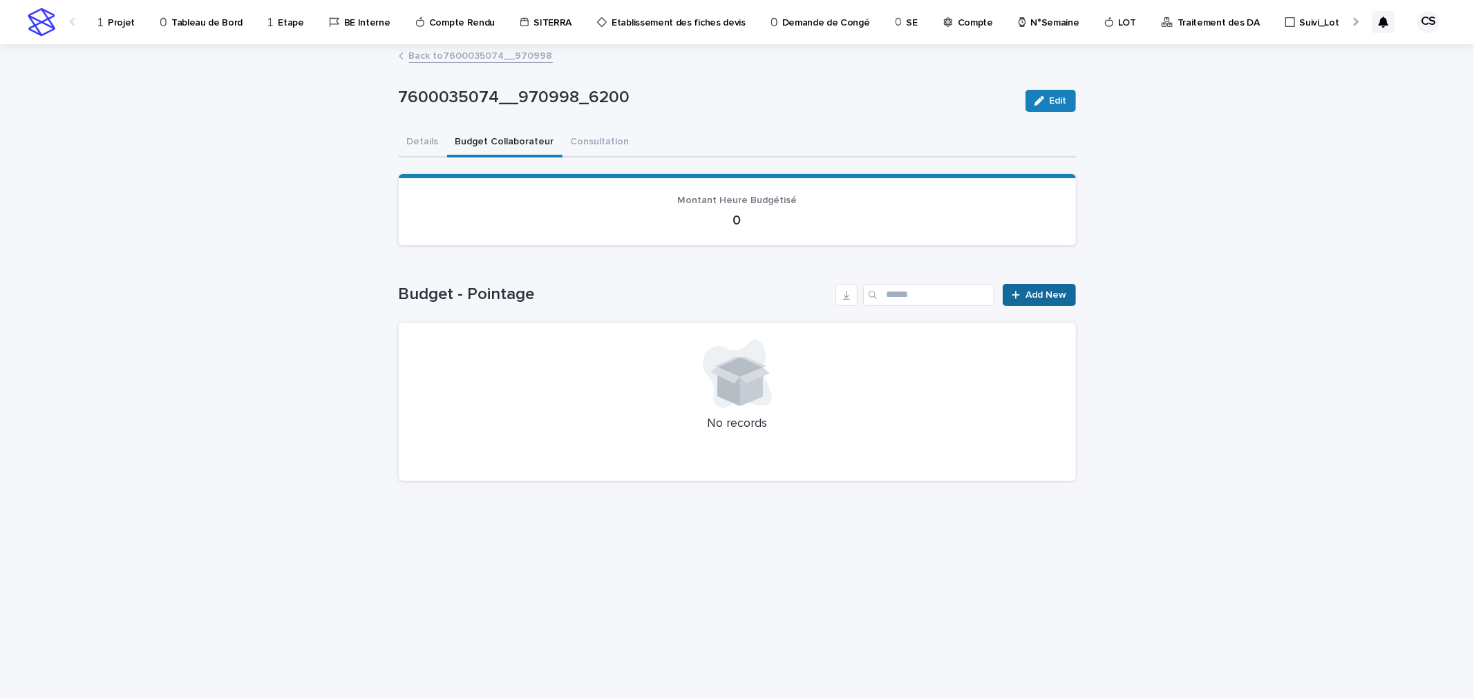
click at [1040, 298] on span "Add New" at bounding box center [1046, 295] width 41 height 10
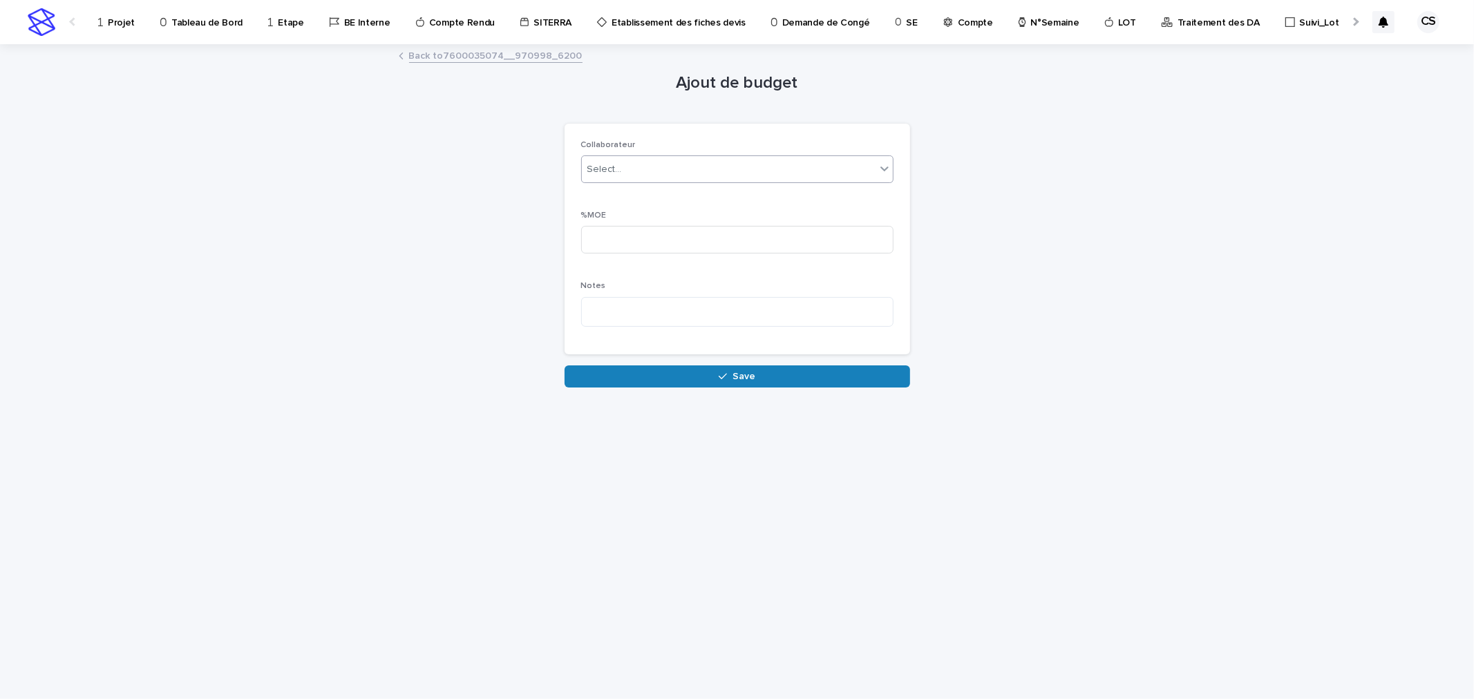
click at [652, 155] on div "Select..." at bounding box center [737, 169] width 312 height 28
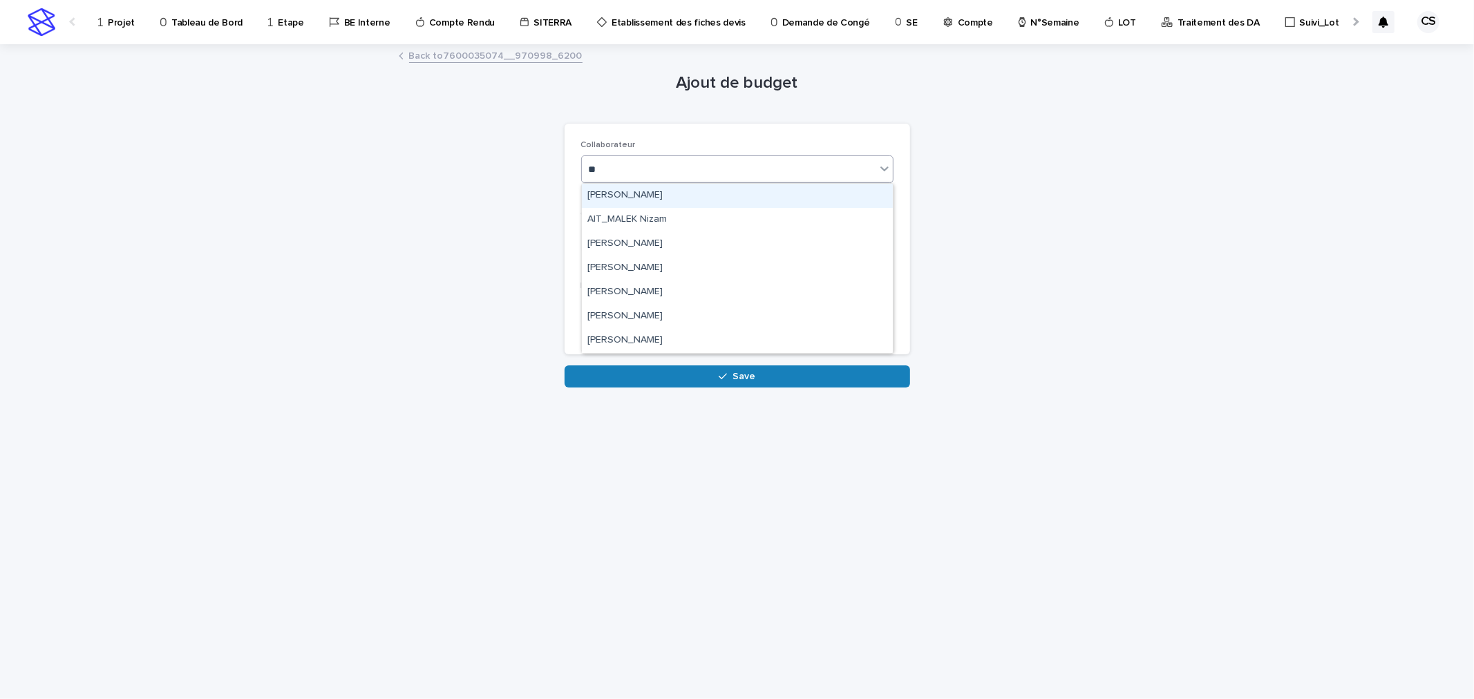
type input "***"
click at [676, 191] on div "AIT_MALEK Nizam" at bounding box center [737, 196] width 311 height 24
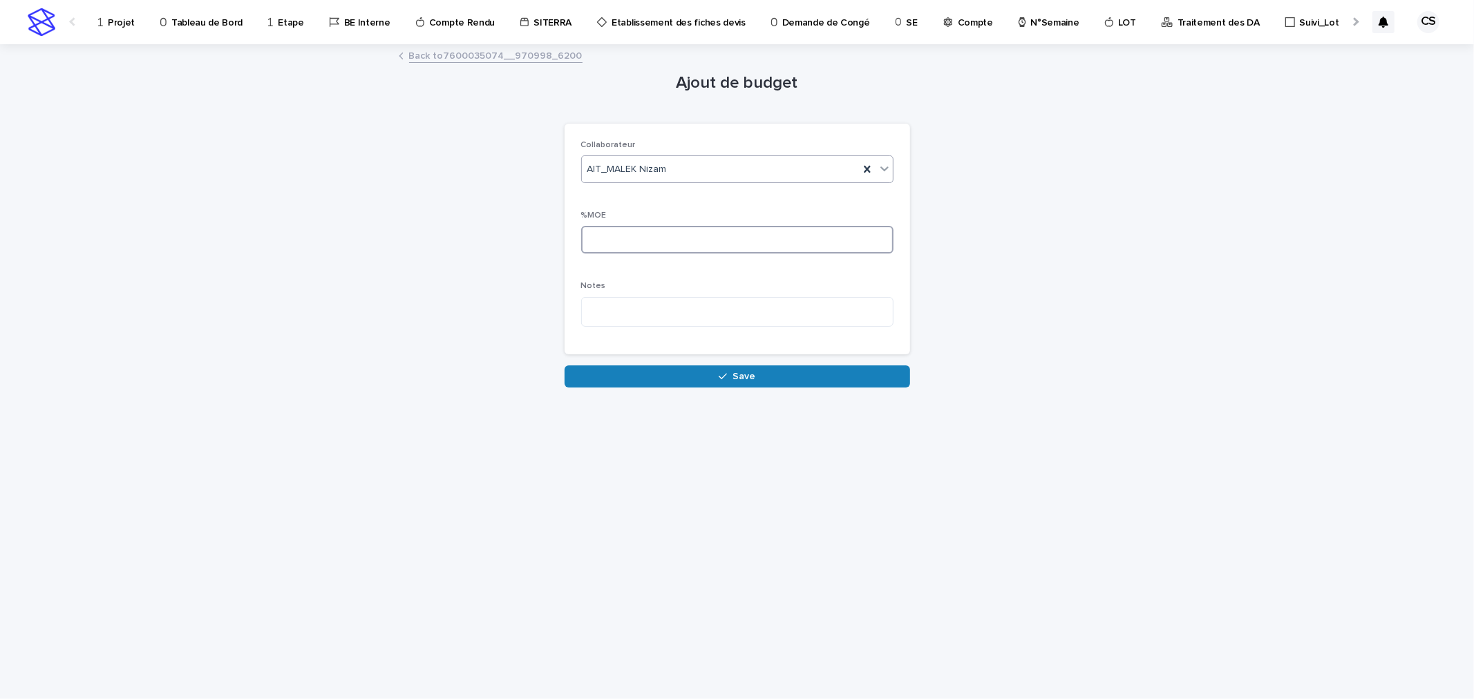
click at [675, 241] on input at bounding box center [737, 240] width 312 height 28
type input "**"
click at [701, 377] on button "Save" at bounding box center [738, 377] width 346 height 22
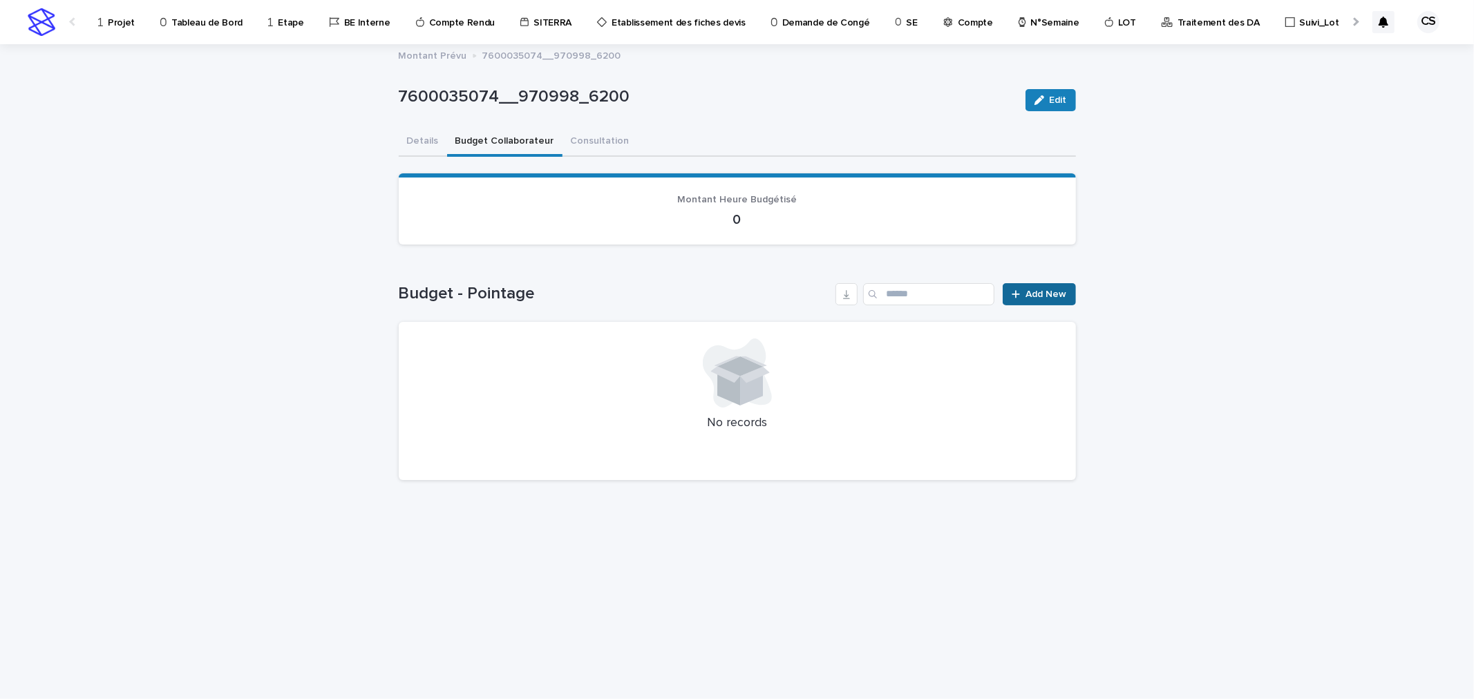
click at [1028, 290] on span "Add New" at bounding box center [1046, 295] width 41 height 10
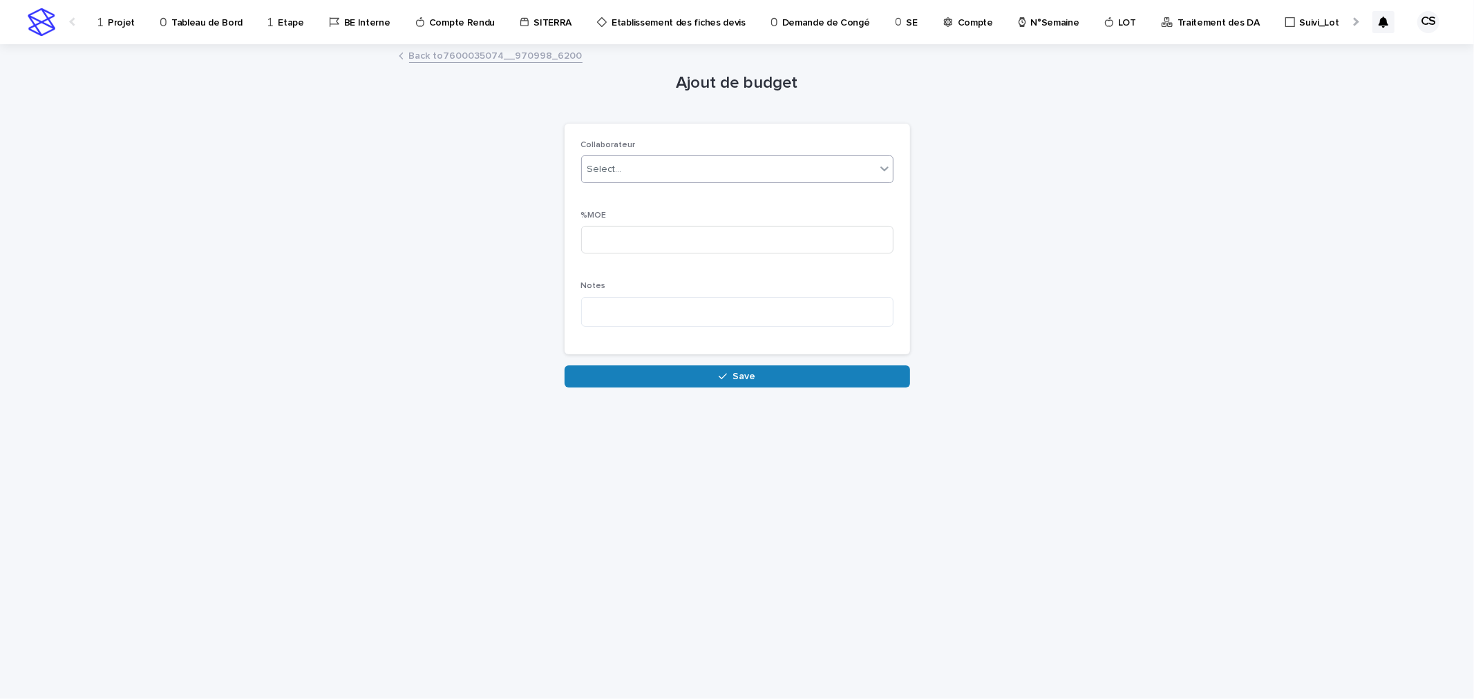
click at [690, 182] on div "Select..." at bounding box center [737, 169] width 312 height 28
type input "*****"
click at [672, 256] on div "%MOE" at bounding box center [737, 238] width 312 height 54
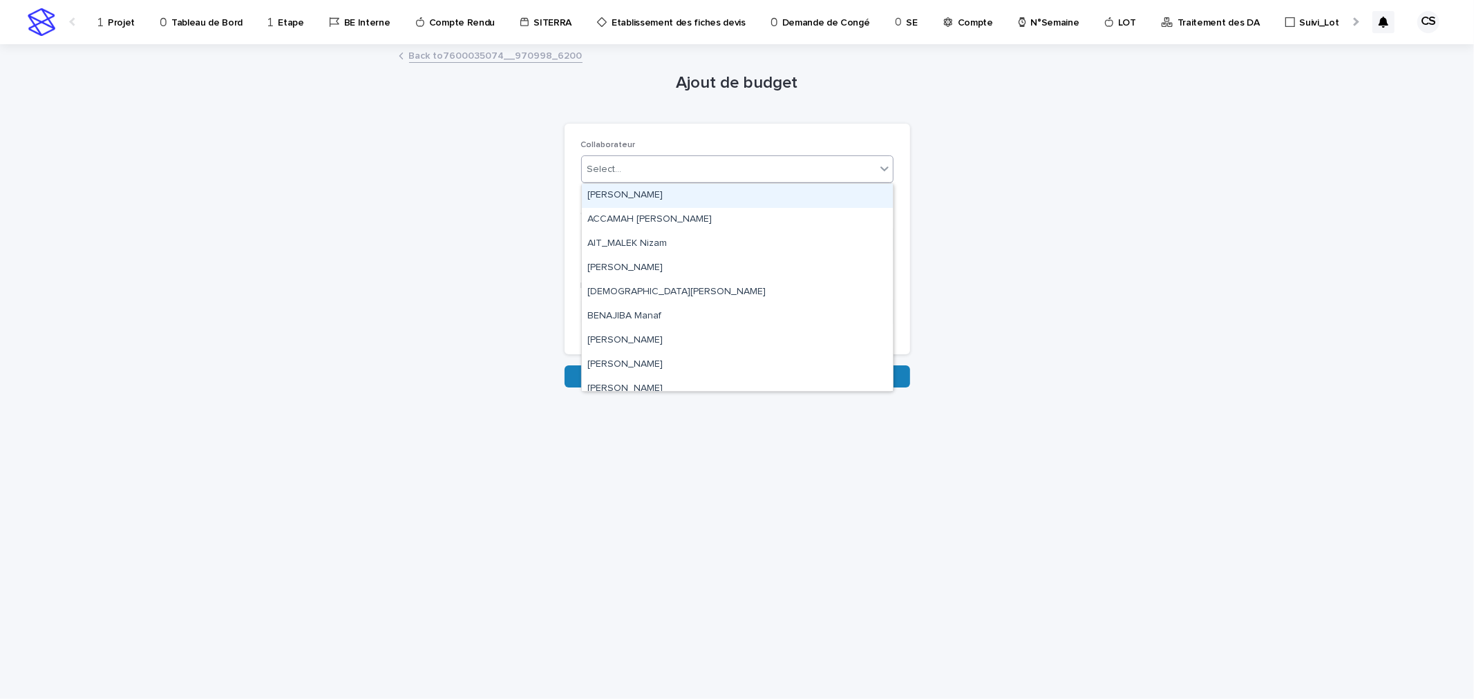
click at [636, 171] on div "Select..." at bounding box center [729, 169] width 294 height 23
type input "**"
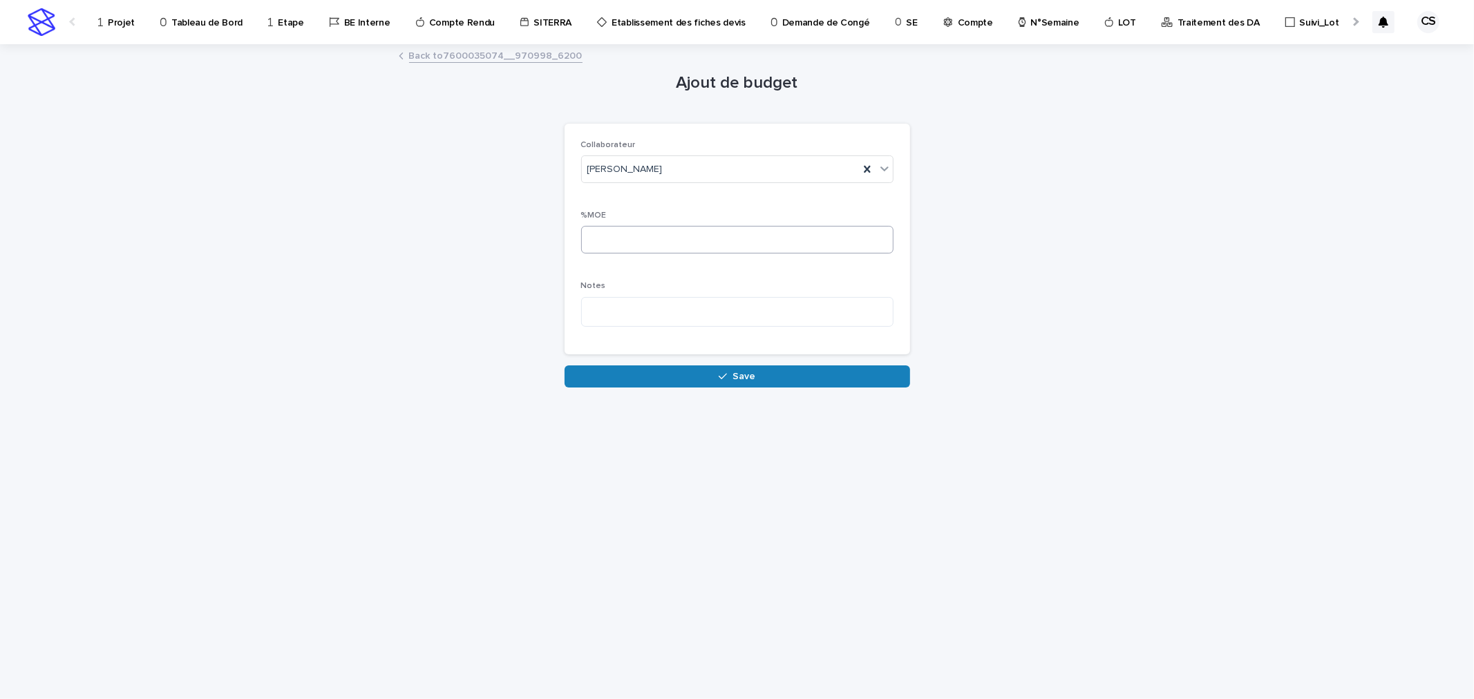
drag, startPoint x: 620, startPoint y: 218, endPoint x: 616, endPoint y: 231, distance: 12.9
click at [618, 225] on div "%MOE" at bounding box center [737, 238] width 312 height 54
click at [616, 231] on input at bounding box center [737, 240] width 312 height 28
type input "**"
click at [714, 370] on button "Save" at bounding box center [738, 377] width 346 height 22
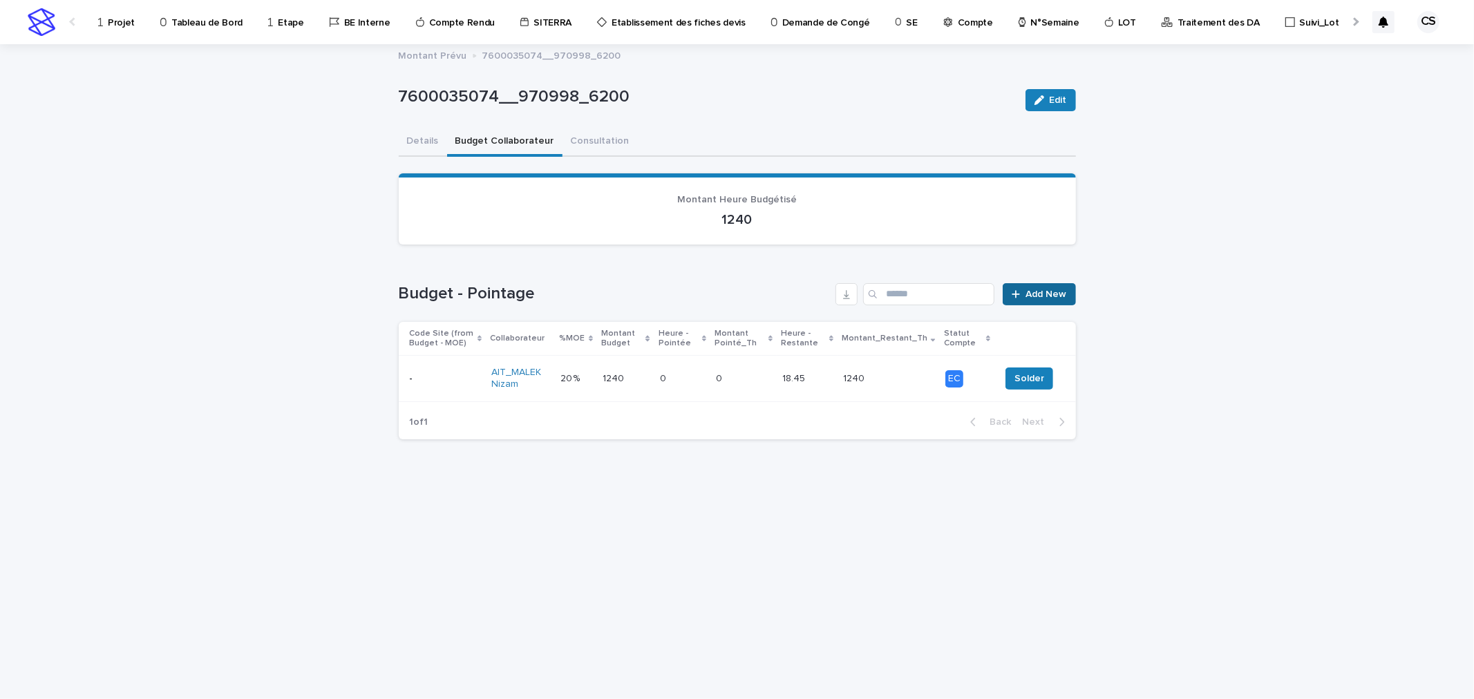
click at [1039, 297] on span "Add New" at bounding box center [1046, 295] width 41 height 10
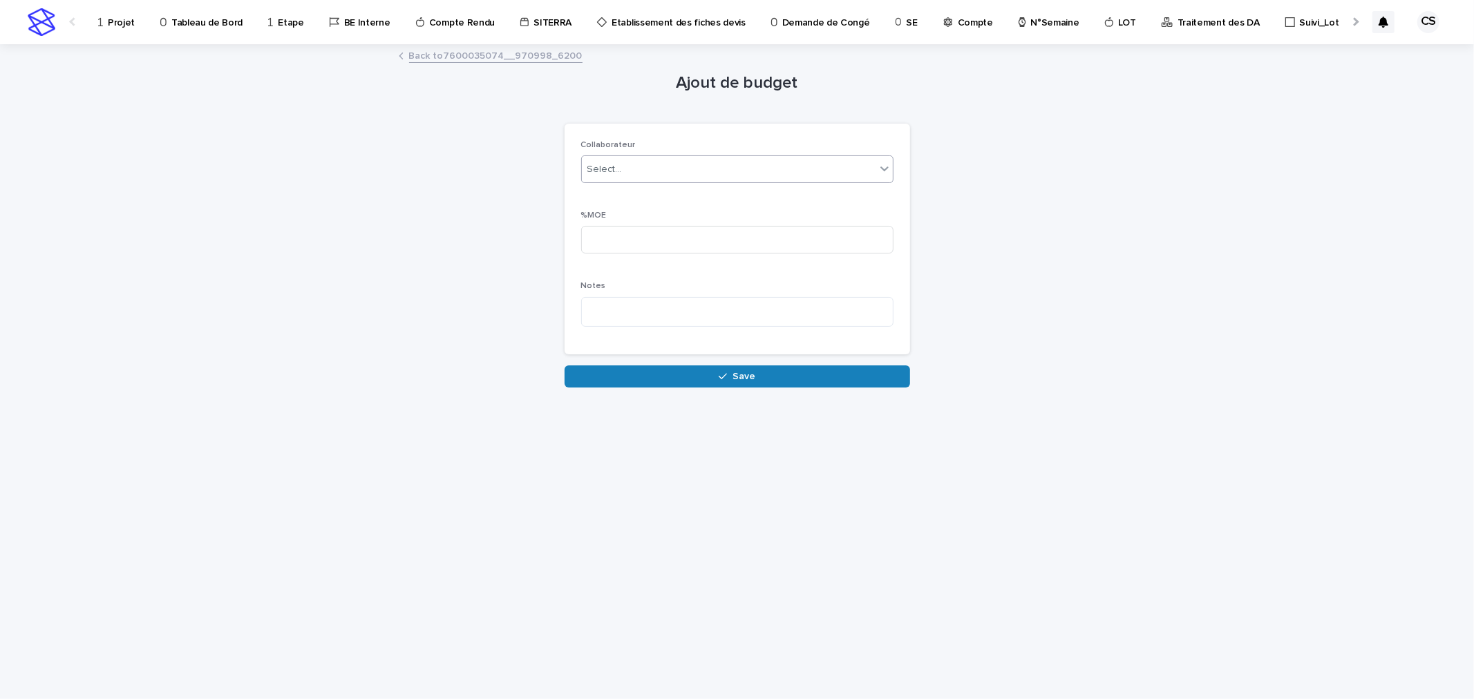
click at [717, 167] on div "Select..." at bounding box center [729, 169] width 294 height 23
type input "******"
click at [706, 189] on div "[PERSON_NAME]" at bounding box center [737, 196] width 311 height 24
click at [688, 229] on input at bounding box center [737, 240] width 312 height 28
type input "**"
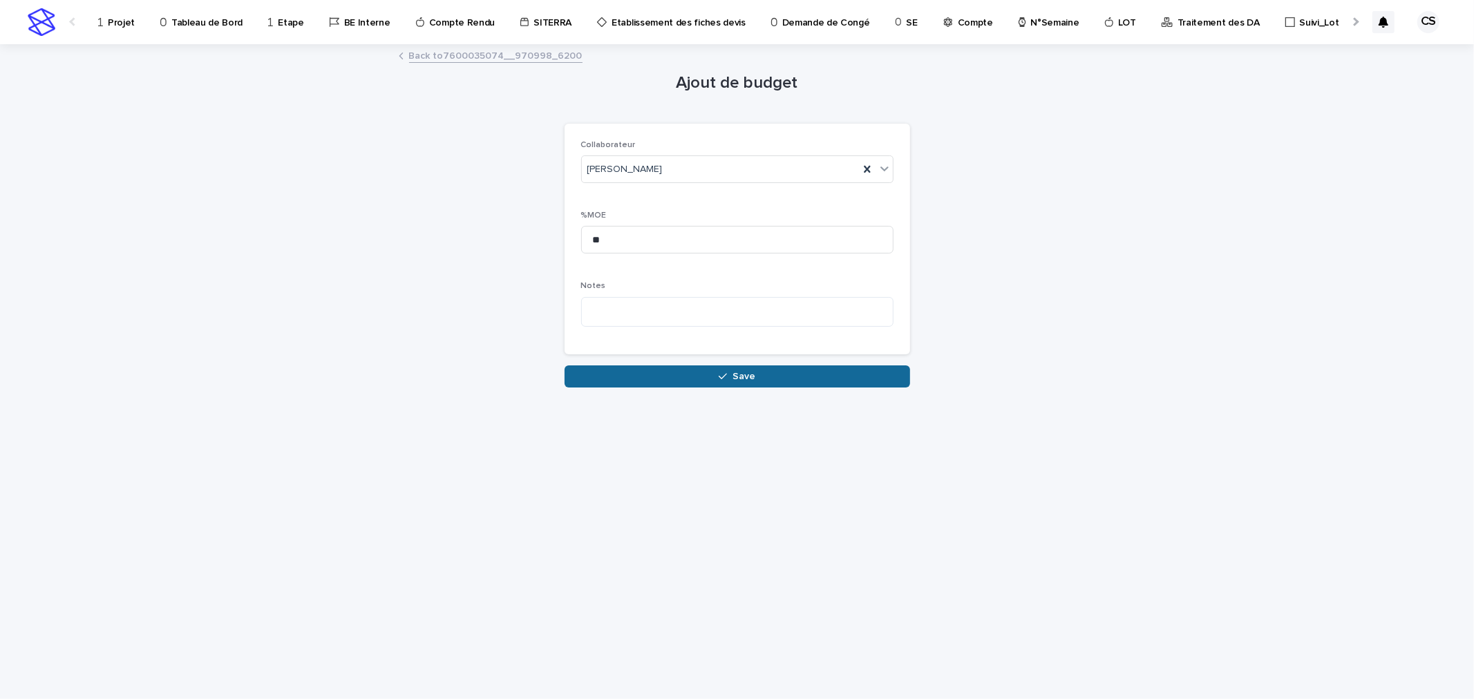
click at [688, 377] on button "Save" at bounding box center [738, 377] width 346 height 22
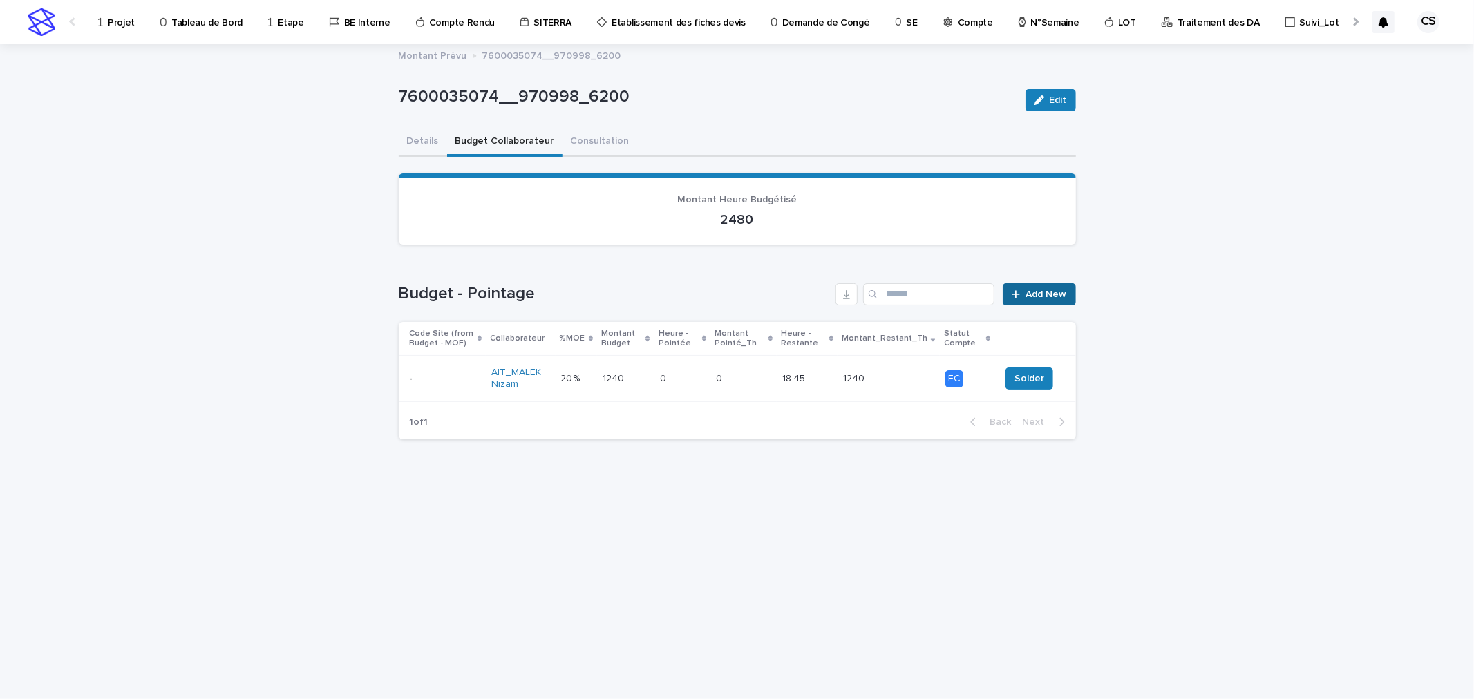
click at [1017, 294] on icon at bounding box center [1016, 294] width 8 height 8
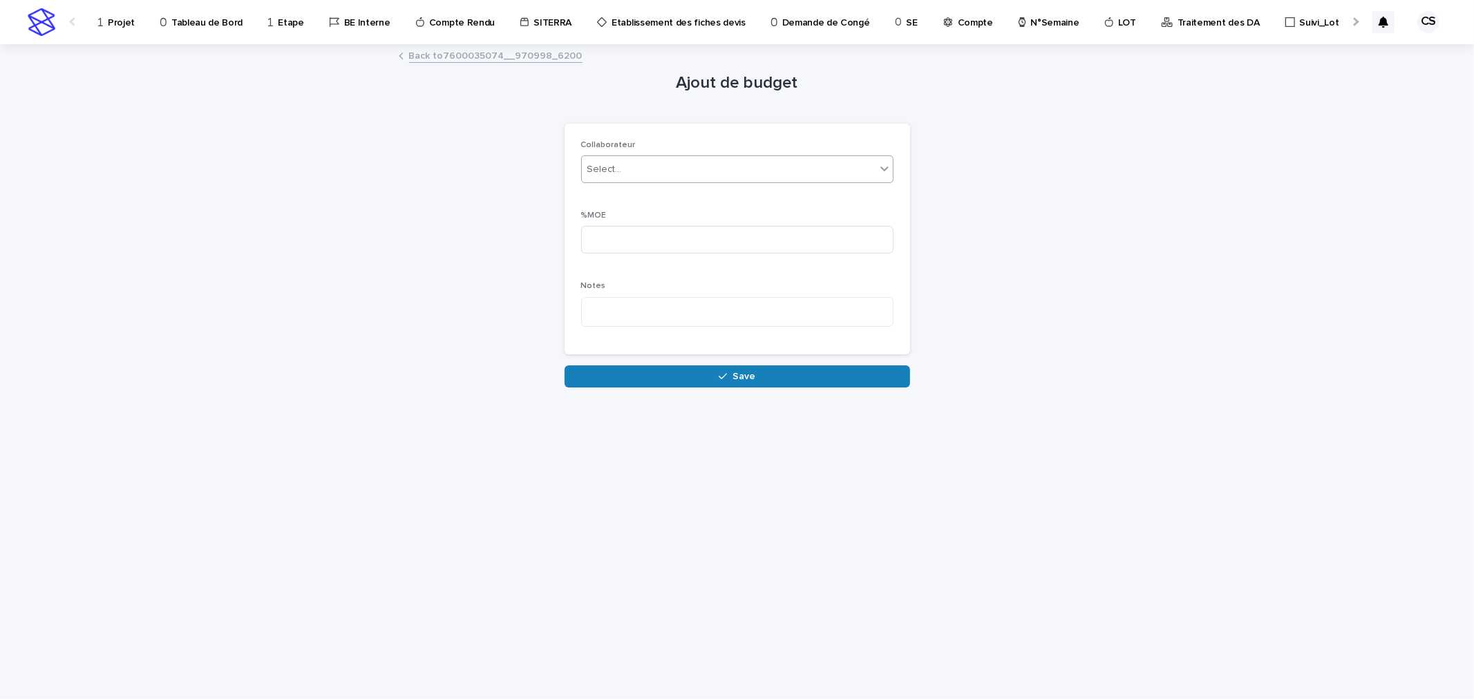
click at [645, 167] on div "Select..." at bounding box center [729, 169] width 294 height 23
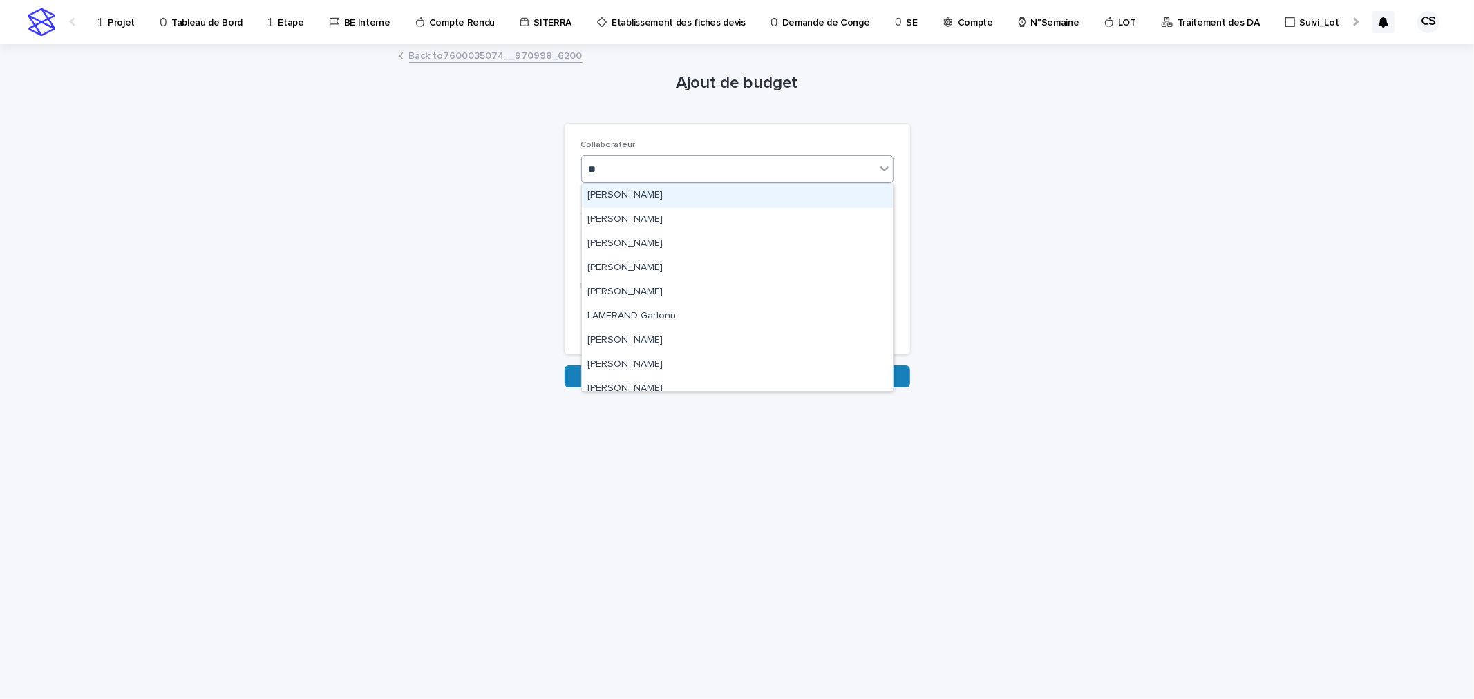
type input "***"
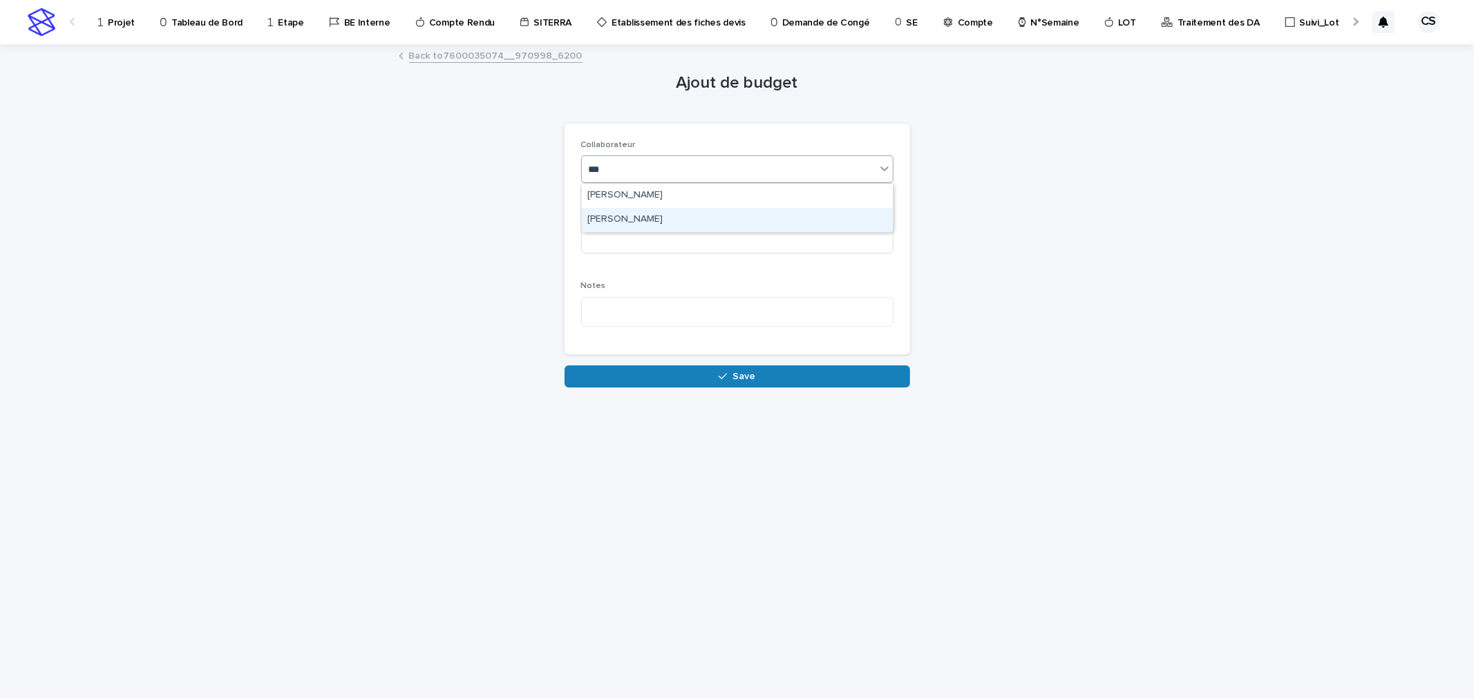
click at [625, 212] on div "[PERSON_NAME]" at bounding box center [737, 220] width 311 height 24
click at [630, 246] on input at bounding box center [737, 240] width 312 height 28
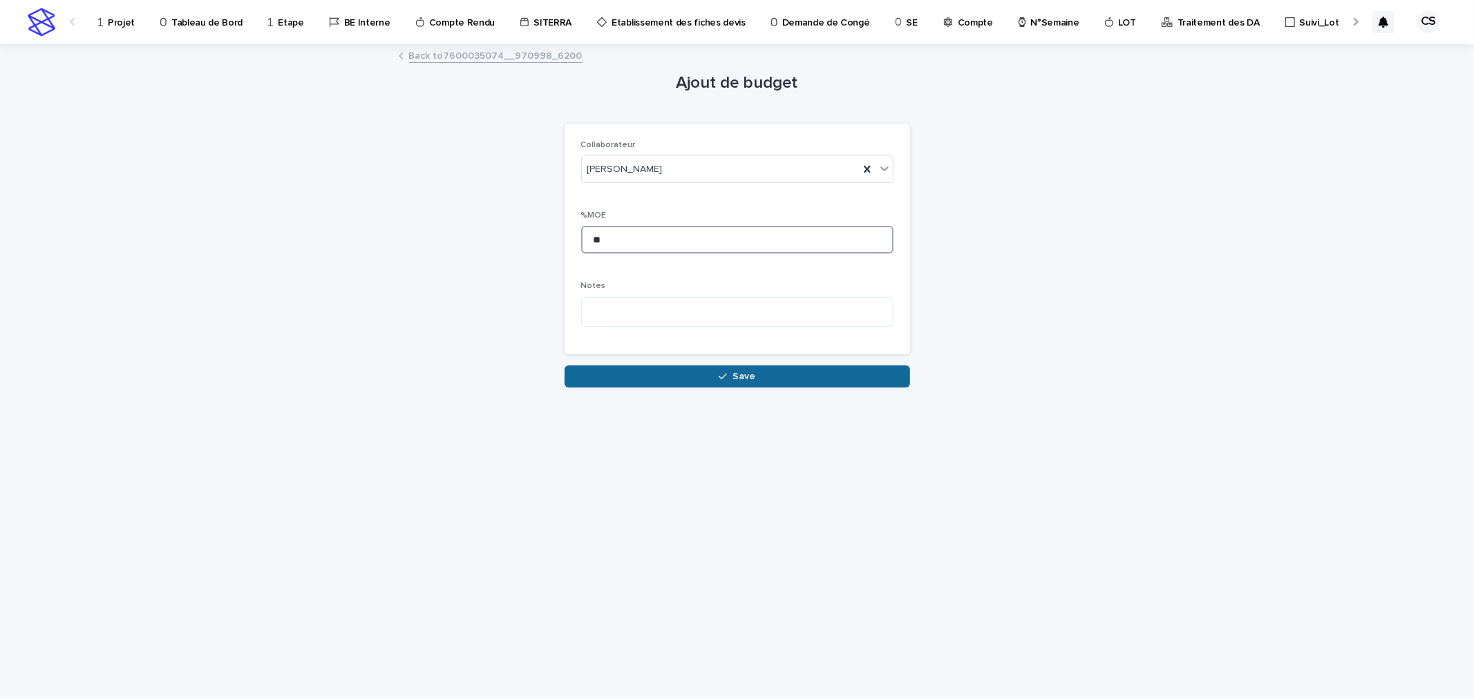
type input "**"
click at [680, 370] on button "Save" at bounding box center [738, 377] width 346 height 22
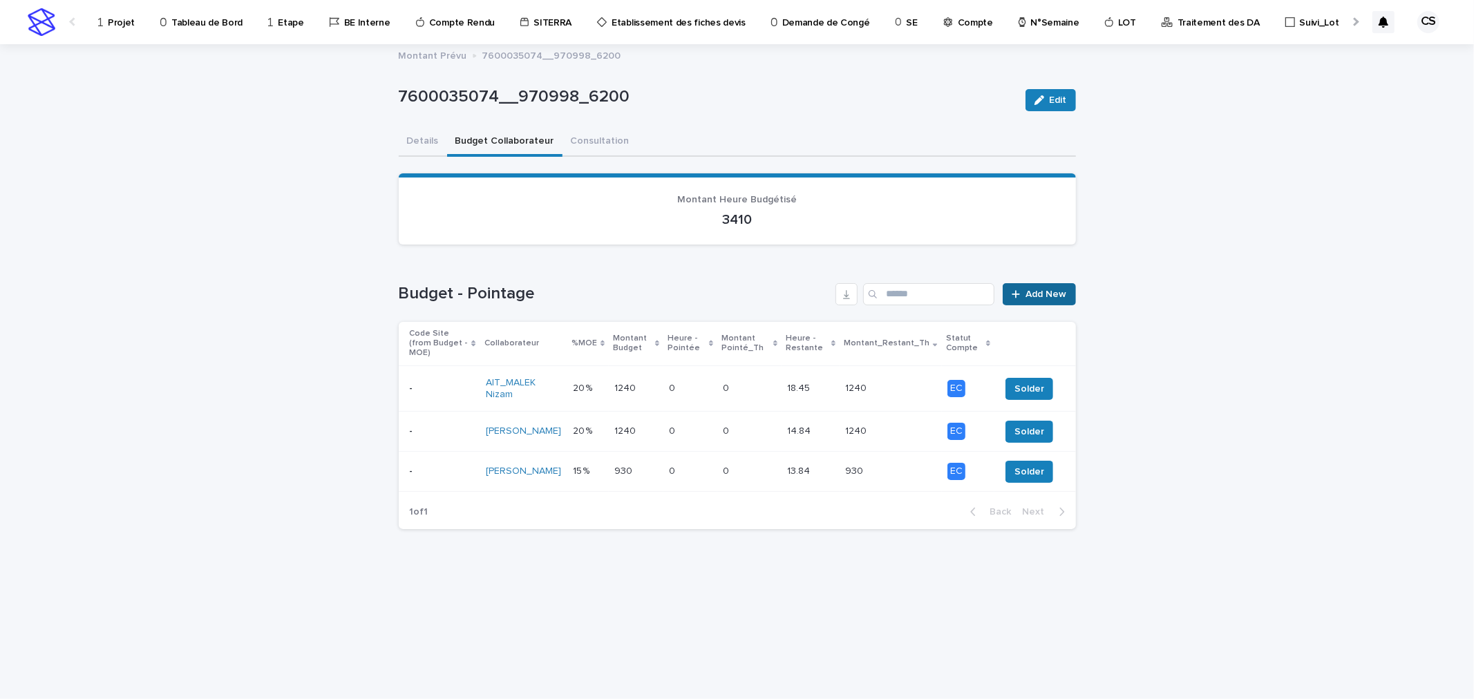
click at [1026, 297] on span "Add New" at bounding box center [1046, 295] width 41 height 10
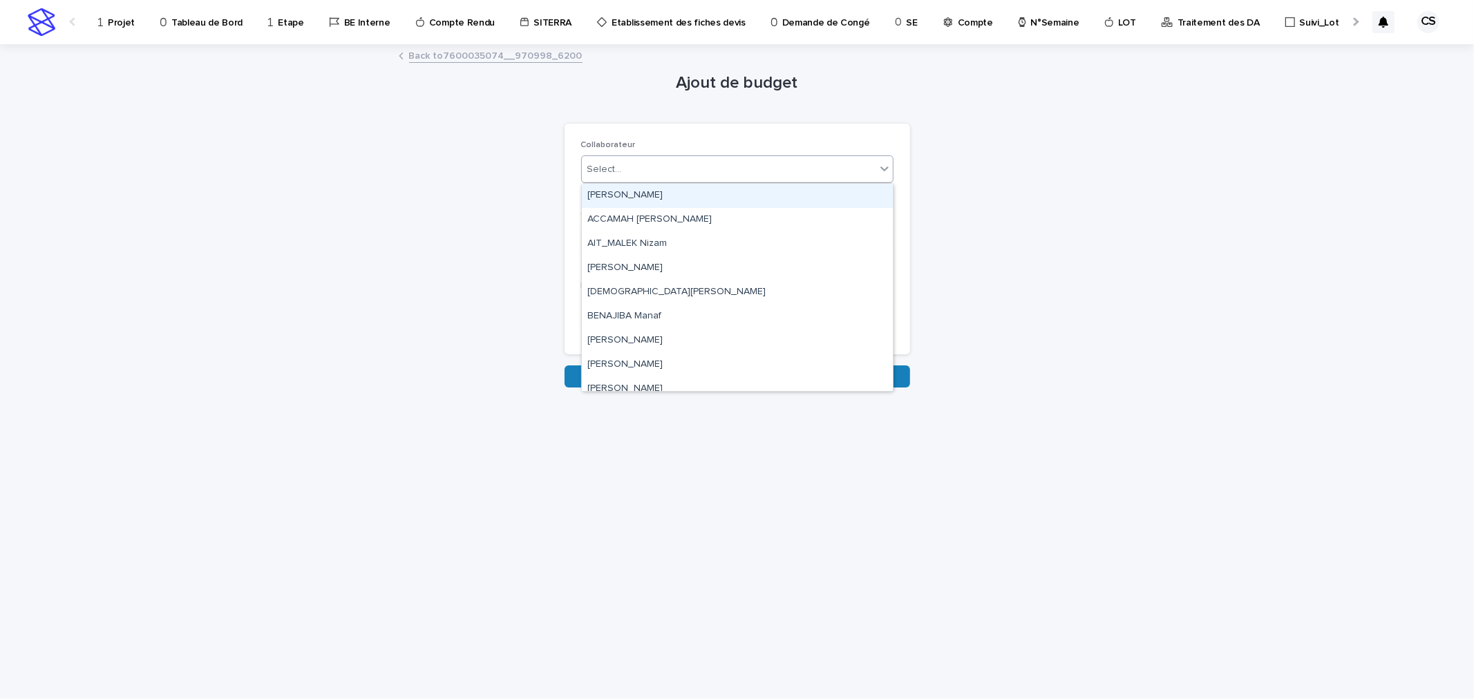
click at [671, 169] on div "Select..." at bounding box center [729, 169] width 294 height 23
type input "**"
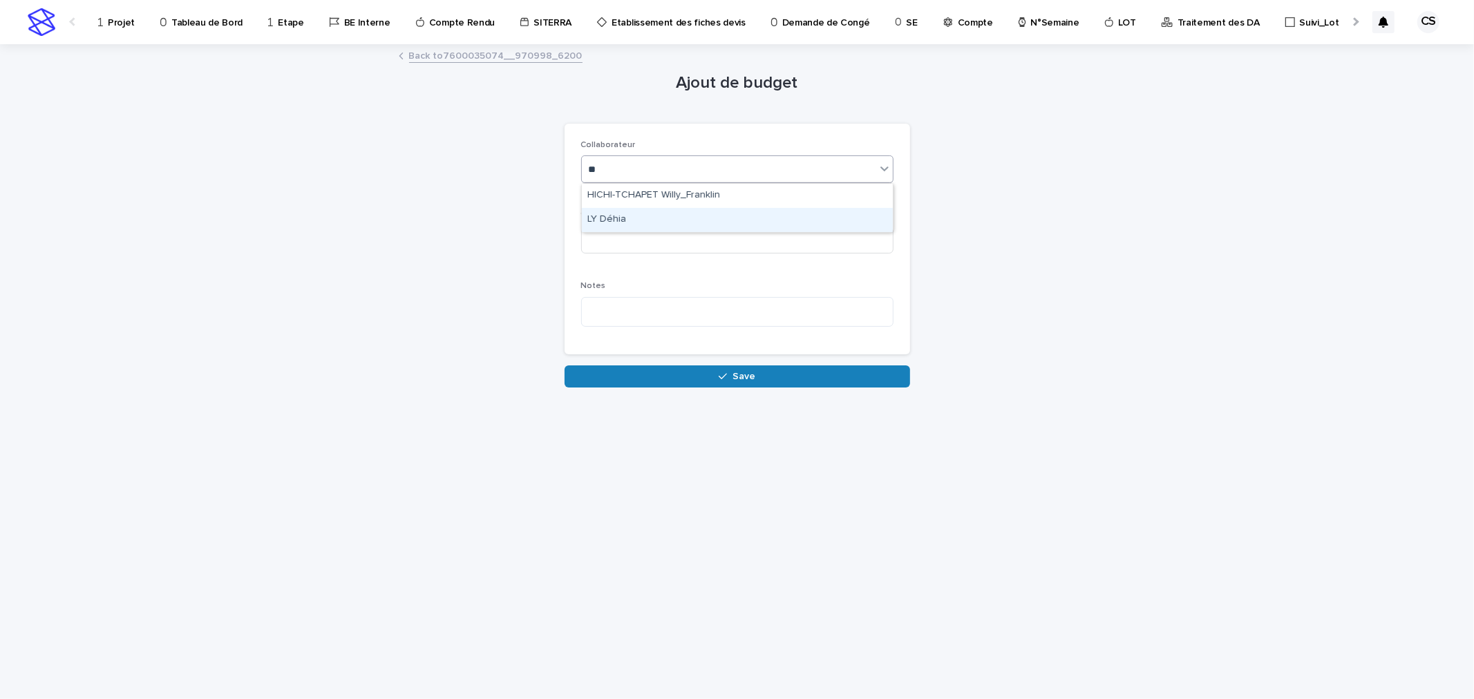
click at [641, 217] on div "LY Déhia" at bounding box center [737, 220] width 311 height 24
click at [633, 238] on input at bounding box center [737, 240] width 312 height 28
type input "*"
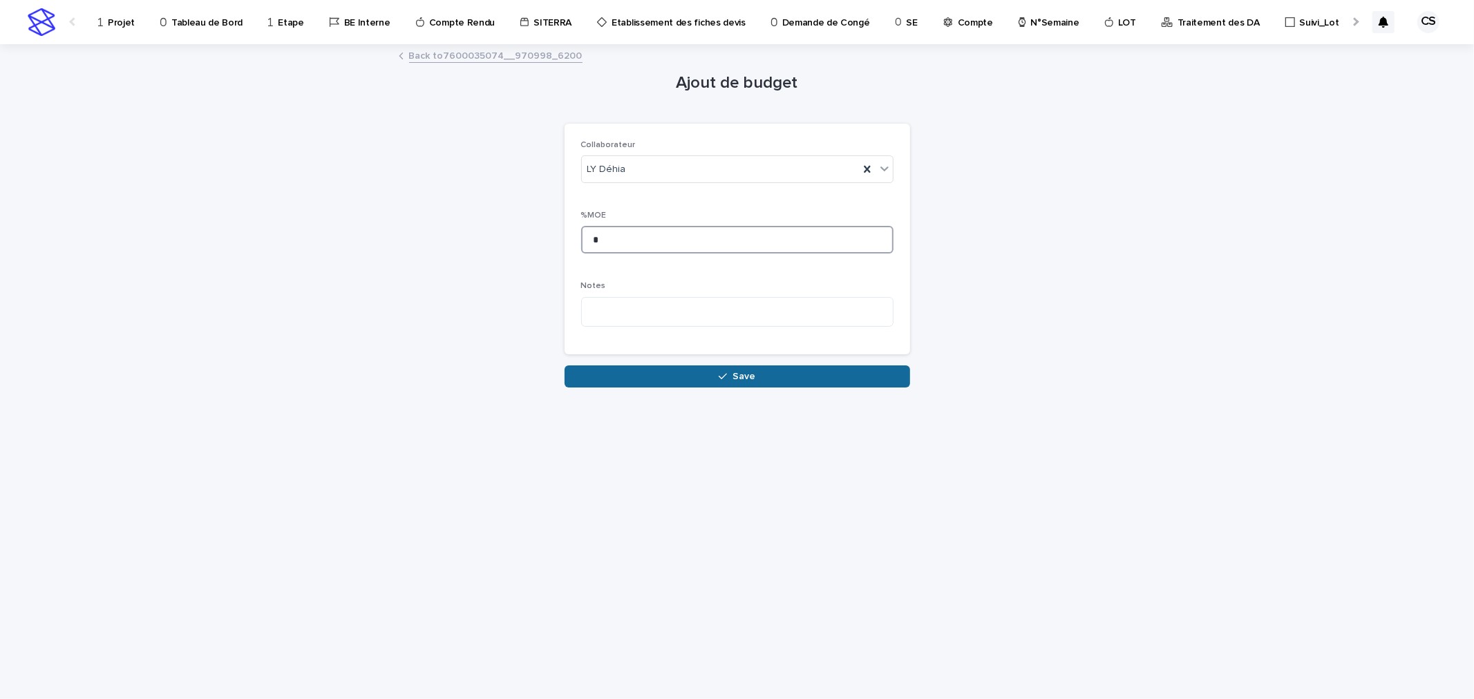
type input "*"
click at [686, 380] on button "Save" at bounding box center [738, 377] width 346 height 22
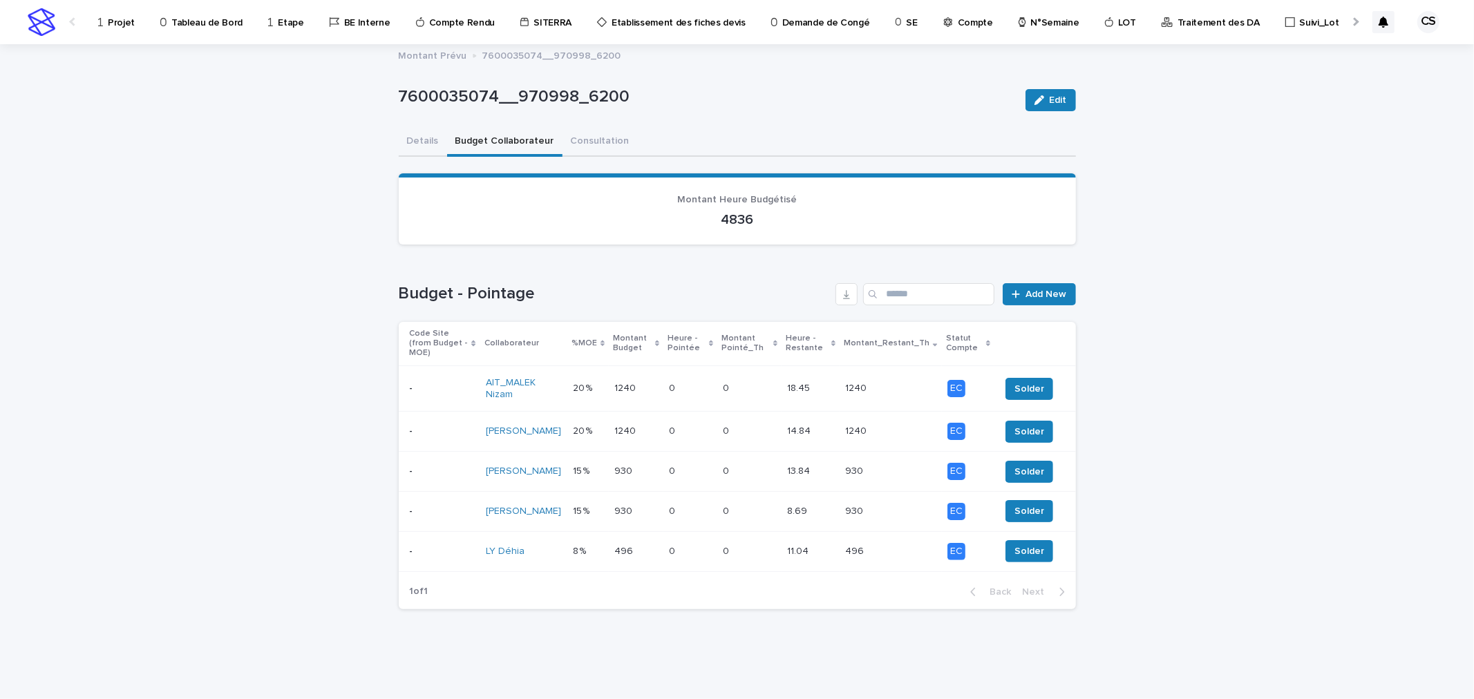
click at [740, 507] on p at bounding box center [749, 512] width 53 height 12
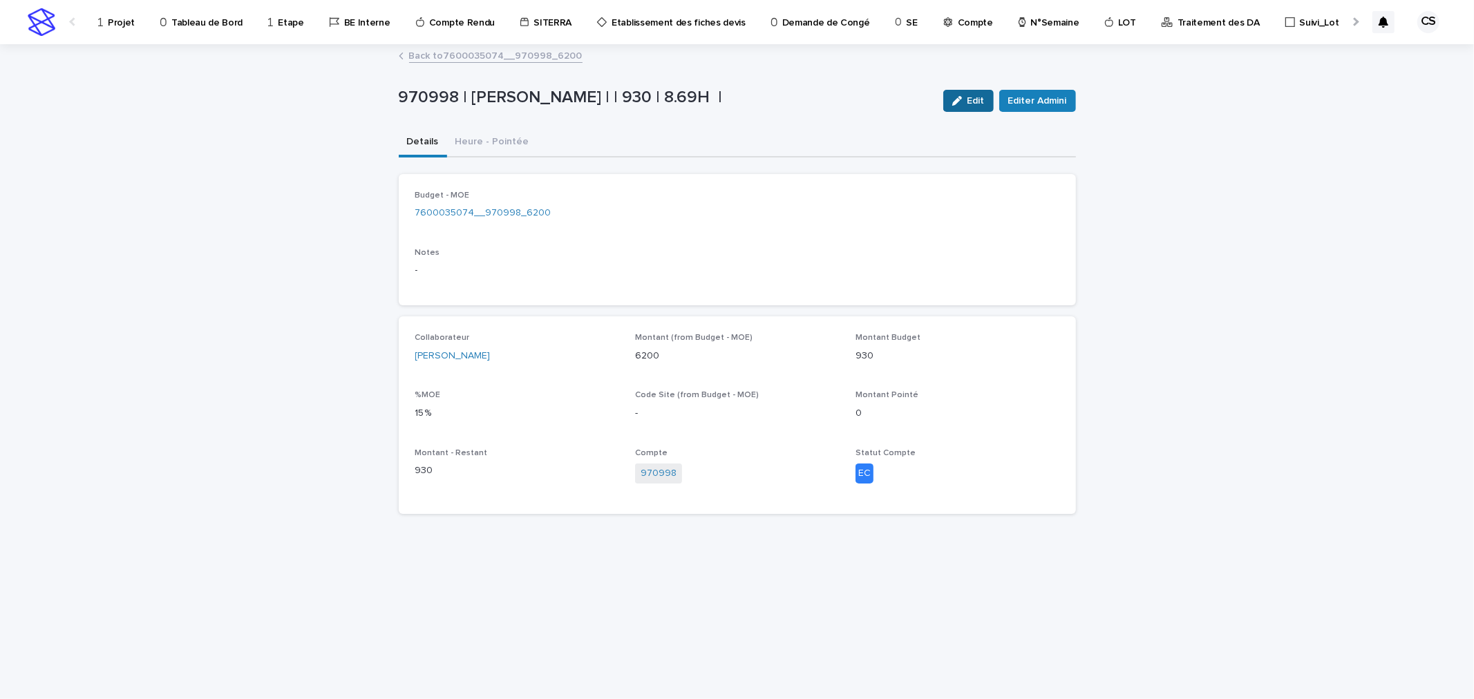
click at [965, 100] on div "button" at bounding box center [959, 101] width 15 height 10
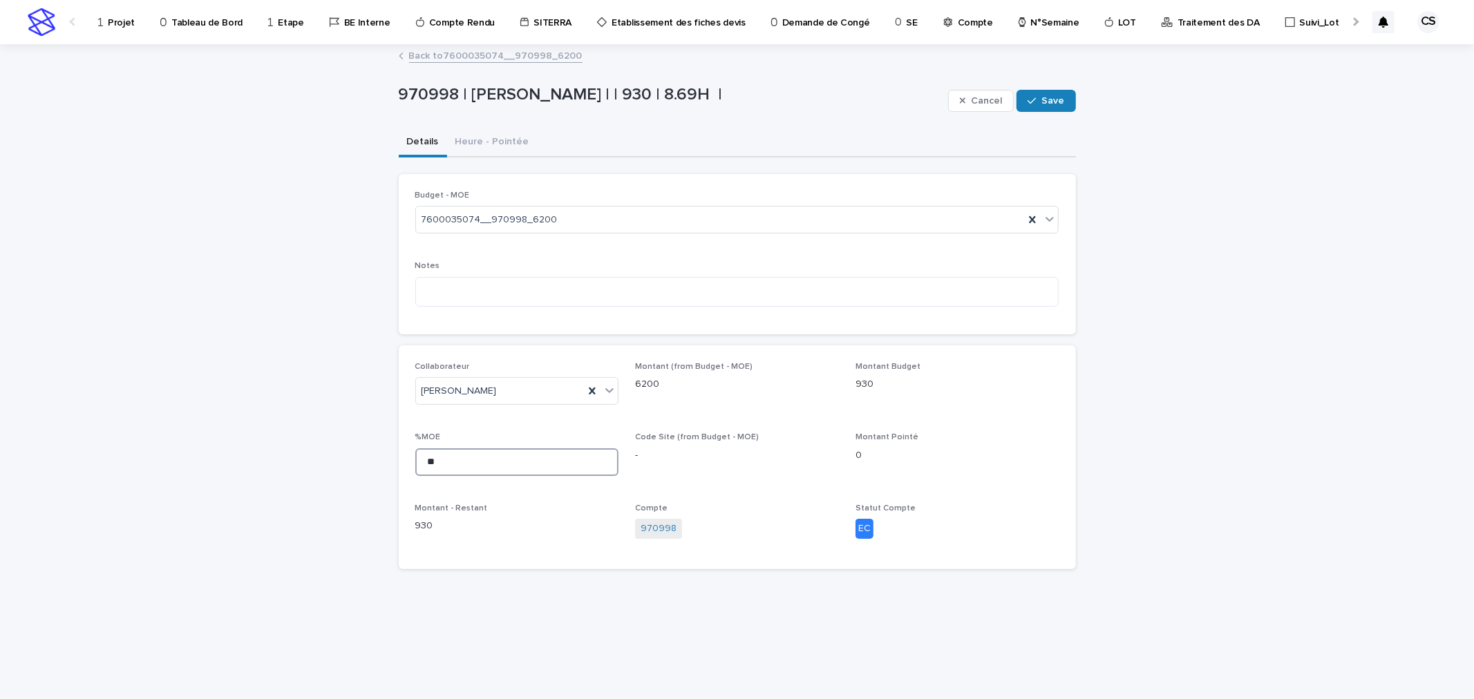
drag, startPoint x: 444, startPoint y: 456, endPoint x: 357, endPoint y: 460, distance: 87.1
click at [356, 460] on div "Loading... Saving… Loading... Saving… 970998 | [PERSON_NAME] | | 930 | 8.69H | …" at bounding box center [737, 373] width 1474 height 654
type input "**"
click at [1046, 94] on button "Save" at bounding box center [1046, 101] width 59 height 22
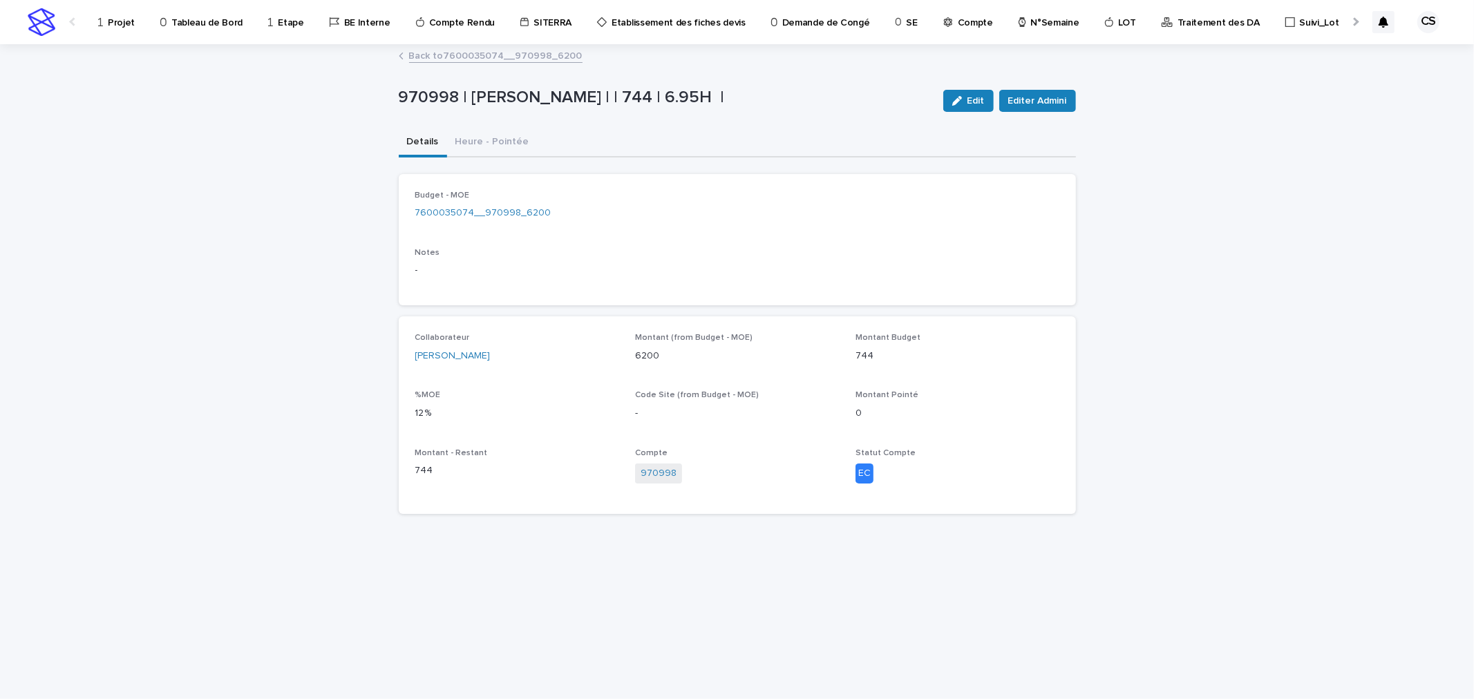
click at [475, 59] on link "Back to 7600035074__970998_6200" at bounding box center [495, 55] width 173 height 16
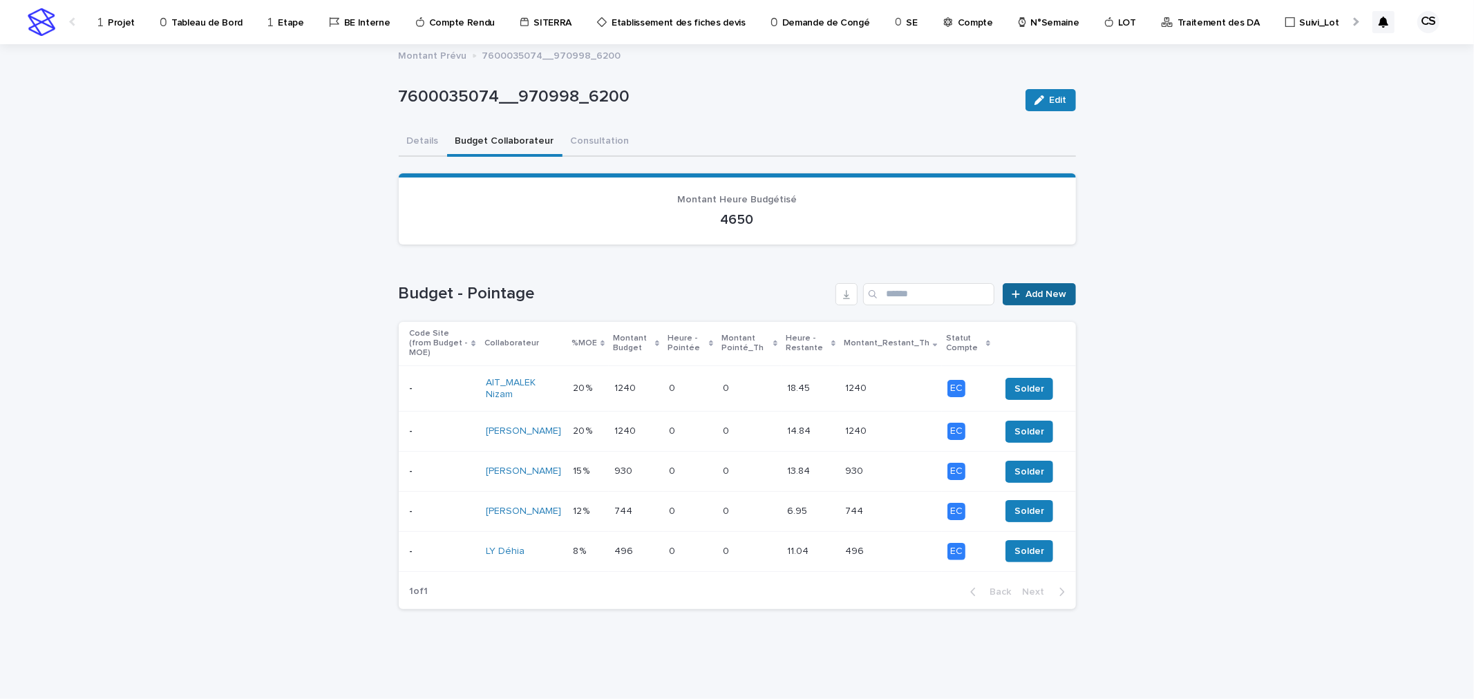
click at [1056, 292] on span "Add New" at bounding box center [1046, 295] width 41 height 10
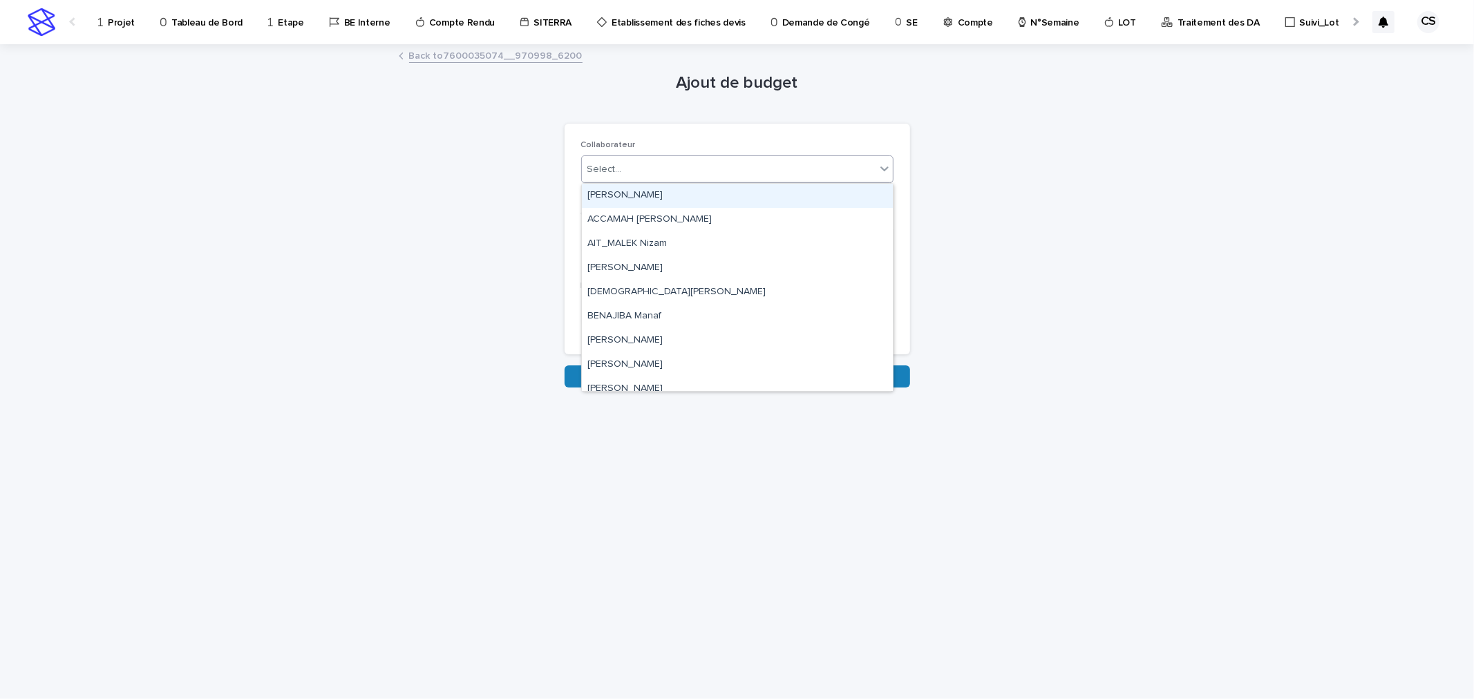
click at [638, 175] on div "Select..." at bounding box center [729, 169] width 294 height 23
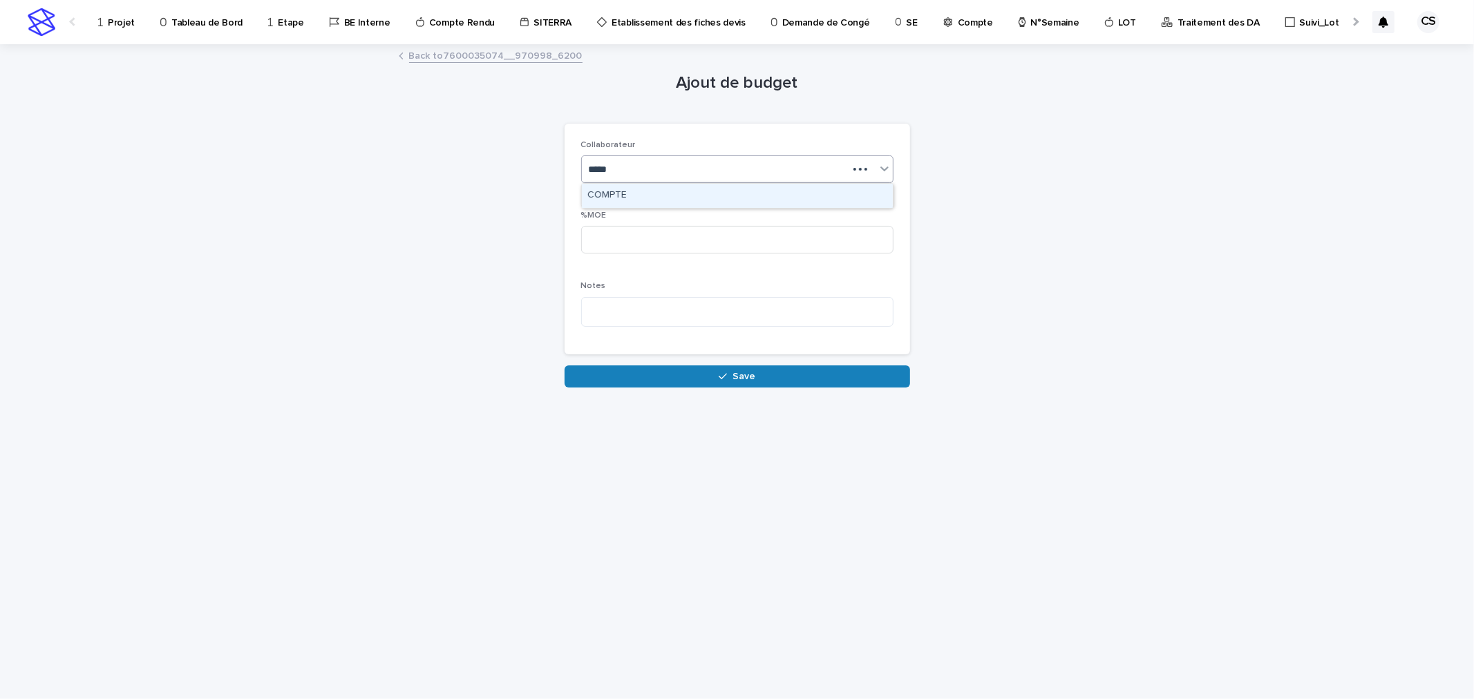
type input "******"
click at [626, 199] on div "COMPTE" at bounding box center [737, 196] width 311 height 24
click at [625, 211] on p "%MOE" at bounding box center [737, 216] width 312 height 10
click at [623, 228] on input at bounding box center [737, 240] width 312 height 28
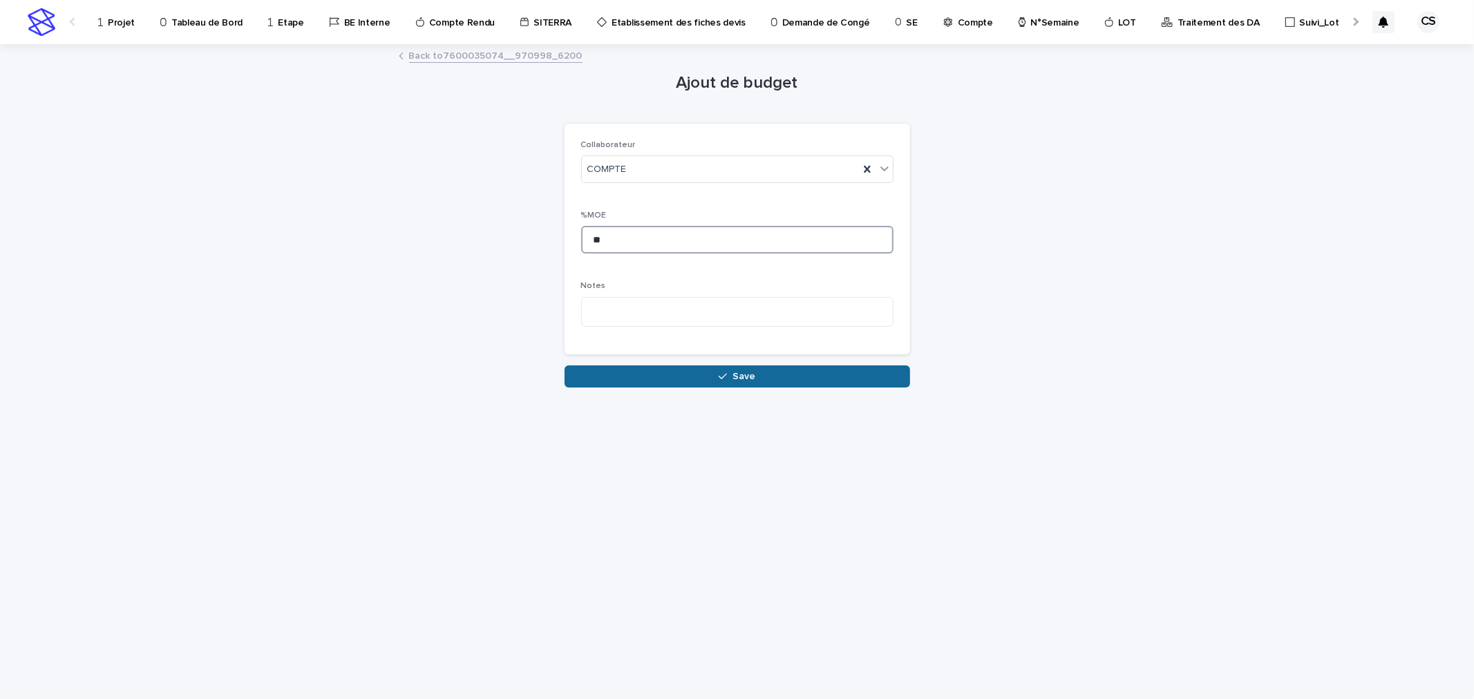
type input "**"
click at [659, 366] on button "Save" at bounding box center [738, 377] width 346 height 22
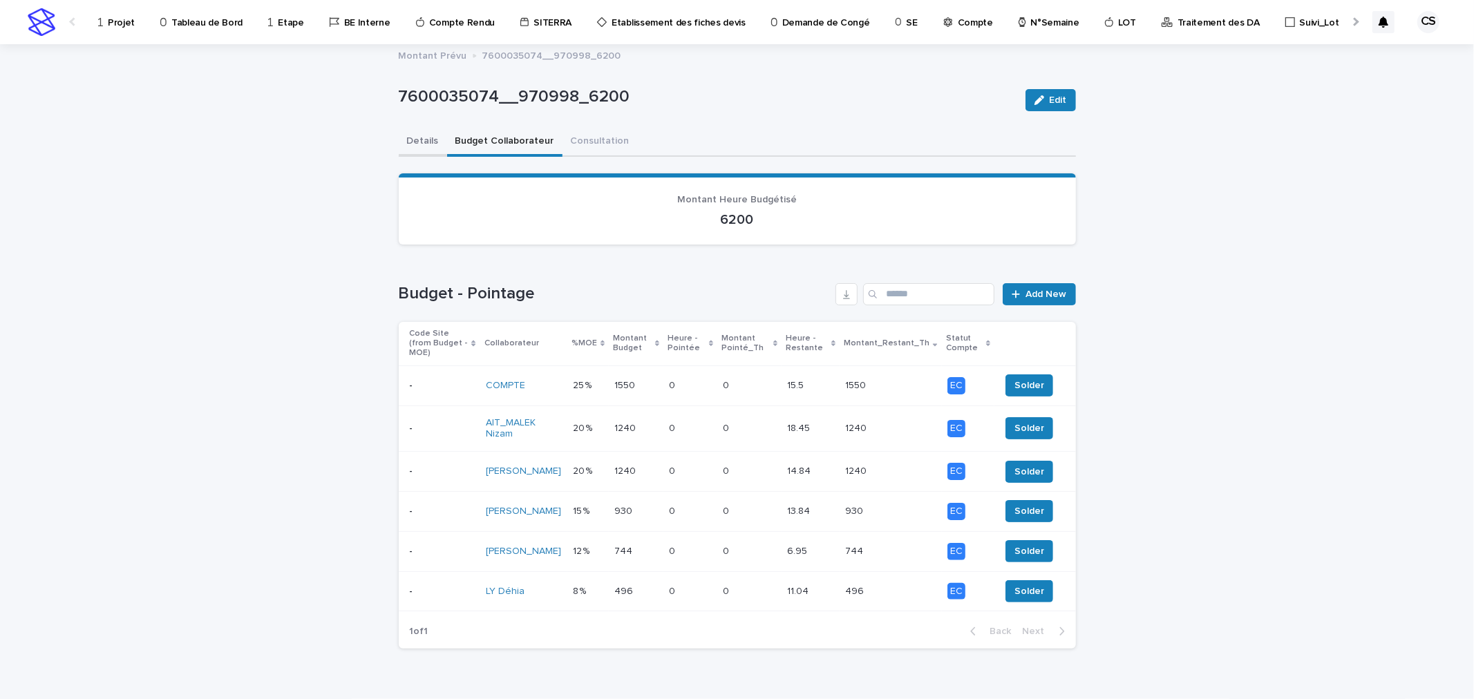
click at [408, 140] on button "Details" at bounding box center [423, 142] width 48 height 29
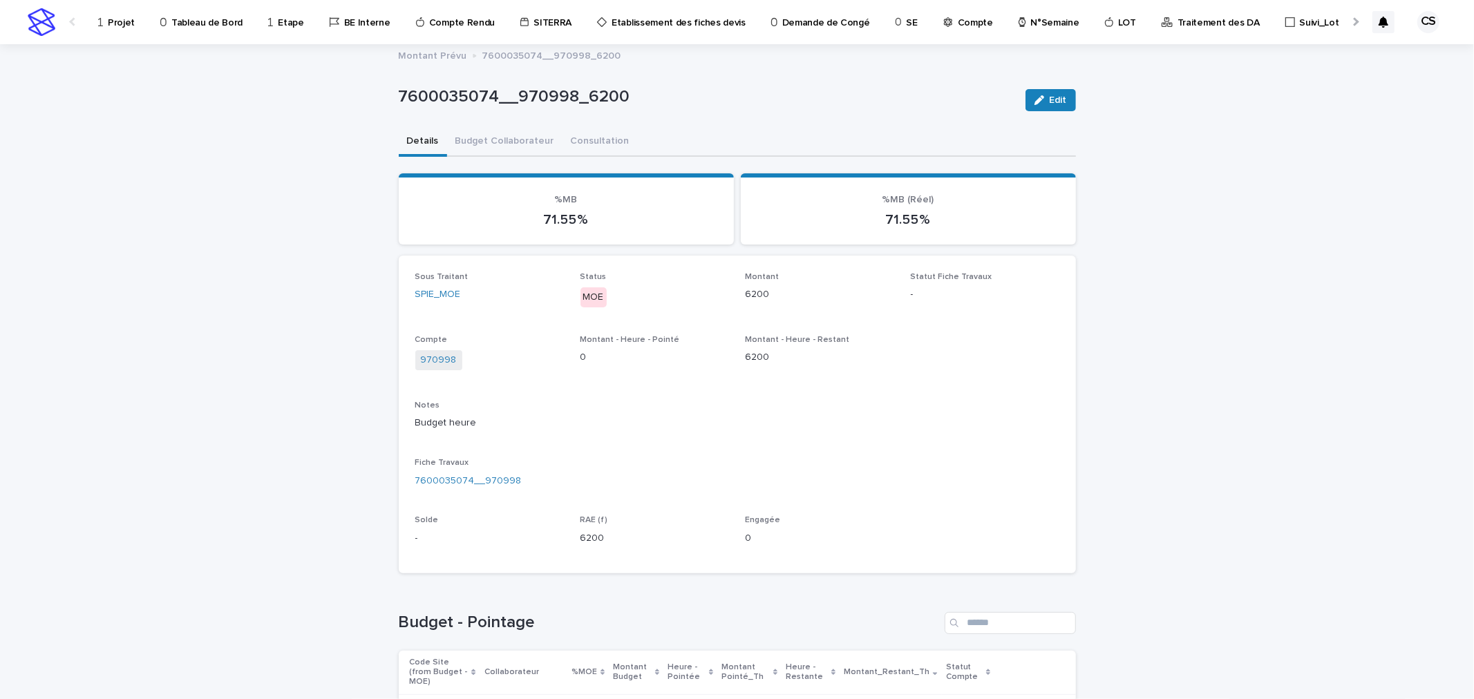
scroll to position [256, 0]
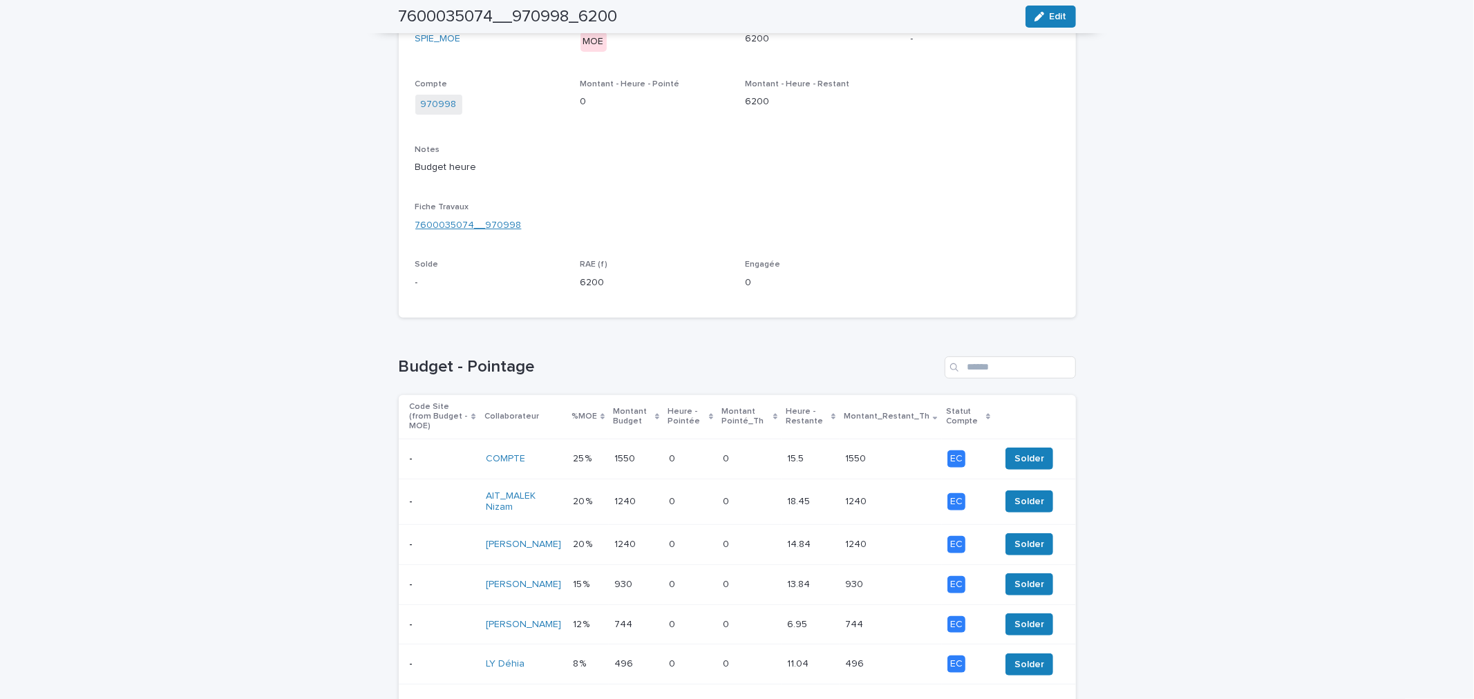
click at [486, 223] on link "7600035074__970998" at bounding box center [468, 225] width 106 height 15
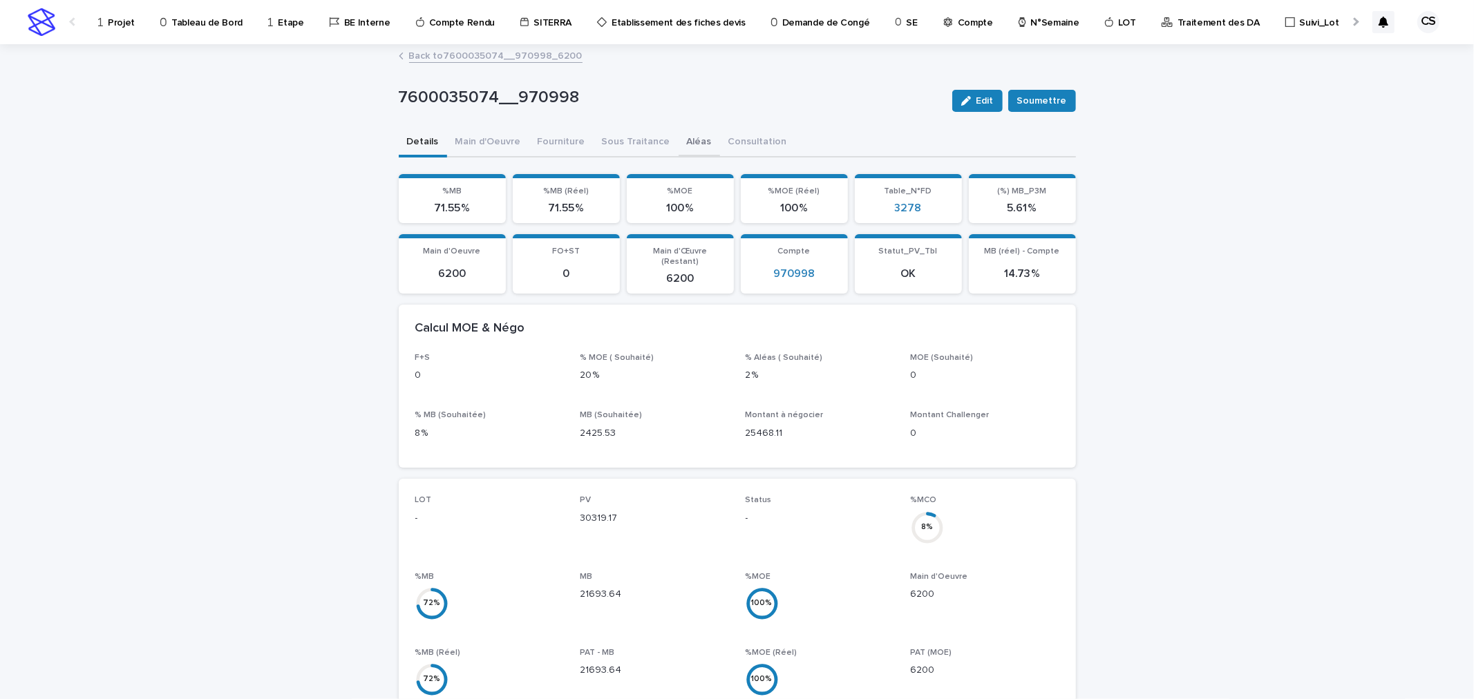
click at [685, 138] on button "Aléas" at bounding box center [699, 143] width 41 height 29
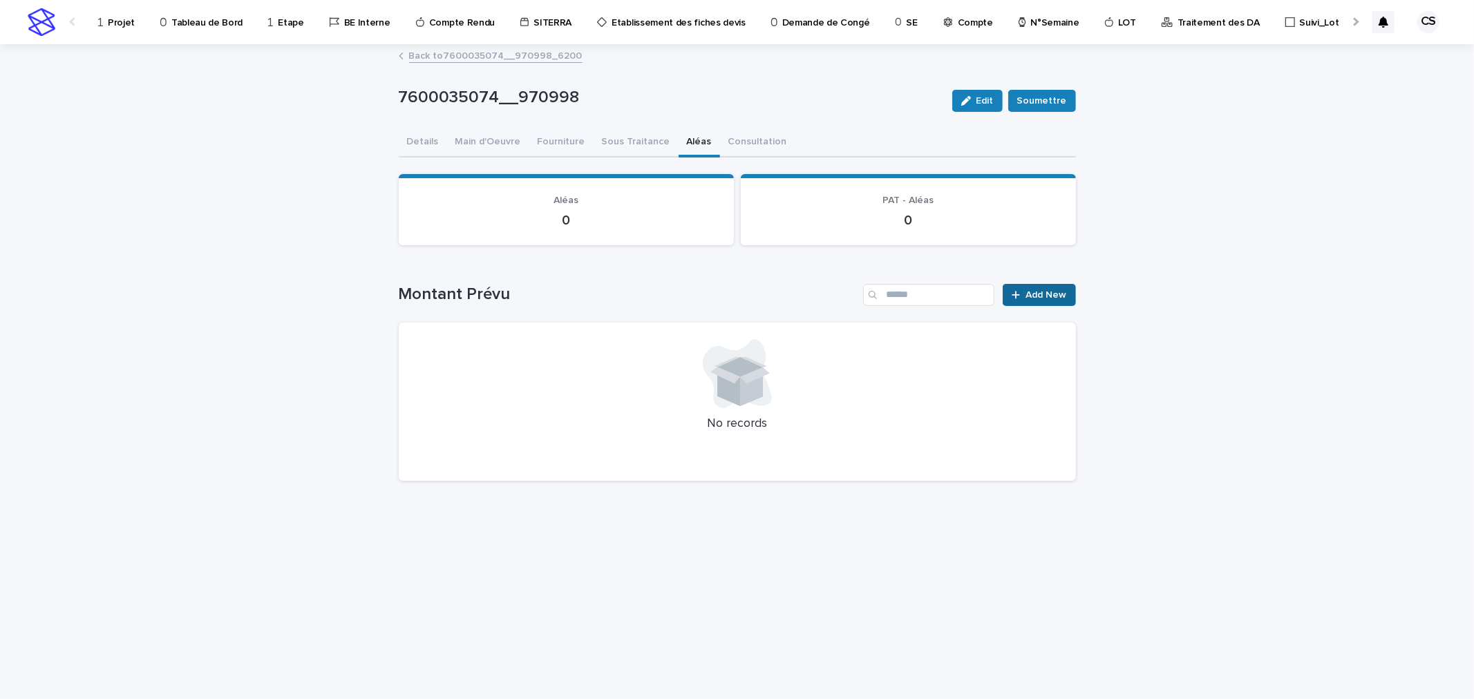
click at [1017, 291] on icon at bounding box center [1016, 295] width 8 height 8
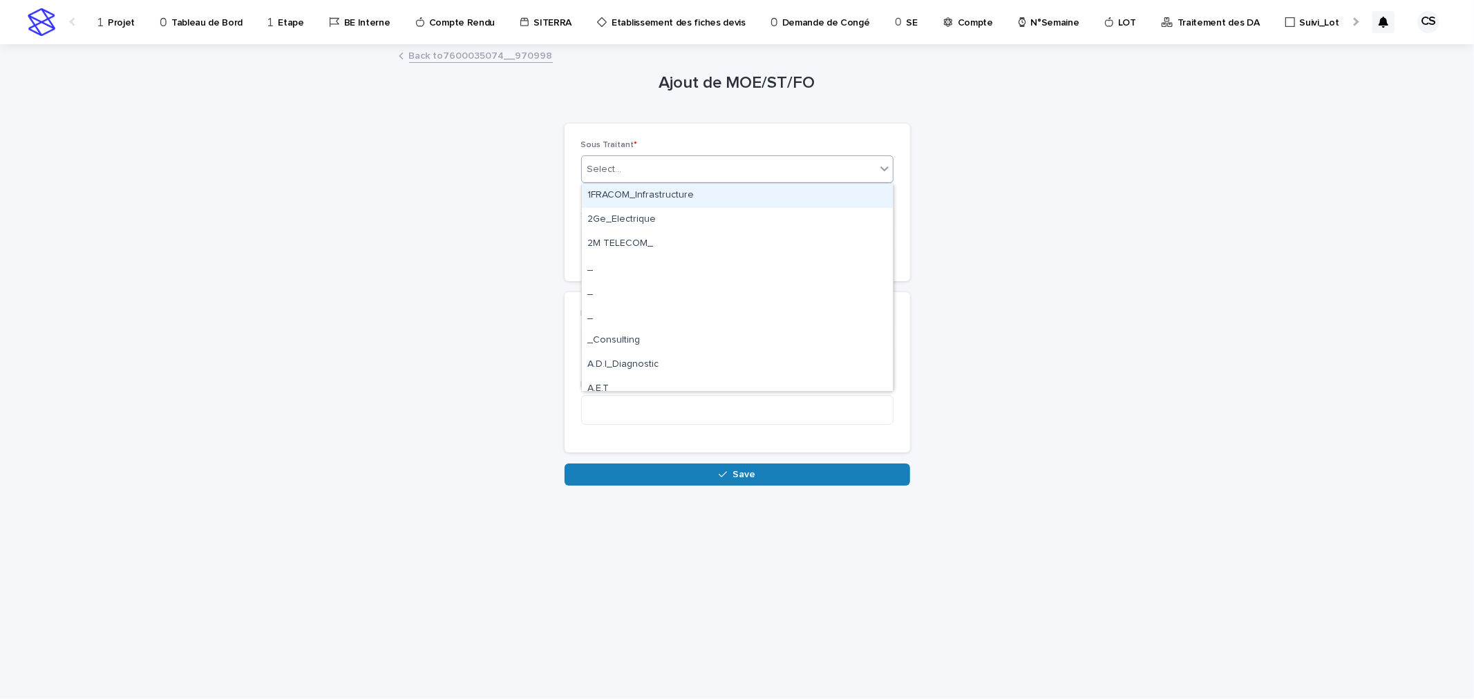
click at [648, 173] on div "Select..." at bounding box center [729, 169] width 294 height 23
type input "*****"
click at [634, 191] on div "ALEAS_" at bounding box center [737, 196] width 311 height 24
click at [634, 233] on div "Select..." at bounding box center [729, 240] width 294 height 23
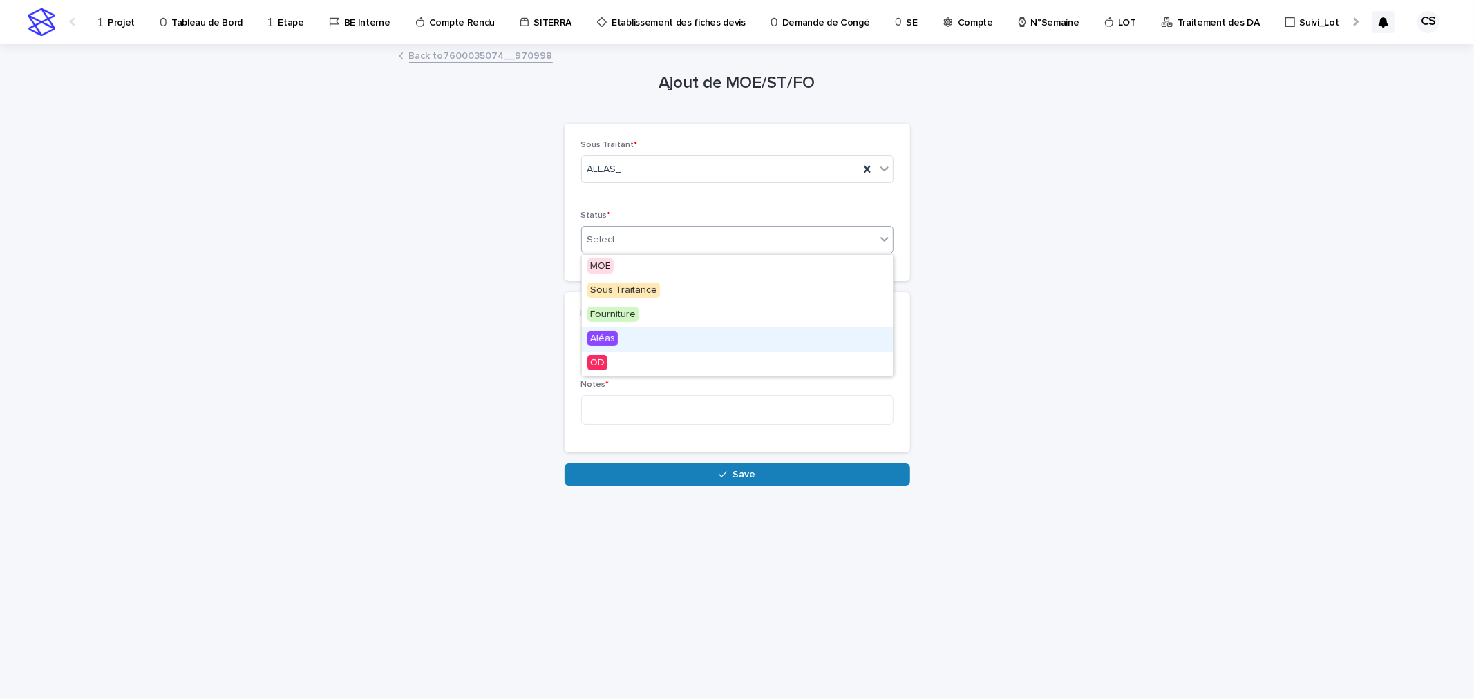
click at [620, 337] on div "Aléas" at bounding box center [737, 340] width 311 height 24
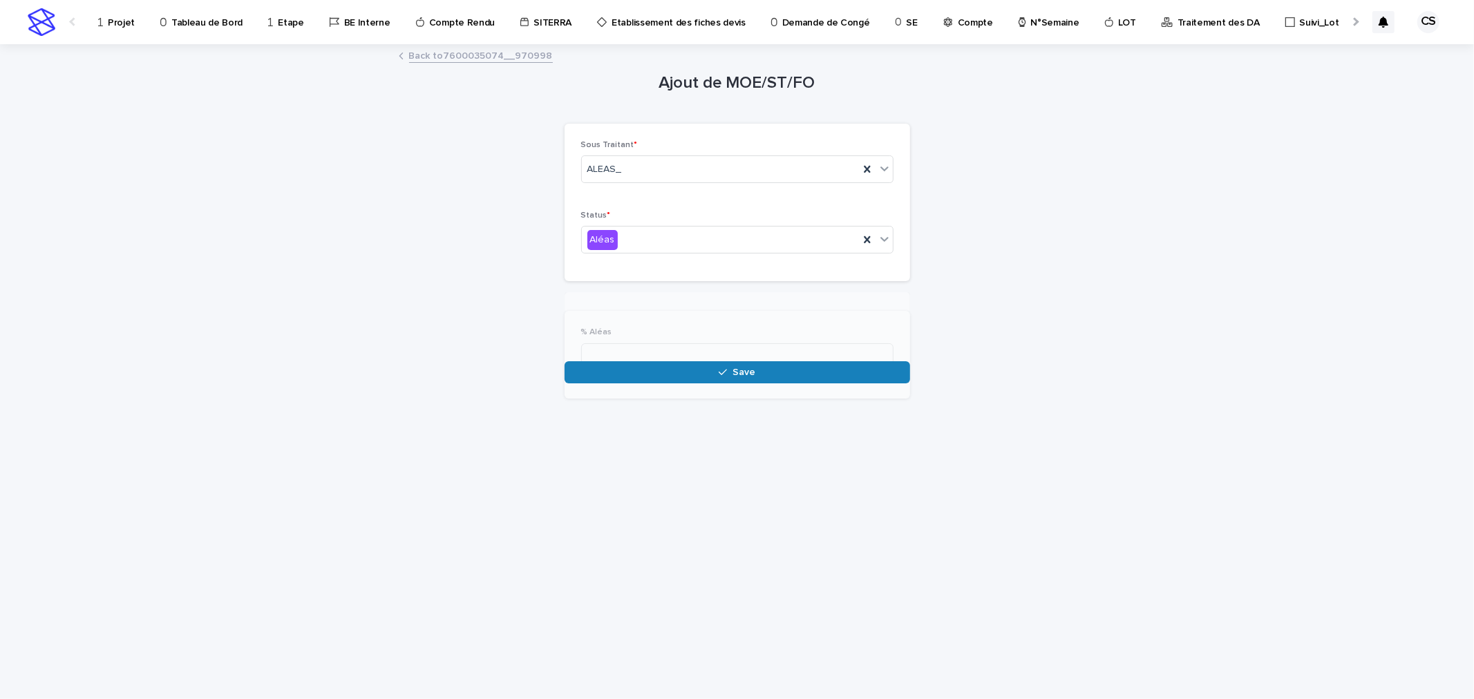
click at [623, 341] on div "% Aléas" at bounding box center [737, 355] width 312 height 54
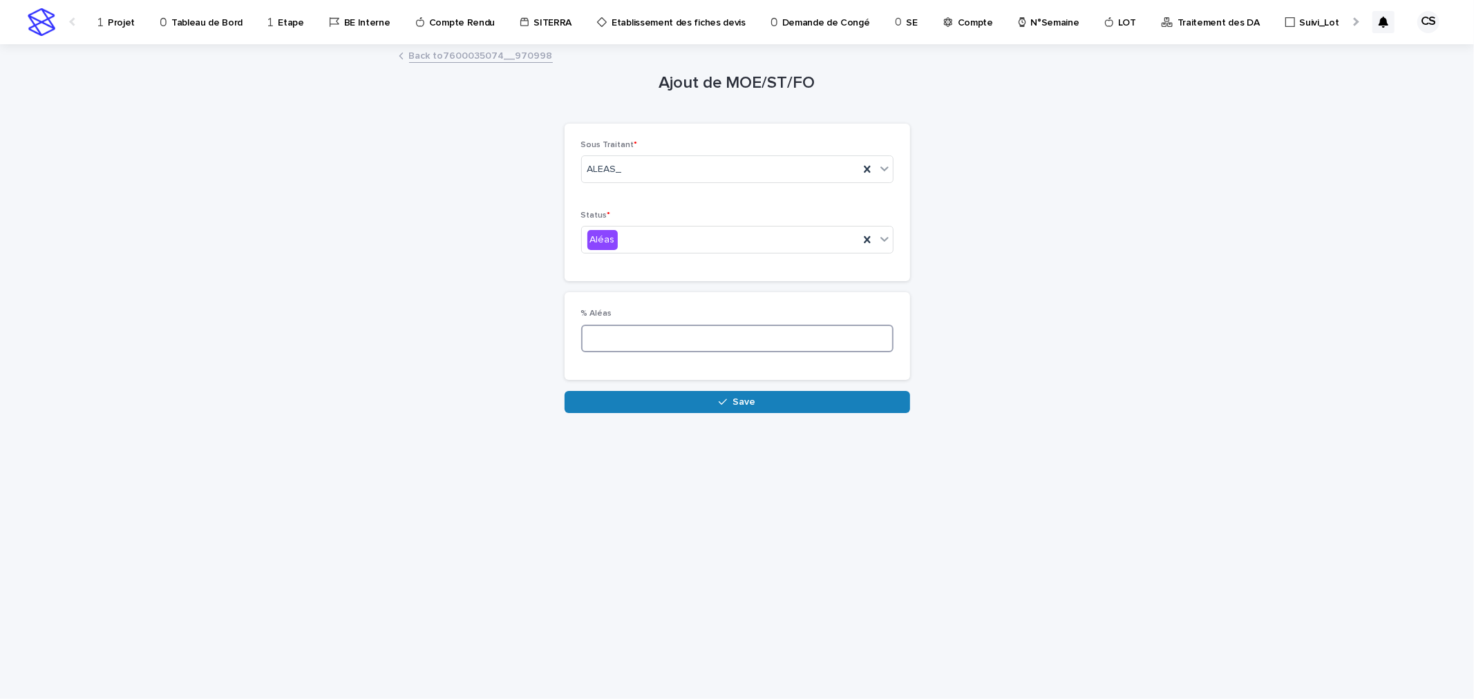
click at [623, 341] on input at bounding box center [737, 339] width 312 height 28
type input "*"
click at [802, 398] on button "Save" at bounding box center [738, 402] width 346 height 22
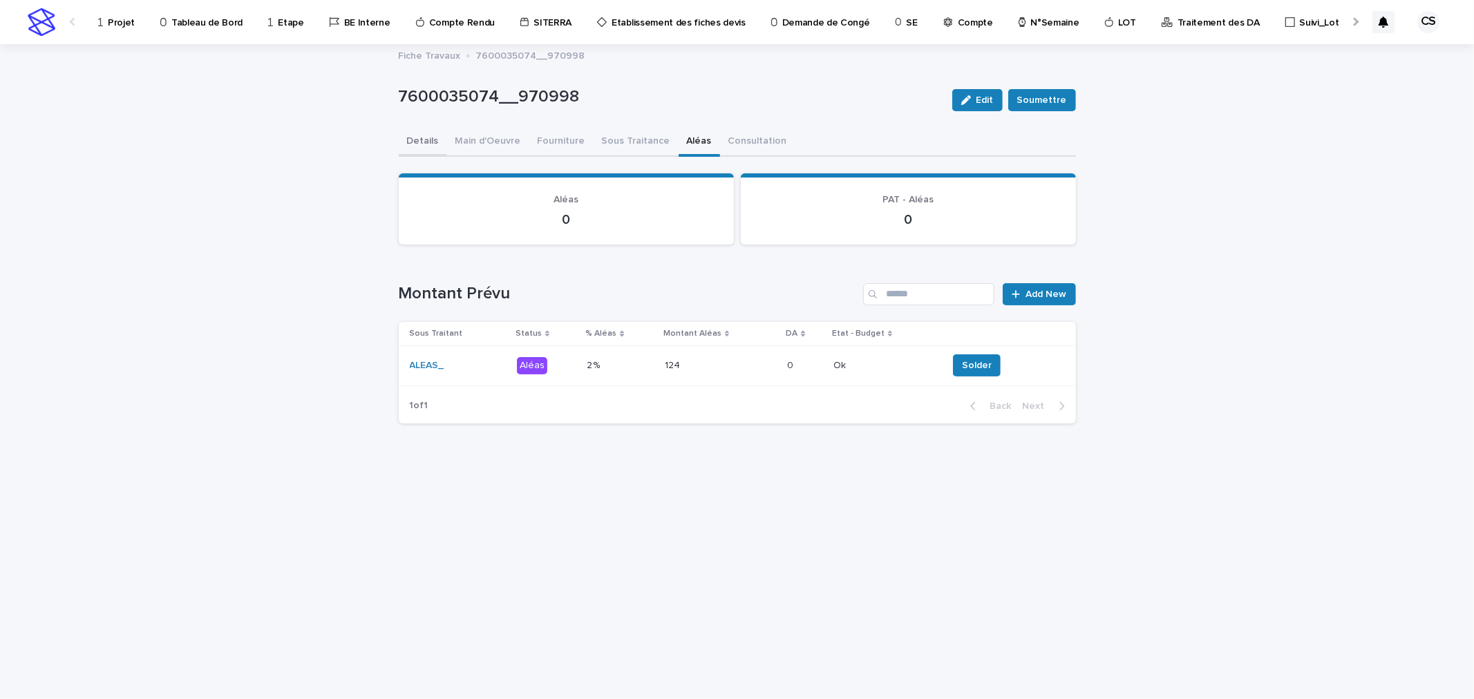
click at [413, 133] on button "Details" at bounding box center [423, 142] width 48 height 29
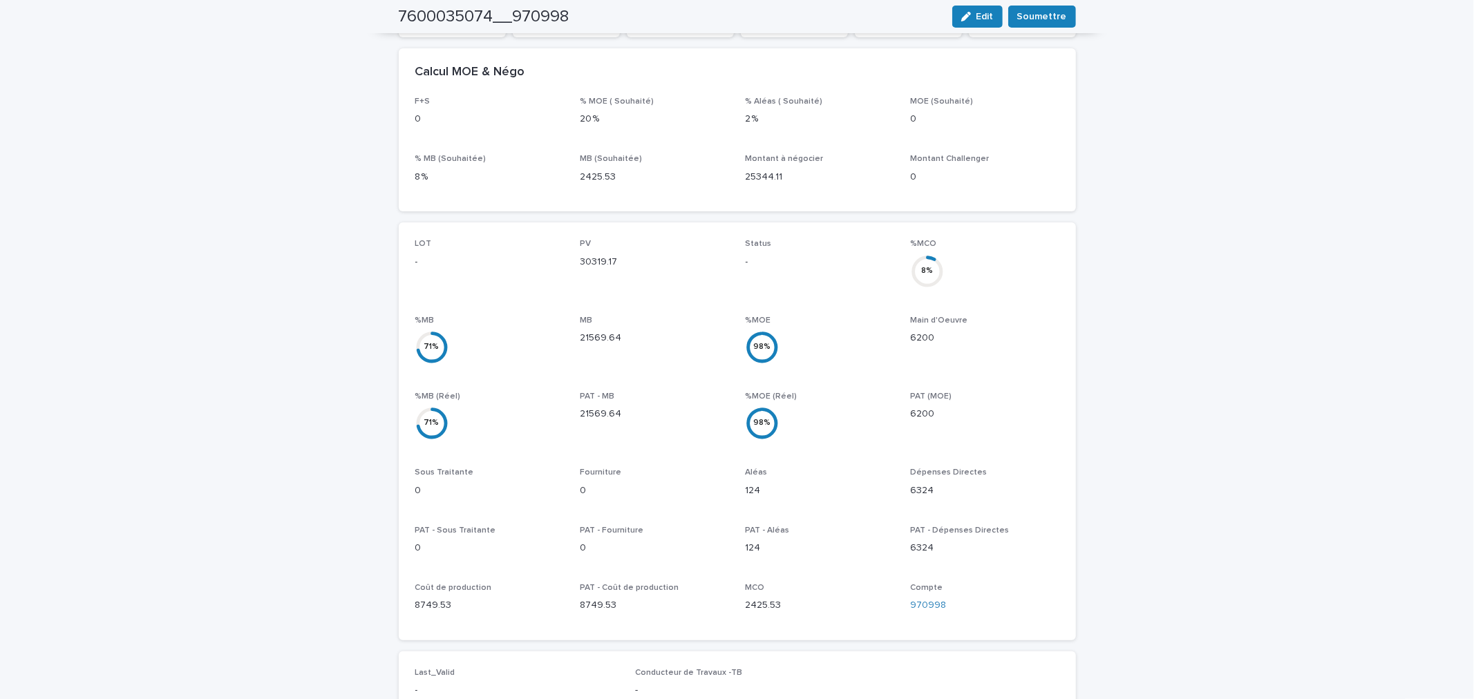
scroll to position [768, 0]
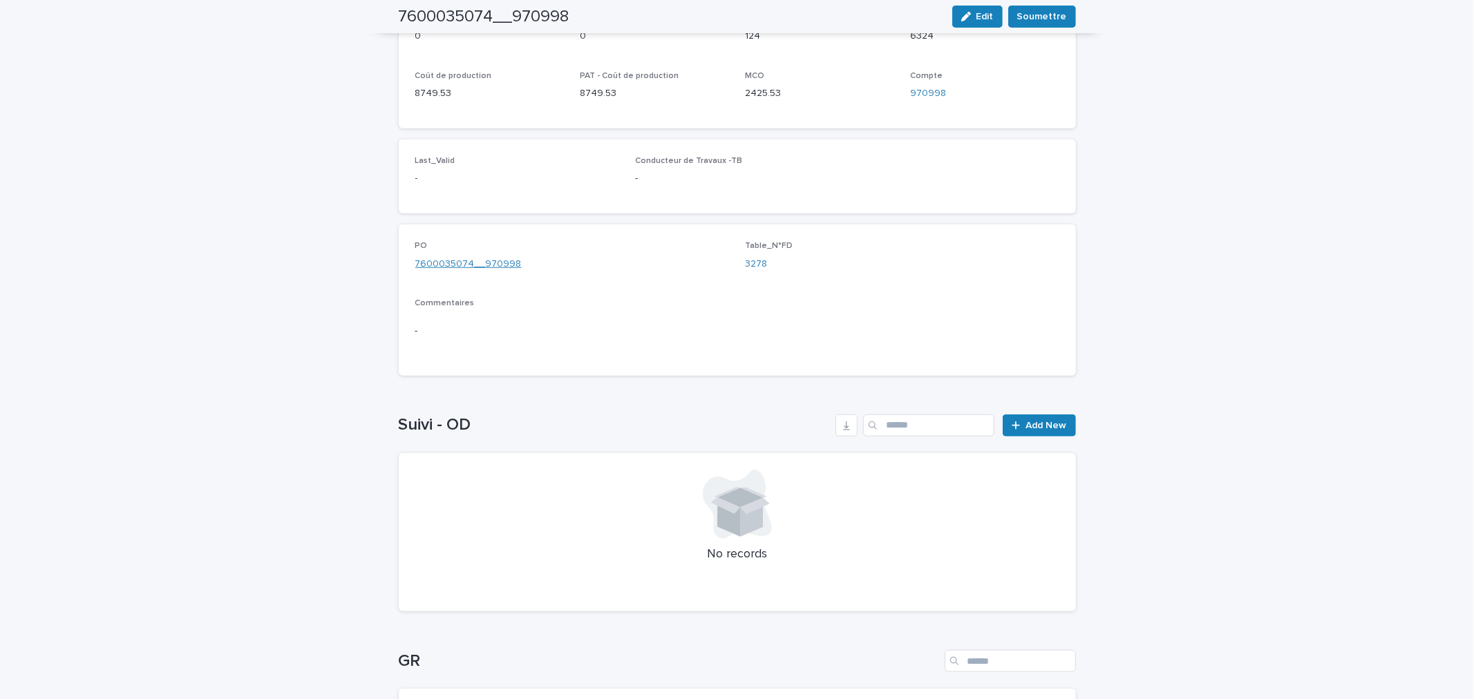
click at [463, 257] on link "7600035074__970998" at bounding box center [468, 264] width 106 height 15
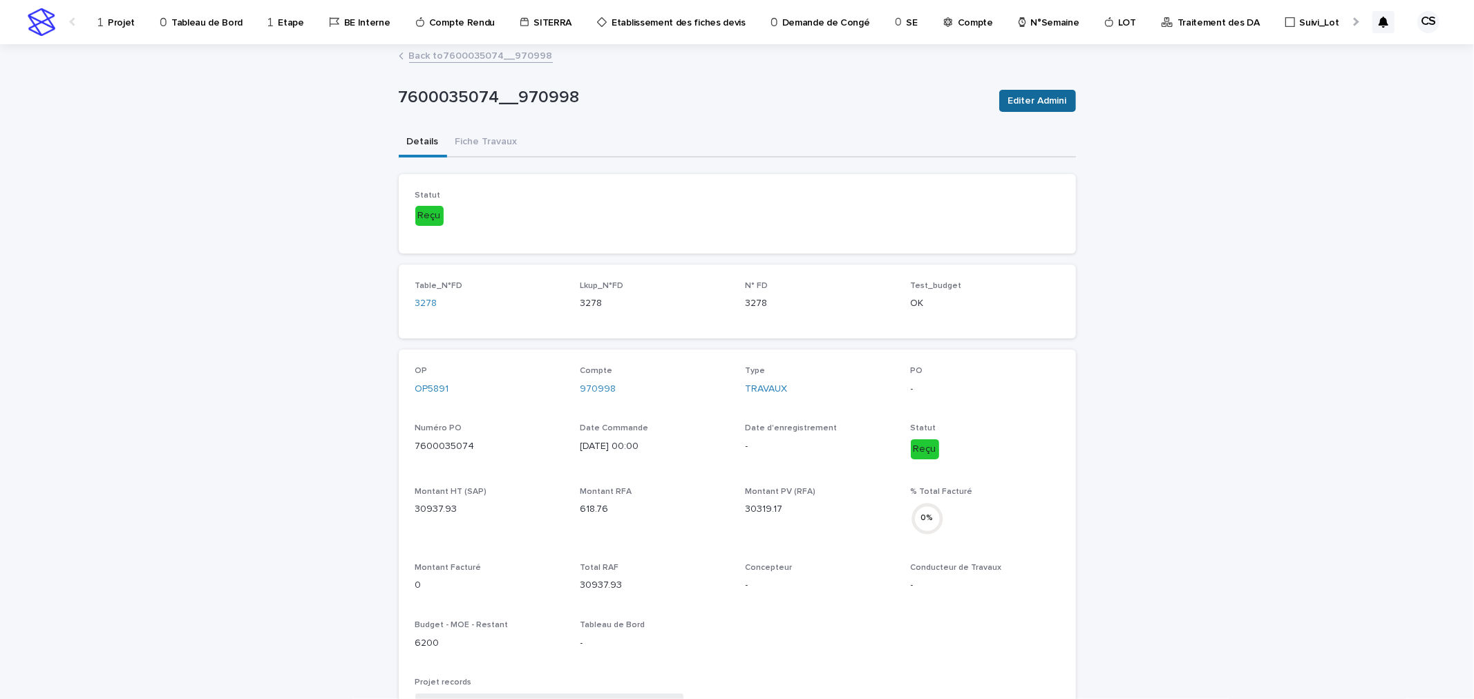
click at [1037, 95] on span "Editer Admini" at bounding box center [1037, 101] width 59 height 14
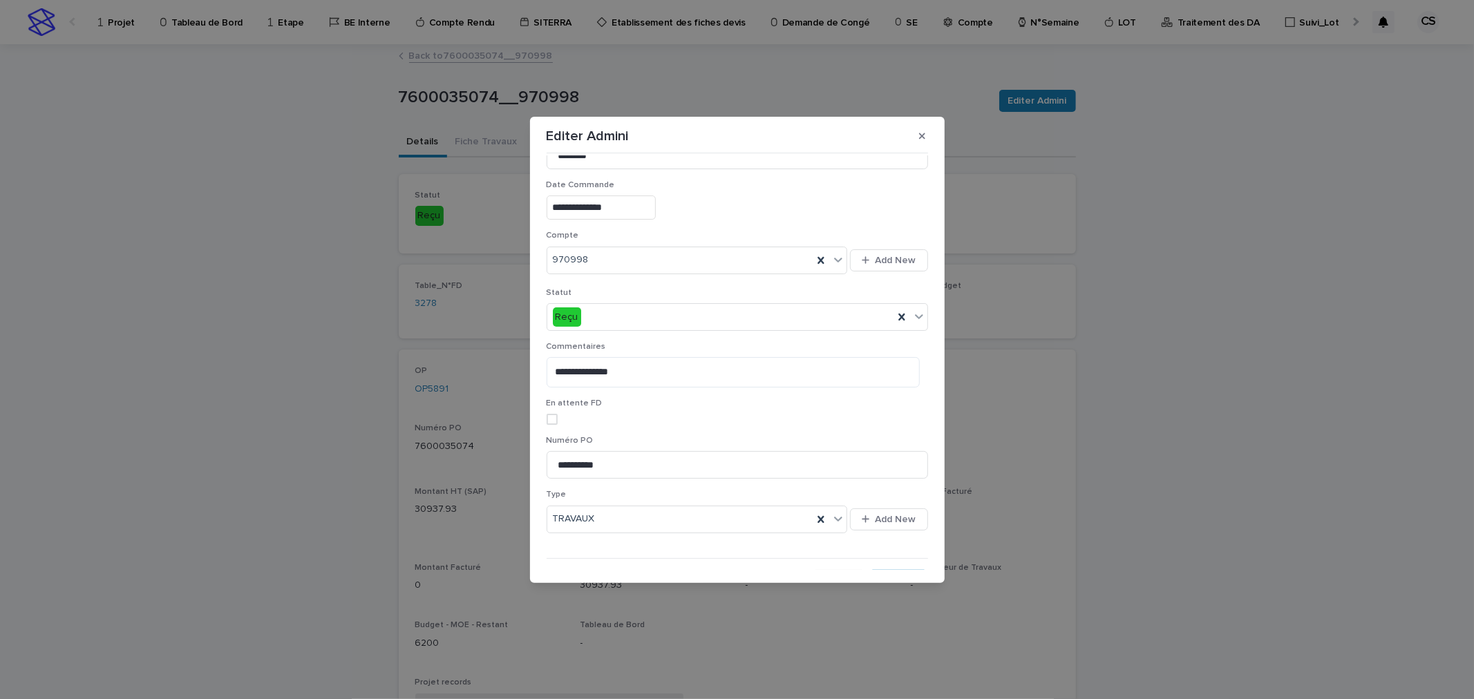
scroll to position [232, 0]
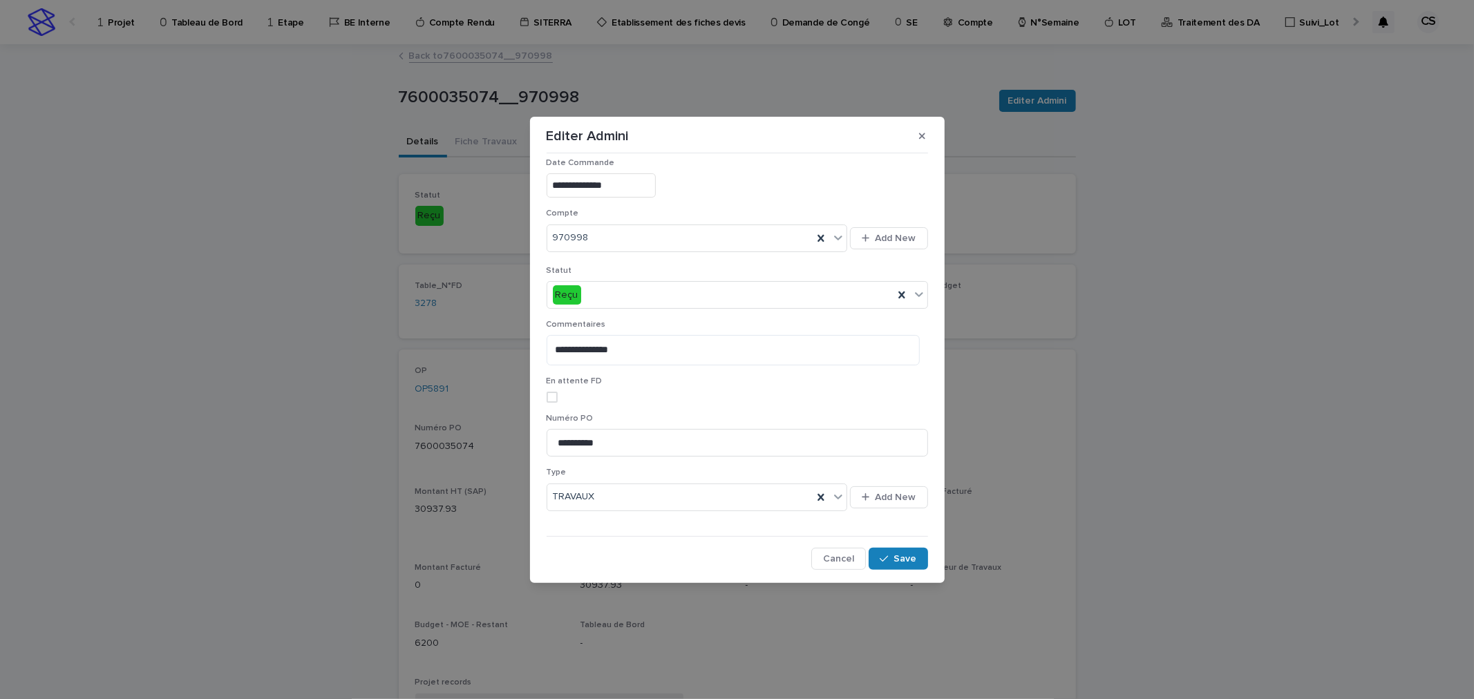
click at [555, 392] on span at bounding box center [552, 397] width 11 height 11
click at [886, 563] on button "Save" at bounding box center [898, 559] width 59 height 22
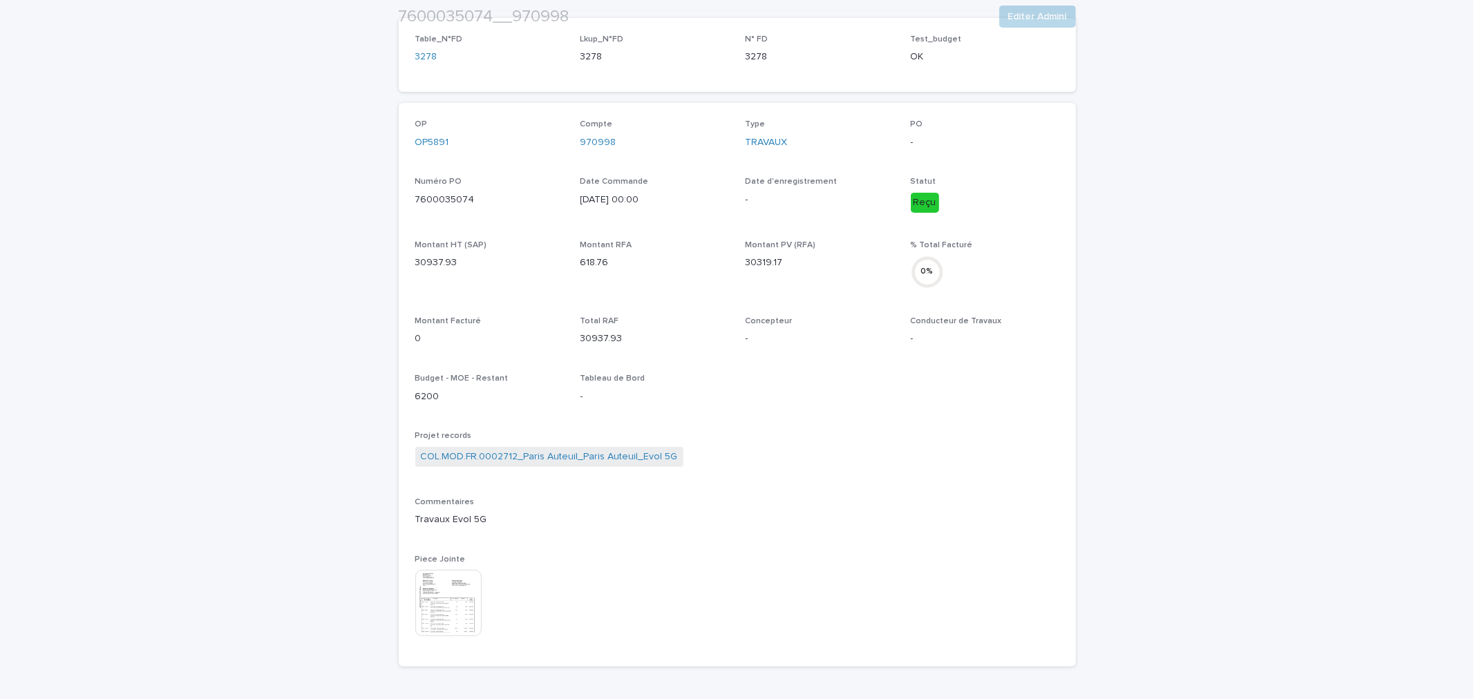
scroll to position [256, 0]
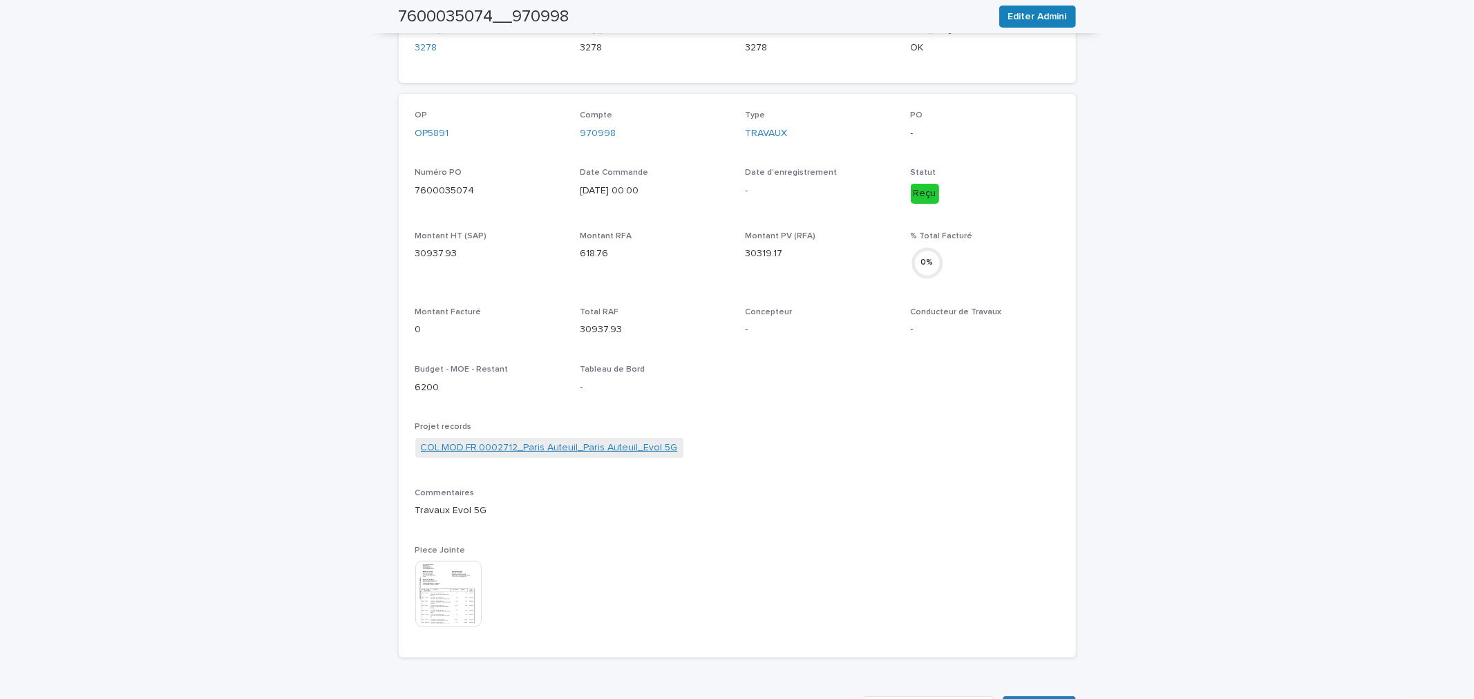
click at [596, 453] on link "COL.MOD.FR.0002712_Paris Auteuil_Paris Auteuil_Evol 5G" at bounding box center [549, 448] width 257 height 15
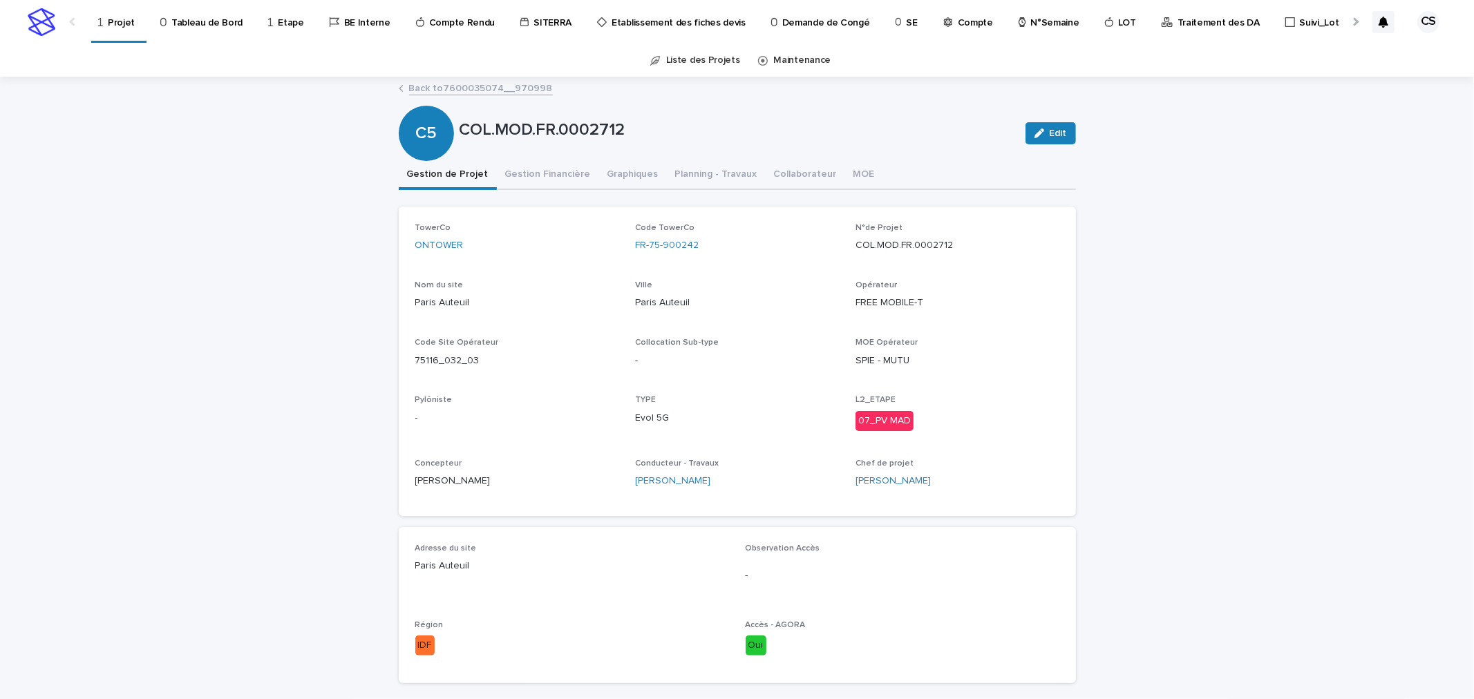
scroll to position [321, 0]
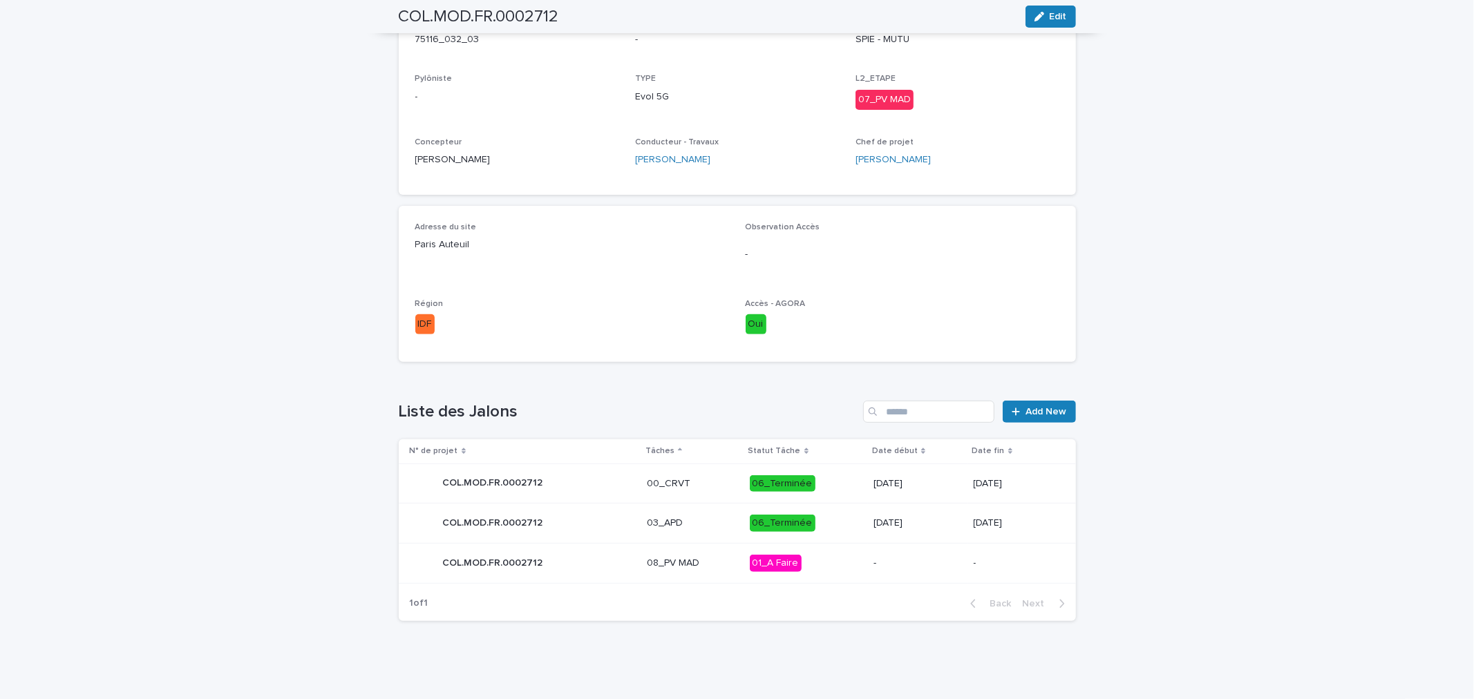
click at [708, 555] on div "08_PV MAD" at bounding box center [693, 562] width 92 height 15
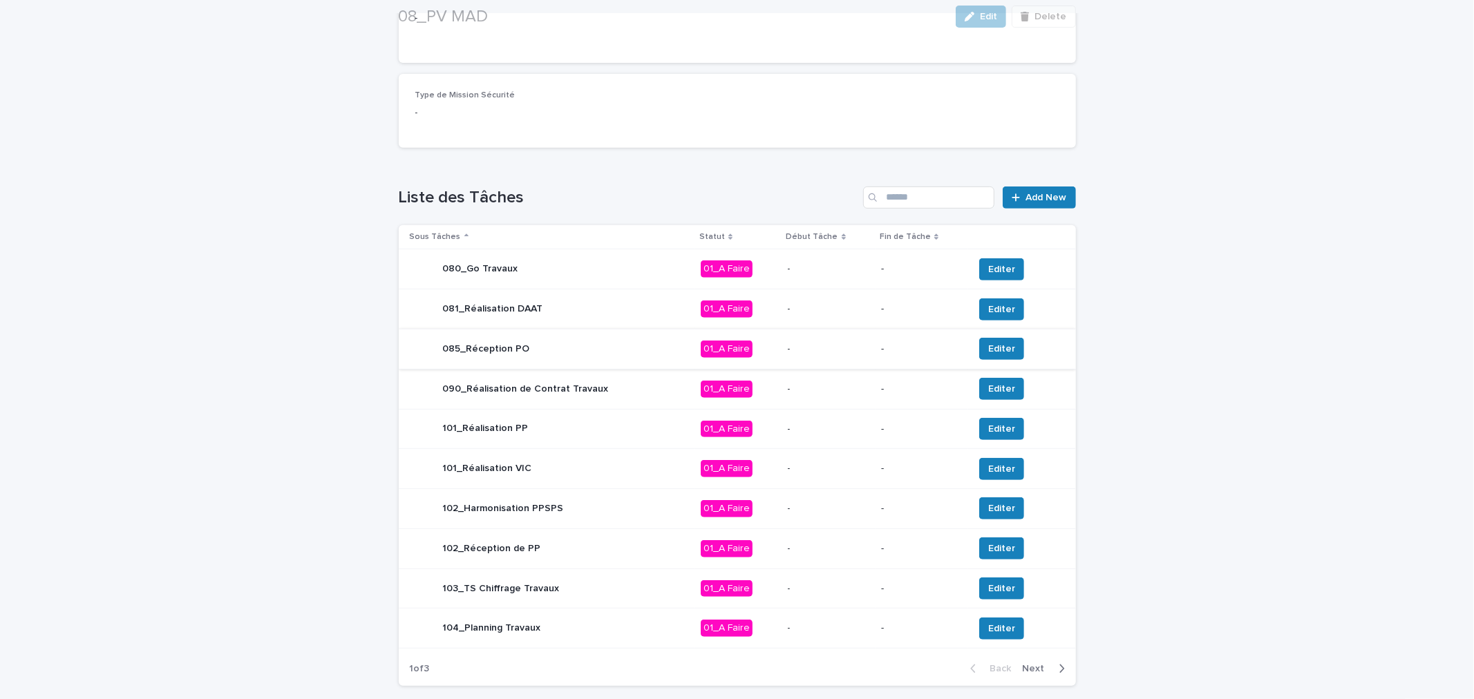
scroll to position [478, 0]
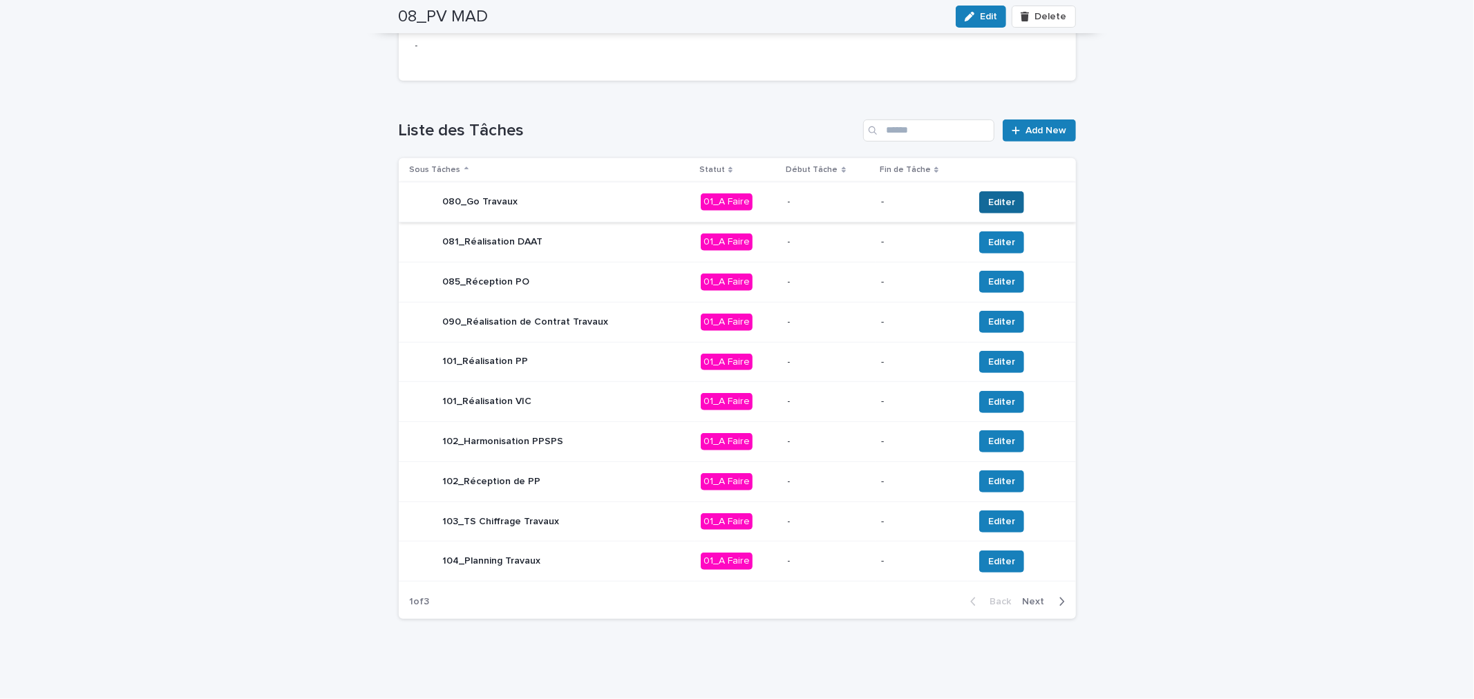
click at [999, 200] on span "Editer" at bounding box center [1001, 203] width 27 height 14
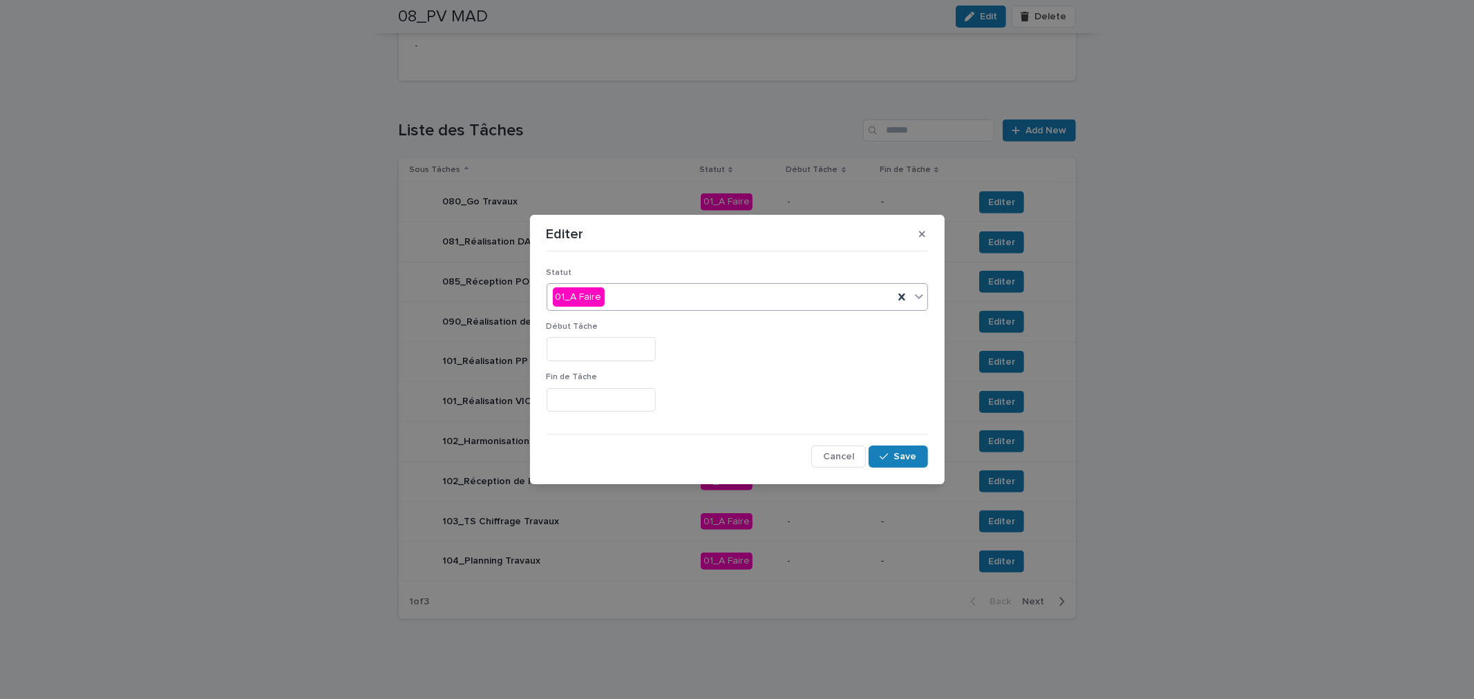
click at [674, 299] on div "01_A Faire" at bounding box center [720, 297] width 346 height 23
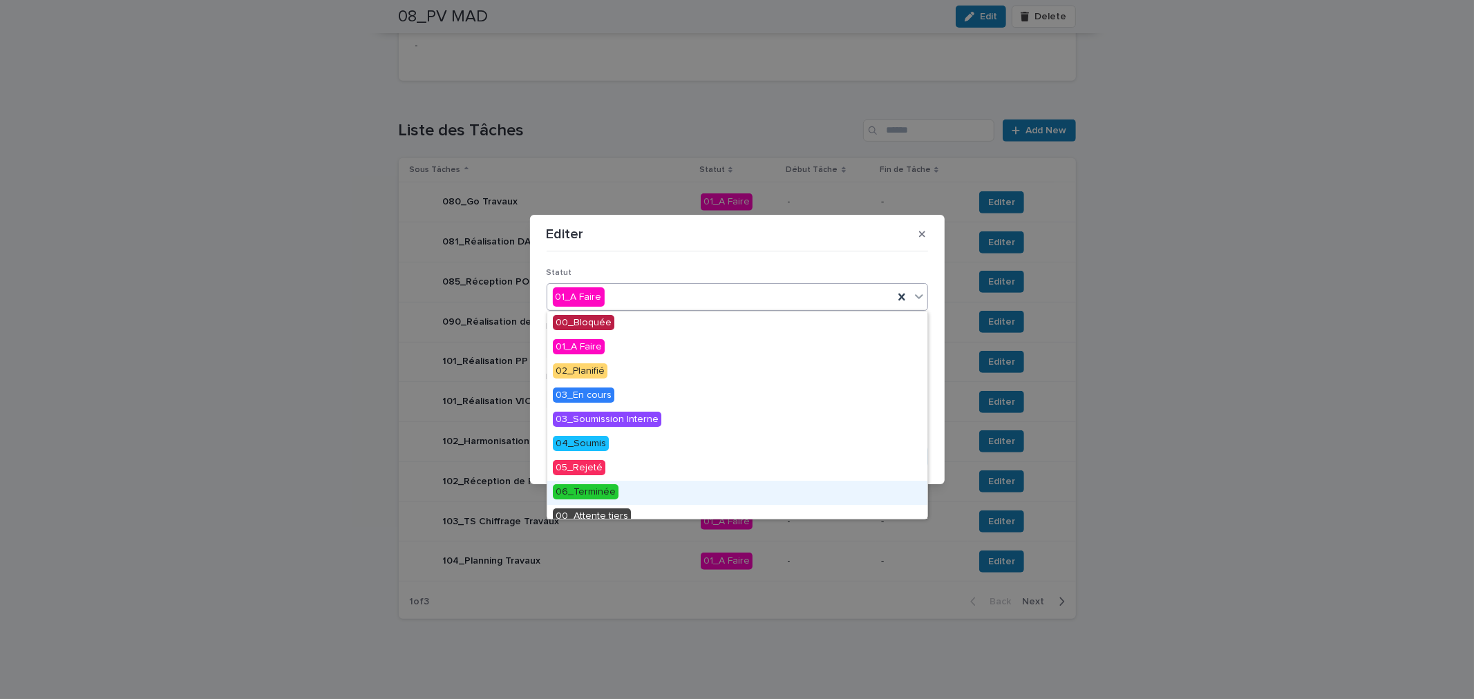
click at [613, 484] on div "06_Terminée" at bounding box center [737, 493] width 380 height 24
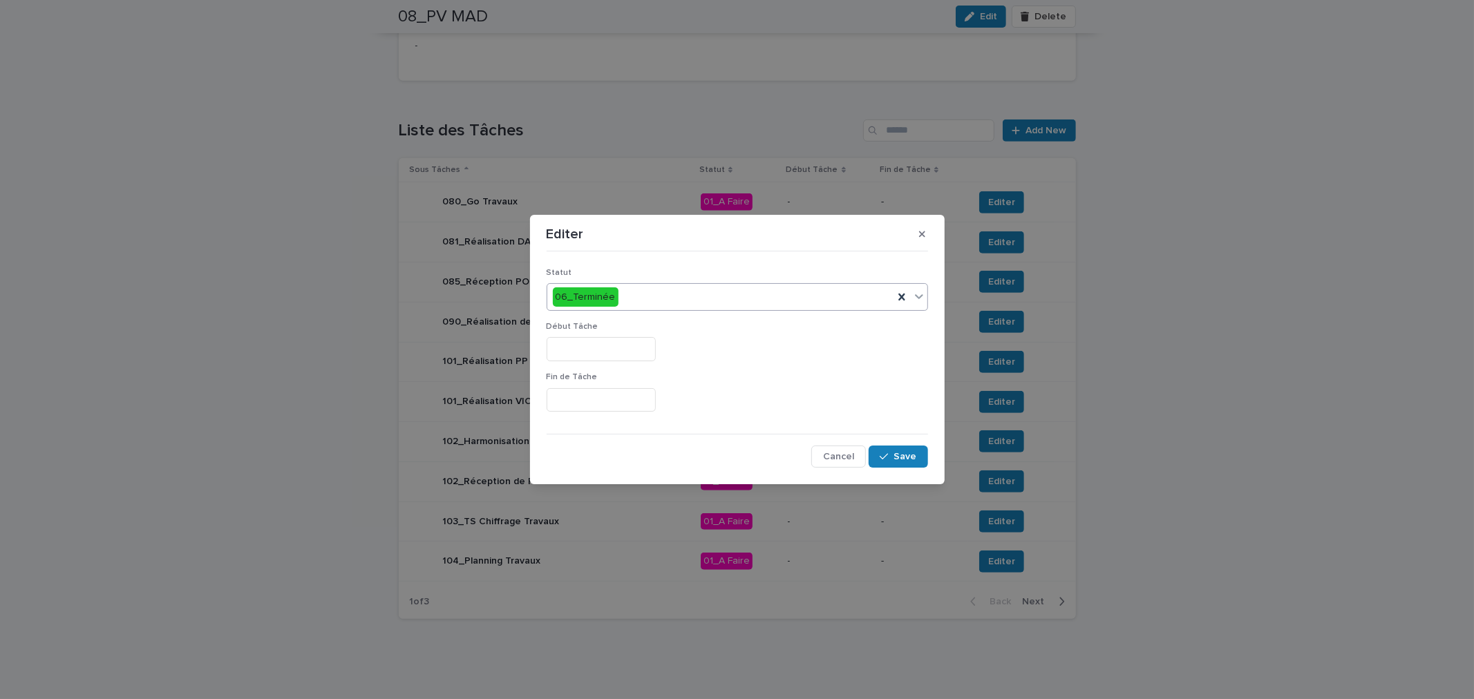
click at [612, 357] on input "text" at bounding box center [601, 349] width 109 height 24
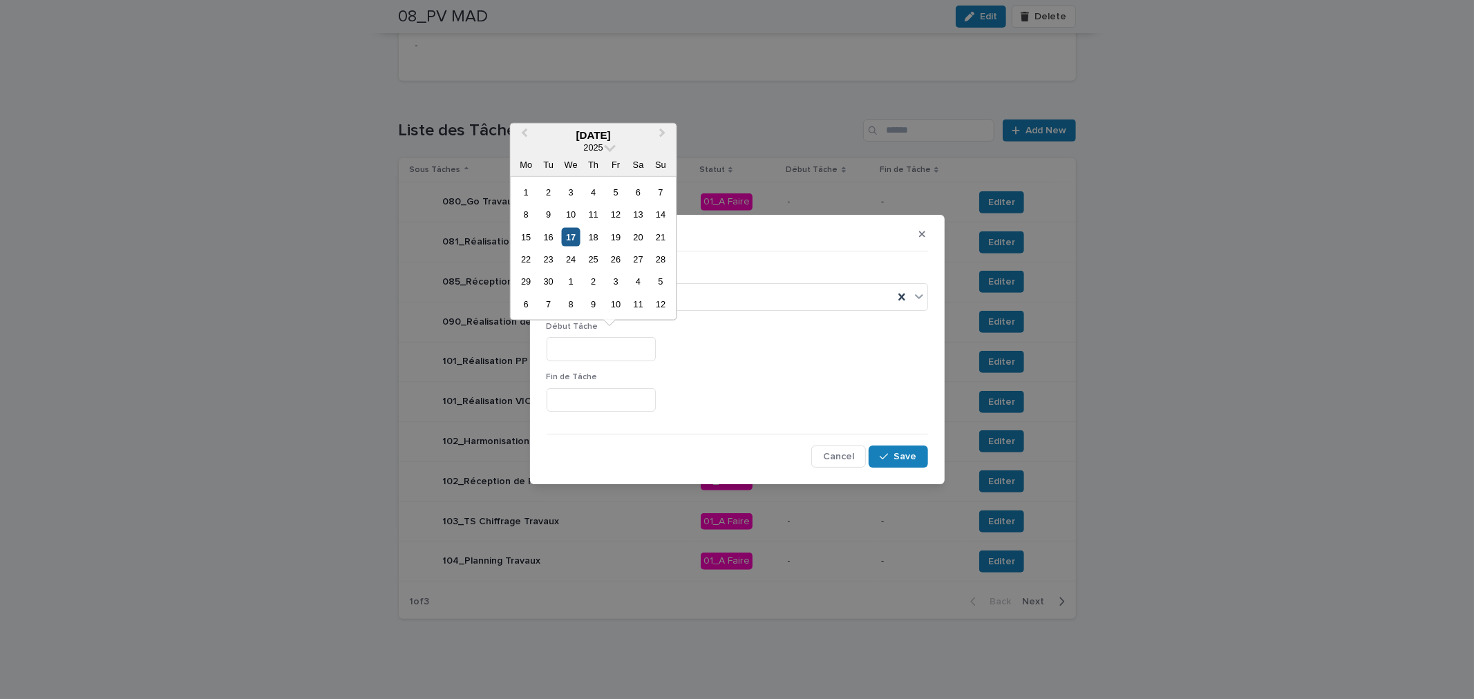
click at [571, 235] on div "17" at bounding box center [571, 236] width 19 height 19
type input "*********"
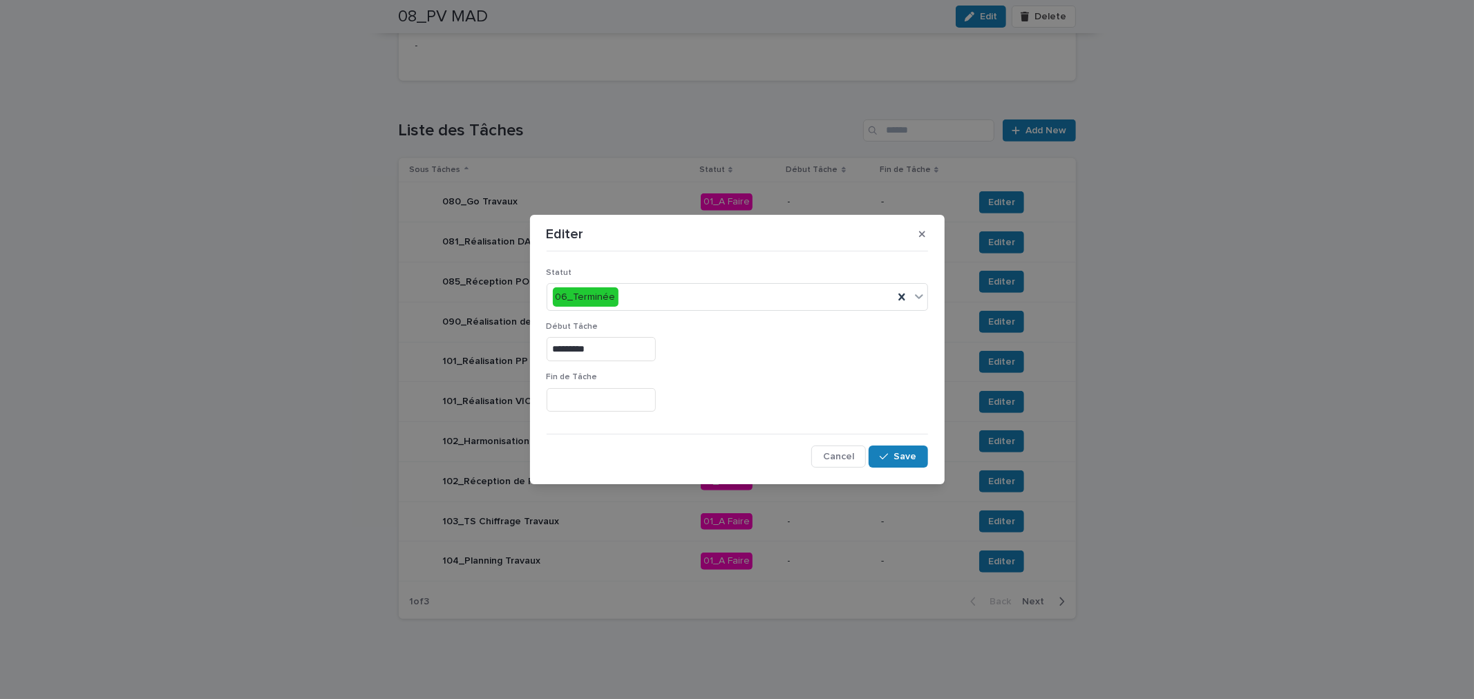
drag, startPoint x: 603, startPoint y: 350, endPoint x: 450, endPoint y: 330, distance: 154.1
click at [450, 330] on div "Editer Statut 06_Terminée Début Tâche ********* Fin de Tâche Cancel Save" at bounding box center [737, 349] width 1474 height 699
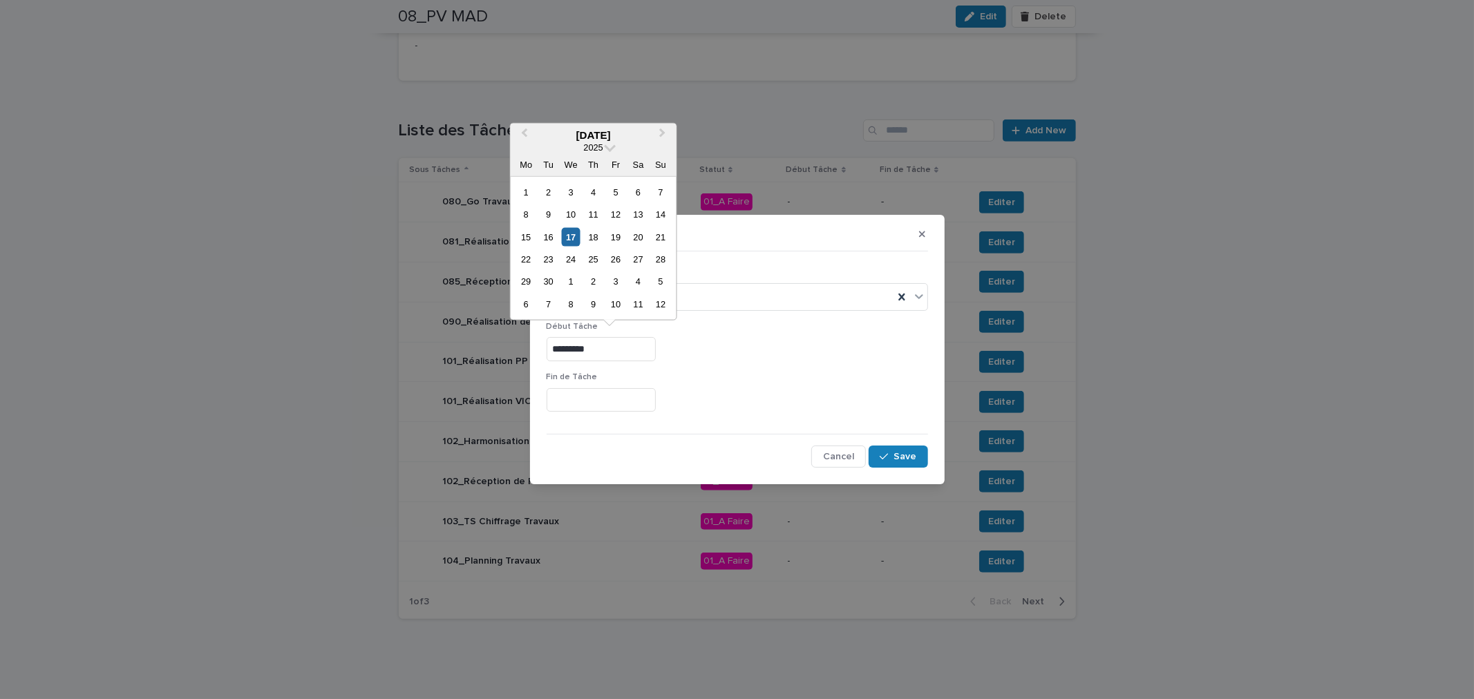
click at [591, 411] on input "text" at bounding box center [601, 400] width 109 height 24
paste input "*********"
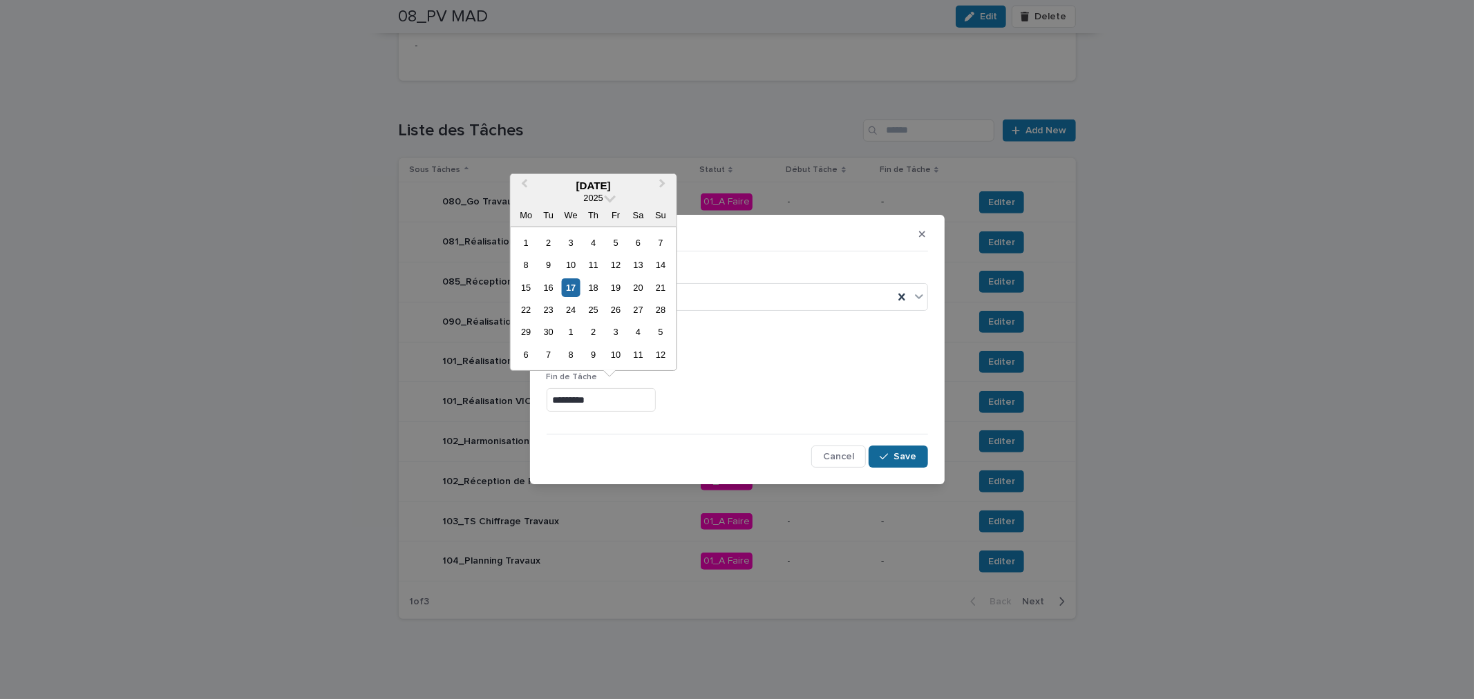
type input "*********"
click at [880, 457] on button "Save" at bounding box center [898, 457] width 59 height 22
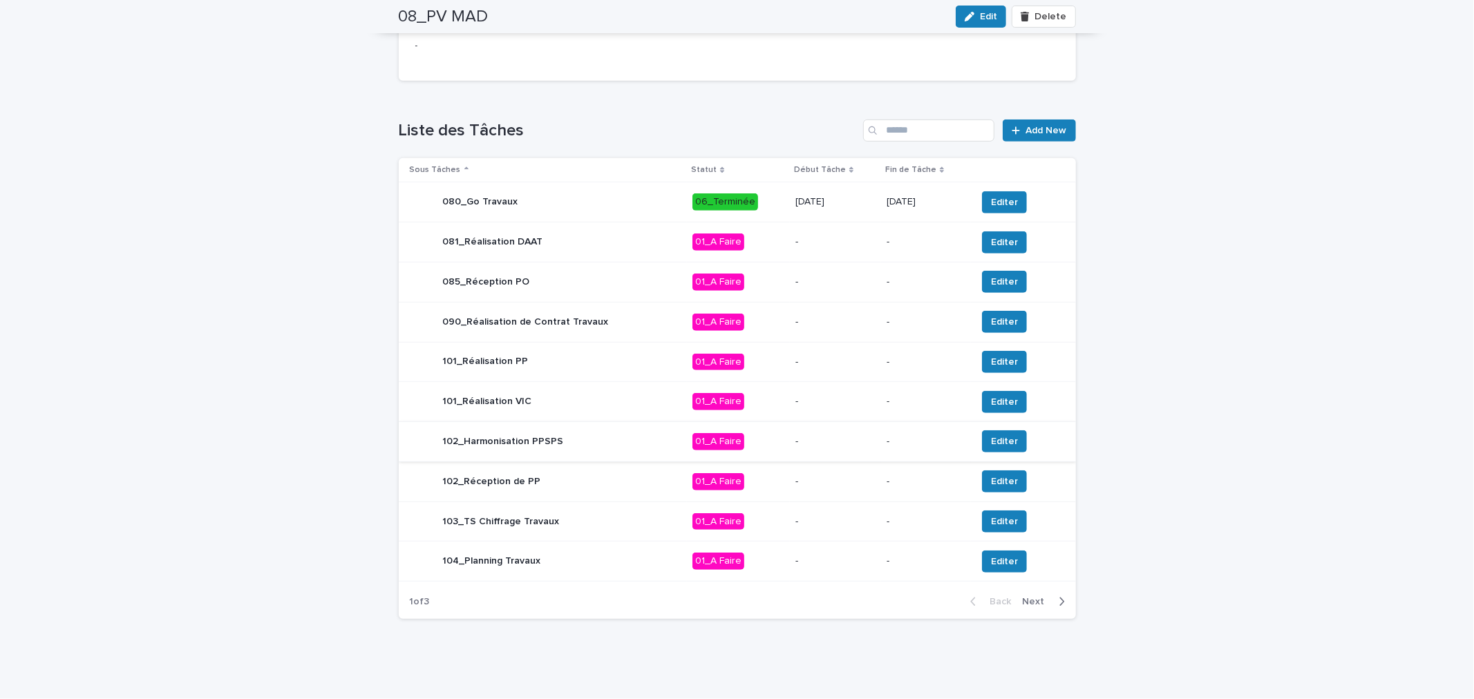
scroll to position [0, 0]
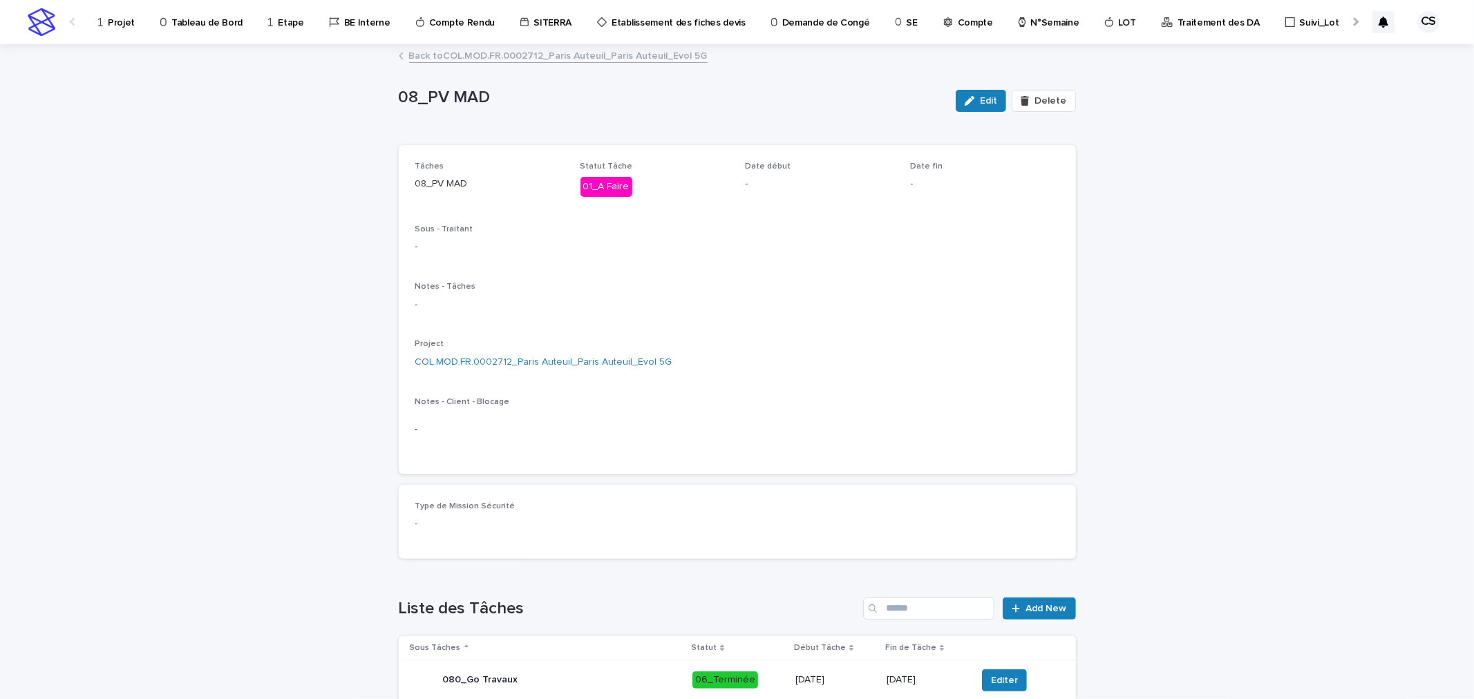
click at [1281, 337] on div "Loading... Saving… Loading... Saving… 08_PV MAD Edit Delete 08_PV MAD Edit Dele…" at bounding box center [737, 612] width 1474 height 1132
click at [579, 56] on link "Back to COL.MOD.FR.0002712_Paris Auteuil_Paris Auteuil_Evol 5G" at bounding box center [558, 55] width 299 height 16
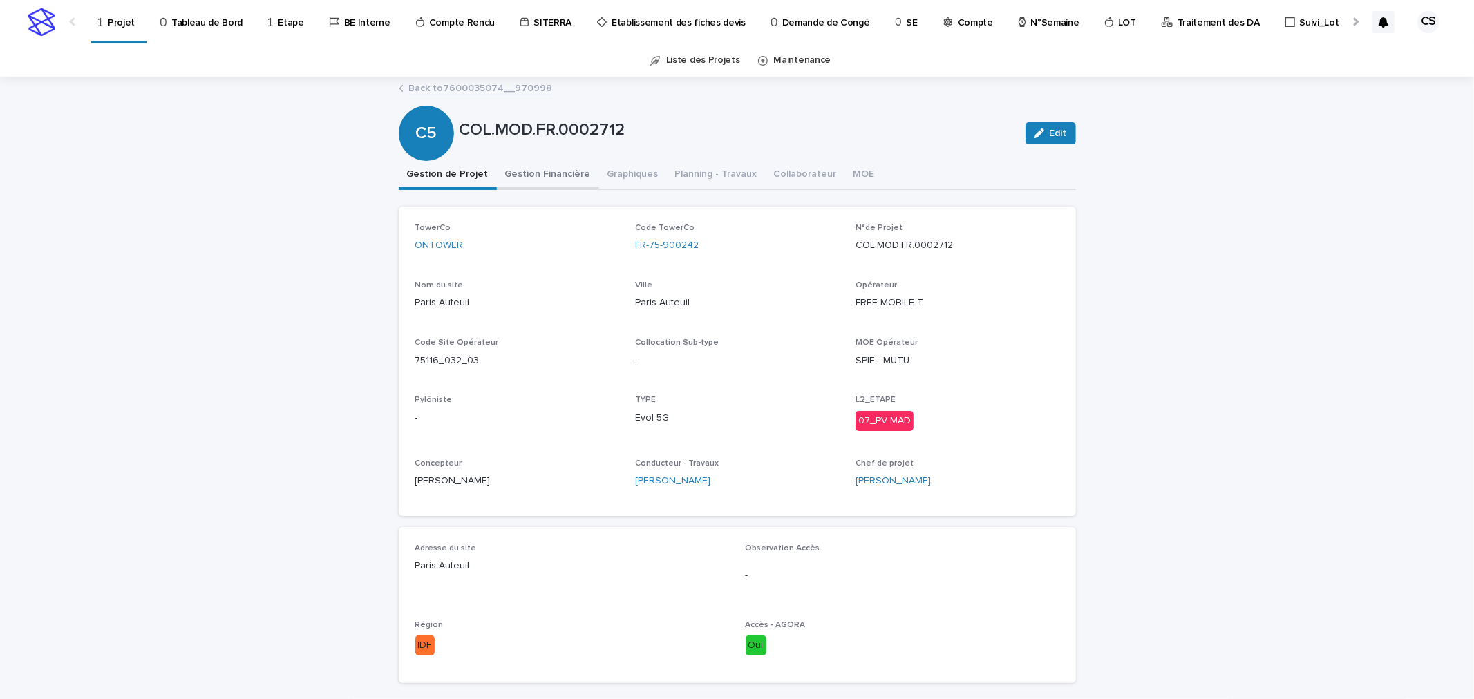
click at [509, 167] on button "Gestion Financière" at bounding box center [548, 175] width 102 height 29
